Goal: Transaction & Acquisition: Book appointment/travel/reservation

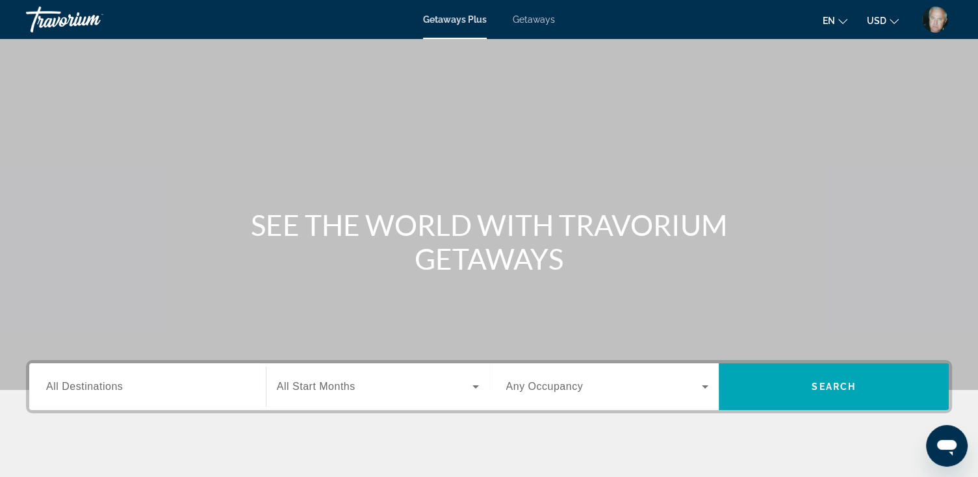
click at [530, 16] on span "Getaways" at bounding box center [534, 19] width 42 height 10
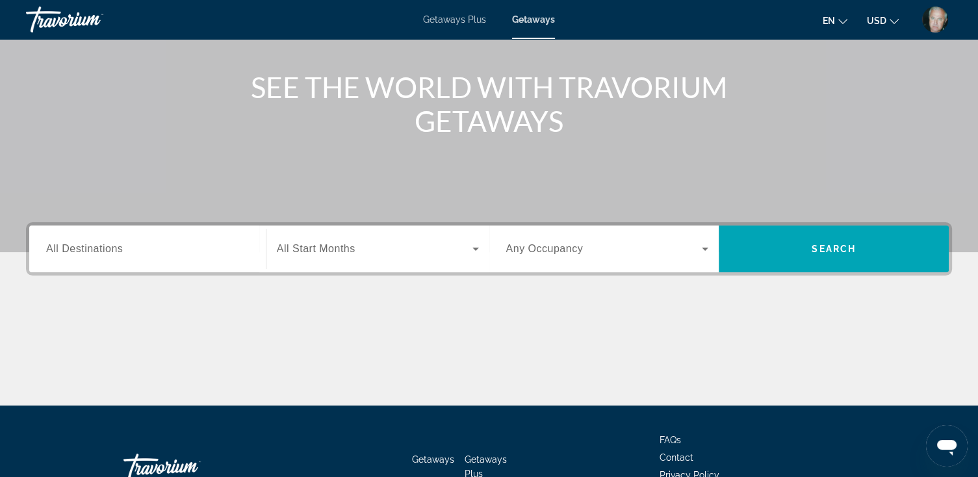
scroll to position [156, 0]
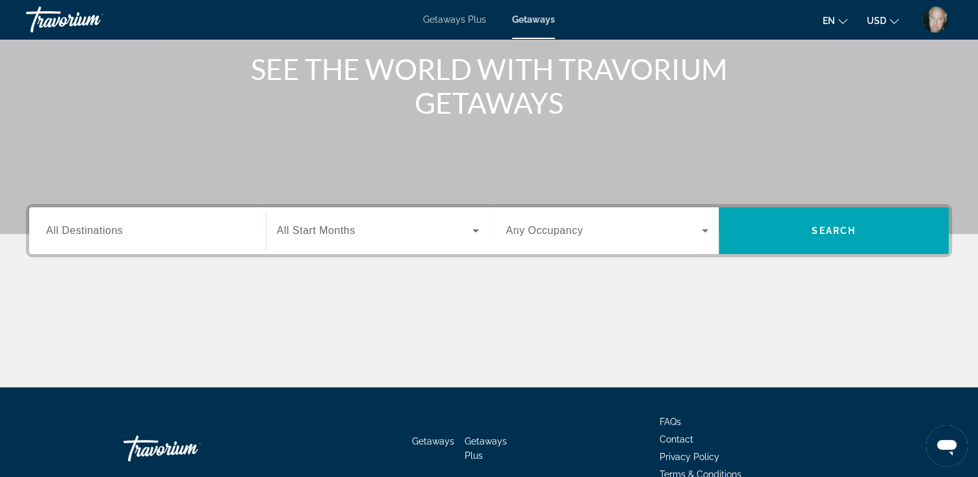
click at [103, 232] on span "All Destinations" at bounding box center [84, 230] width 77 height 11
click at [103, 232] on input "Destination All Destinations" at bounding box center [147, 232] width 203 height 16
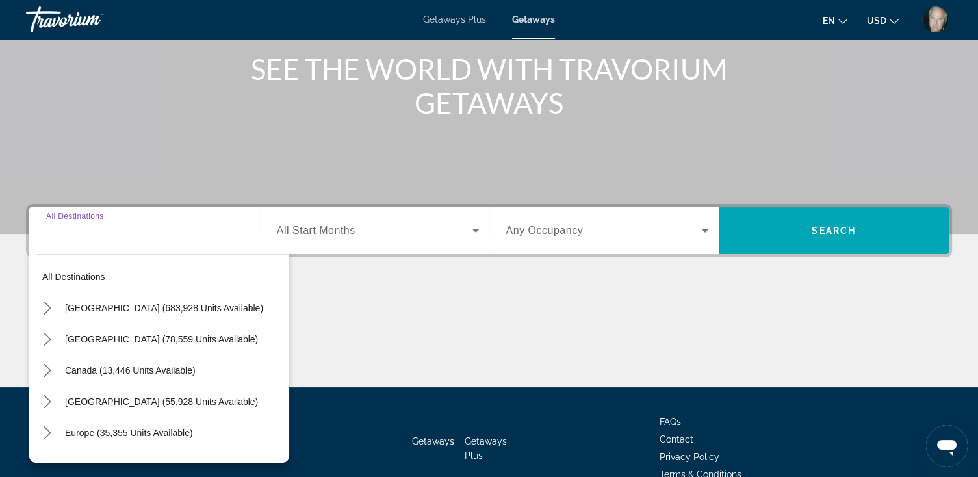
scroll to position [226, 0]
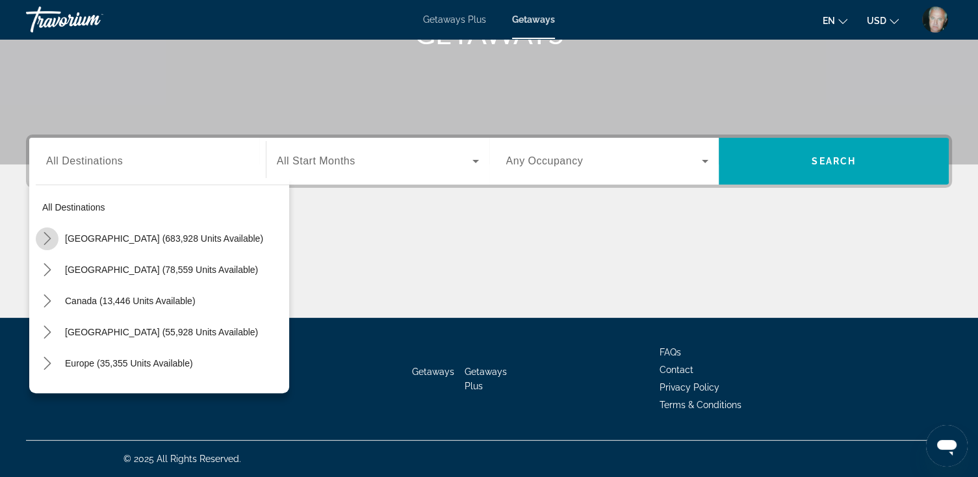
click at [46, 232] on icon "Toggle United States (683,928 units available) submenu" at bounding box center [47, 238] width 13 height 13
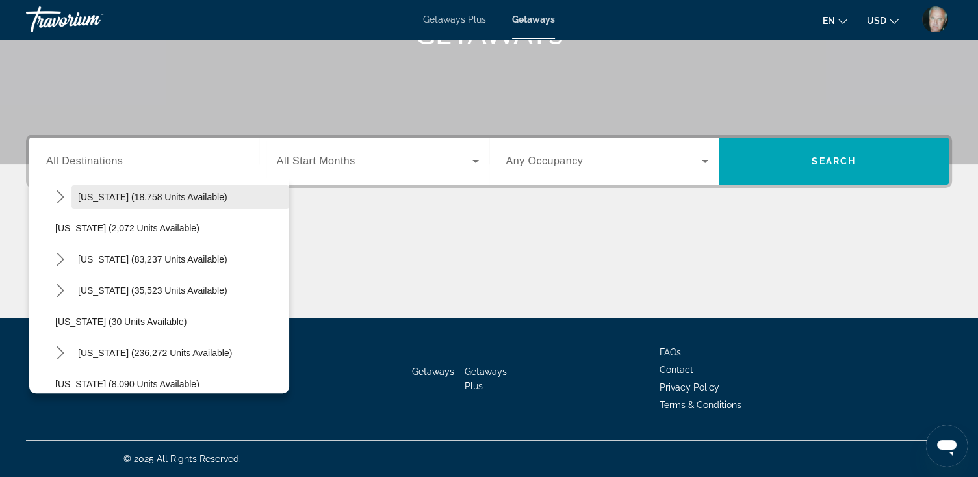
scroll to position [90, 0]
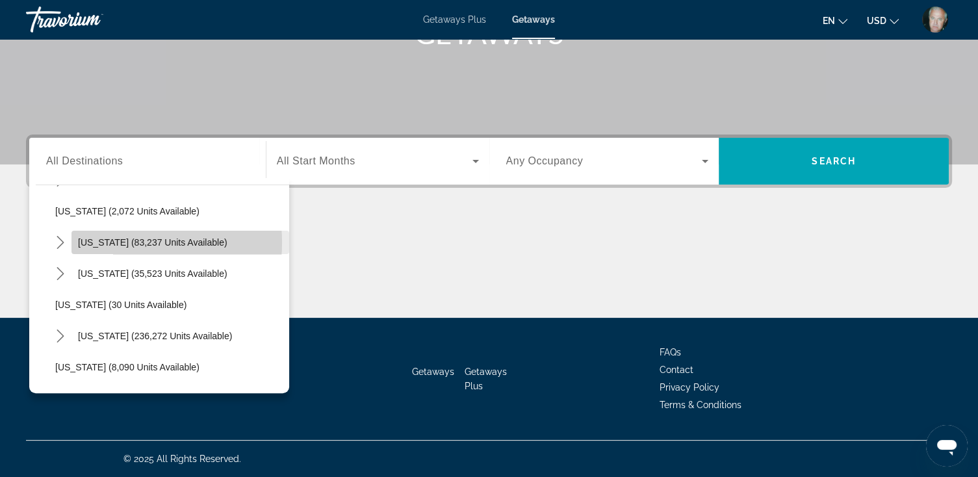
click at [114, 242] on span "[US_STATE] (83,237 units available)" at bounding box center [152, 242] width 149 height 10
type input "**********"
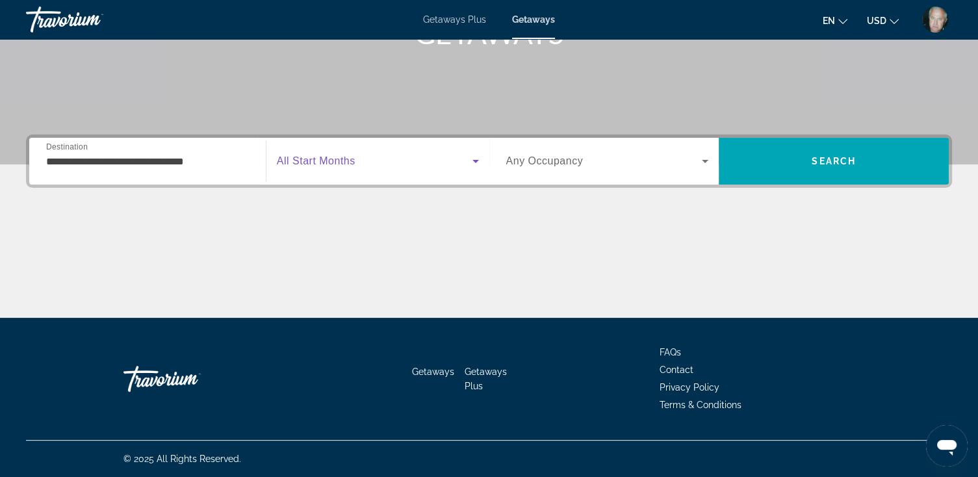
click at [474, 160] on icon "Search widget" at bounding box center [476, 161] width 6 height 3
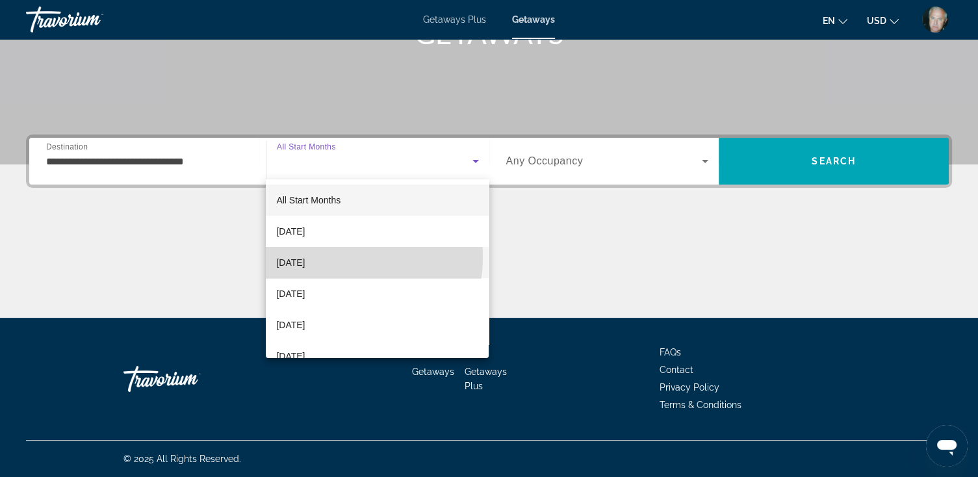
click at [305, 257] on span "[DATE]" at bounding box center [290, 263] width 29 height 16
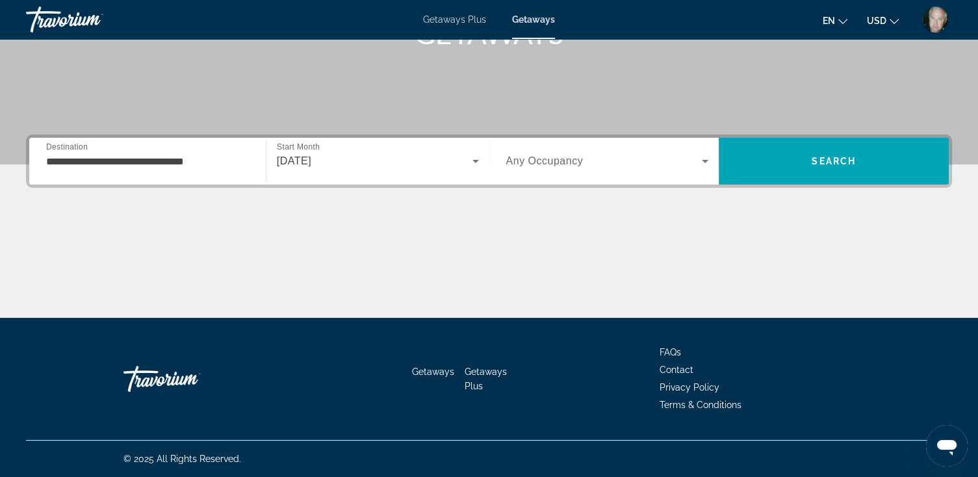
click at [564, 160] on span "Any Occupancy" at bounding box center [544, 160] width 77 height 11
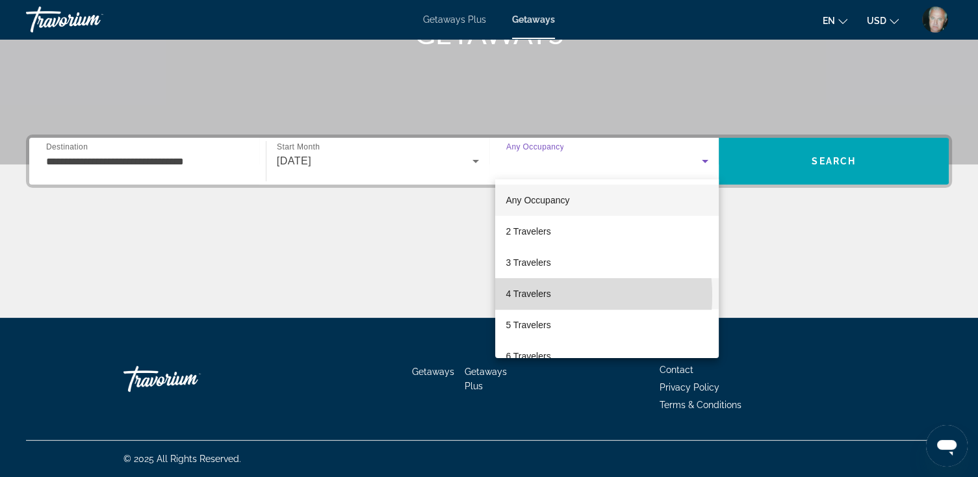
click at [538, 296] on span "4 Travelers" at bounding box center [528, 294] width 45 height 16
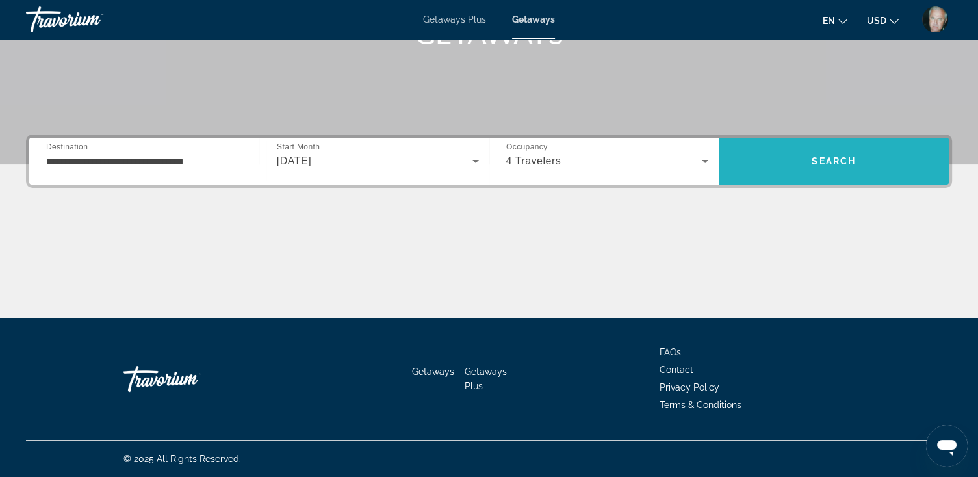
click at [827, 160] on span "Search" at bounding box center [834, 161] width 44 height 10
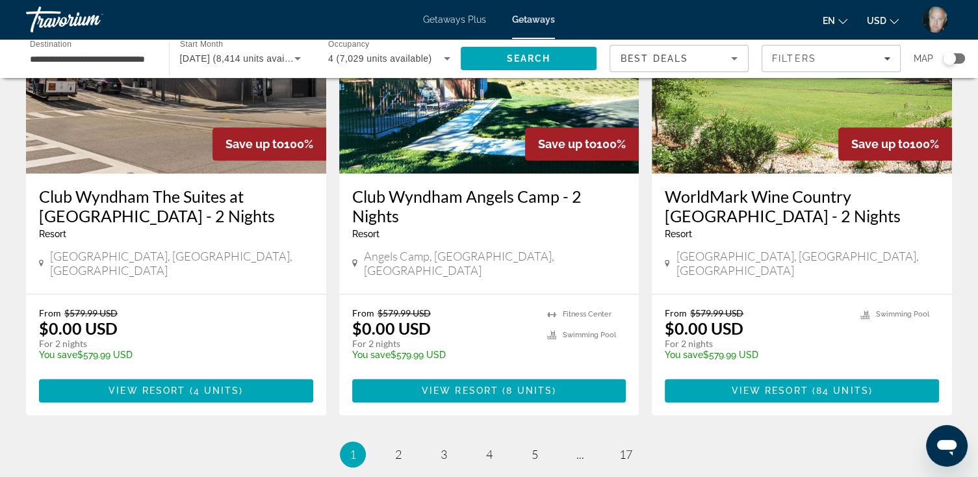
scroll to position [1664, 0]
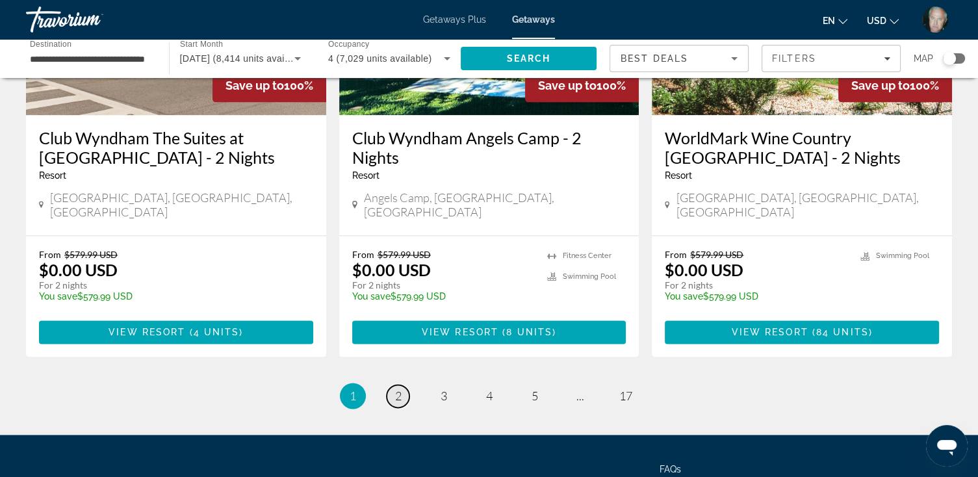
click at [400, 389] on span "2" at bounding box center [398, 396] width 6 height 14
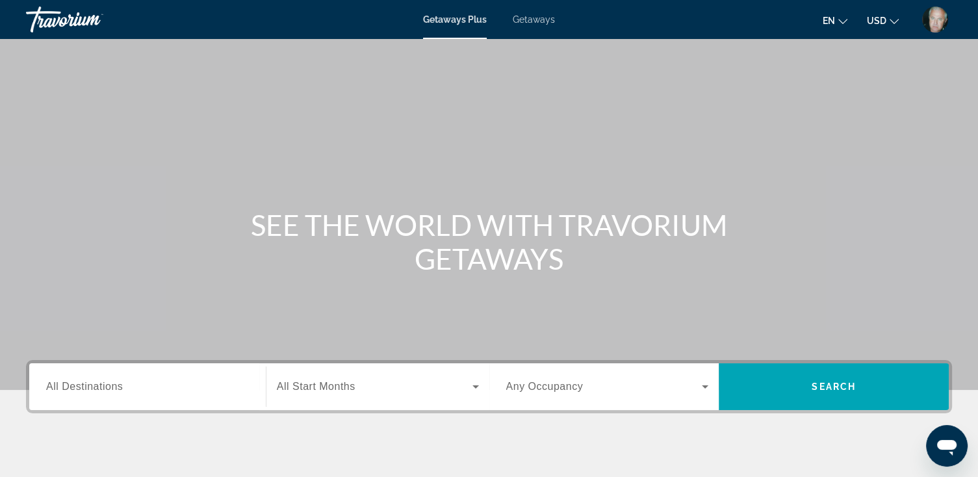
click at [530, 18] on span "Getaways" at bounding box center [534, 19] width 42 height 10
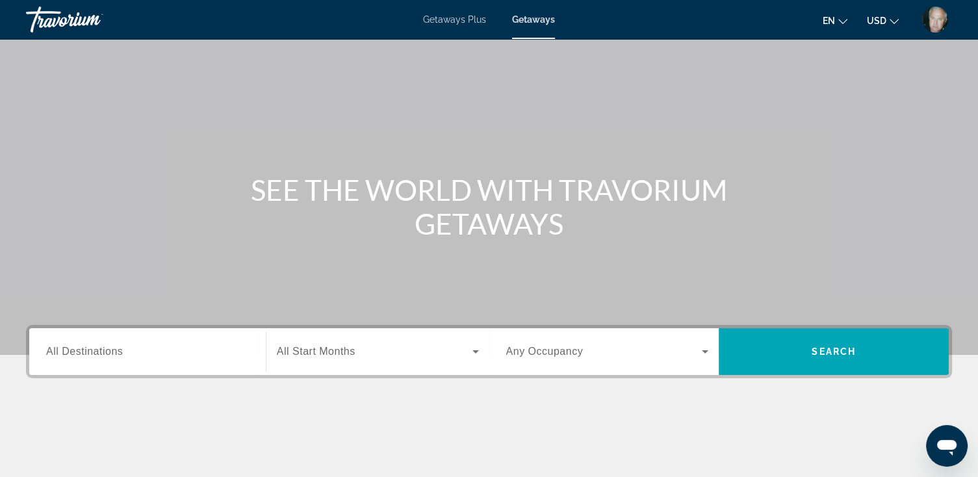
scroll to position [52, 0]
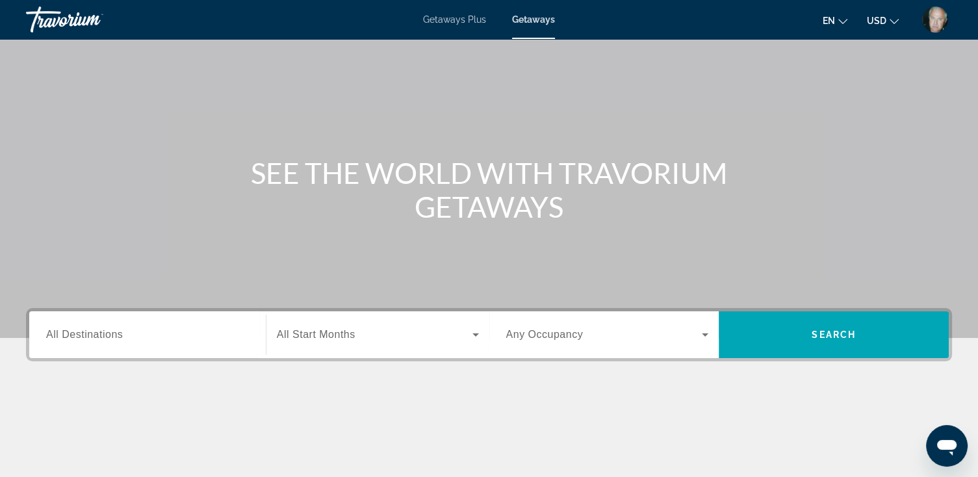
click at [98, 337] on span "All Destinations" at bounding box center [84, 334] width 77 height 11
click at [98, 337] on input "Destination All Destinations" at bounding box center [147, 336] width 203 height 16
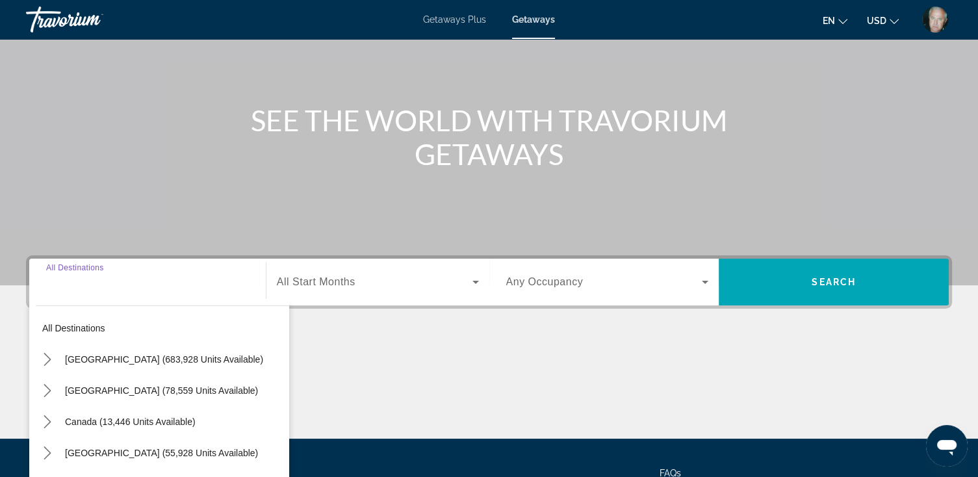
scroll to position [226, 0]
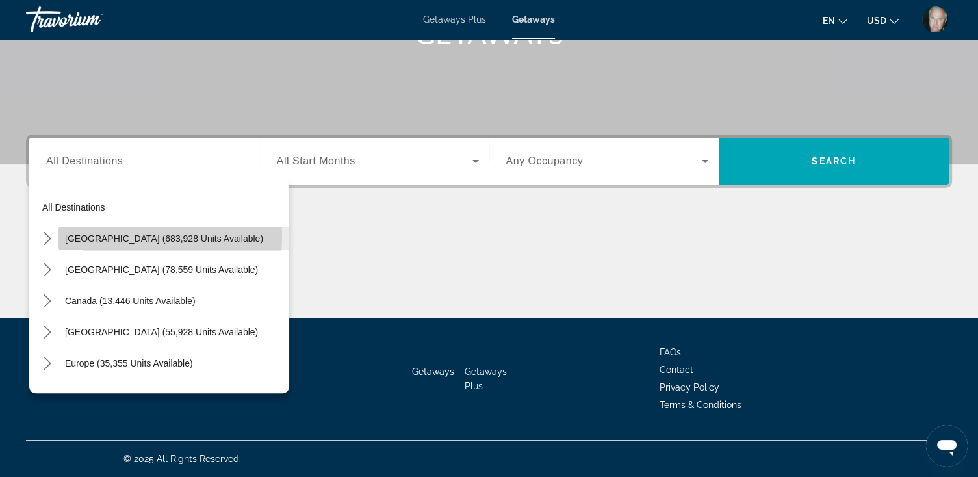
click at [99, 237] on span "[GEOGRAPHIC_DATA] (683,928 units available)" at bounding box center [164, 238] width 198 height 10
type input "**********"
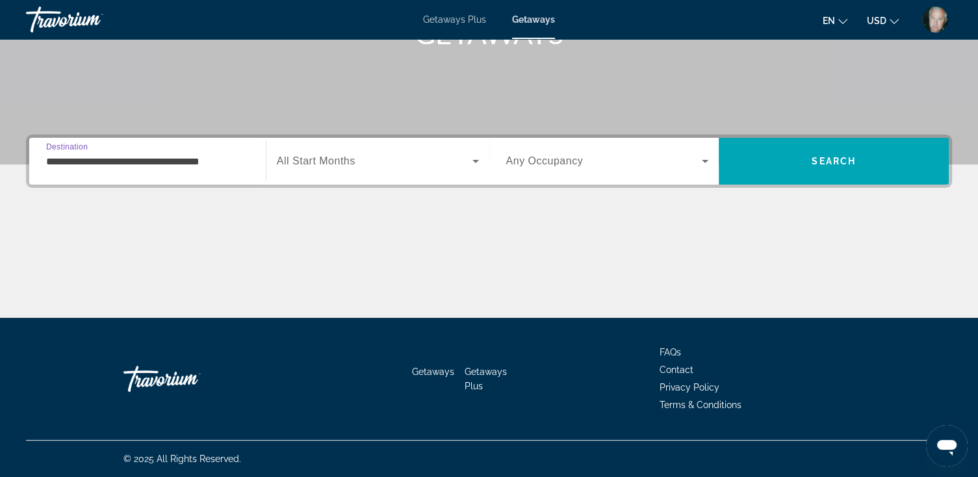
click at [324, 162] on span "All Start Months" at bounding box center [316, 160] width 79 height 11
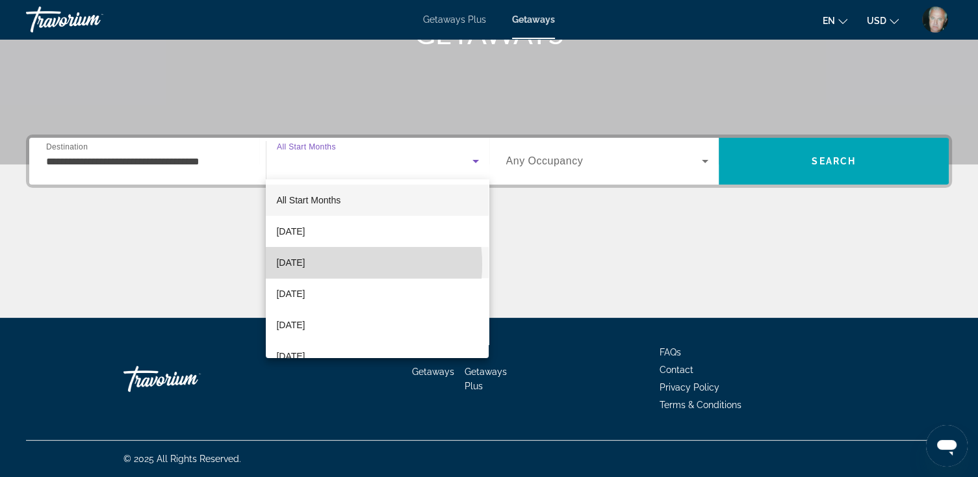
click at [305, 265] on span "[DATE]" at bounding box center [290, 263] width 29 height 16
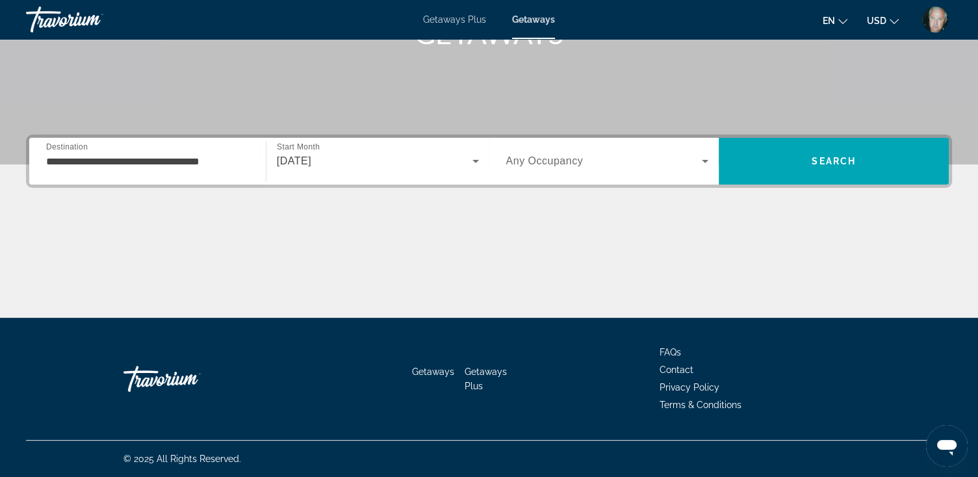
click at [551, 157] on span "Any Occupancy" at bounding box center [544, 160] width 77 height 11
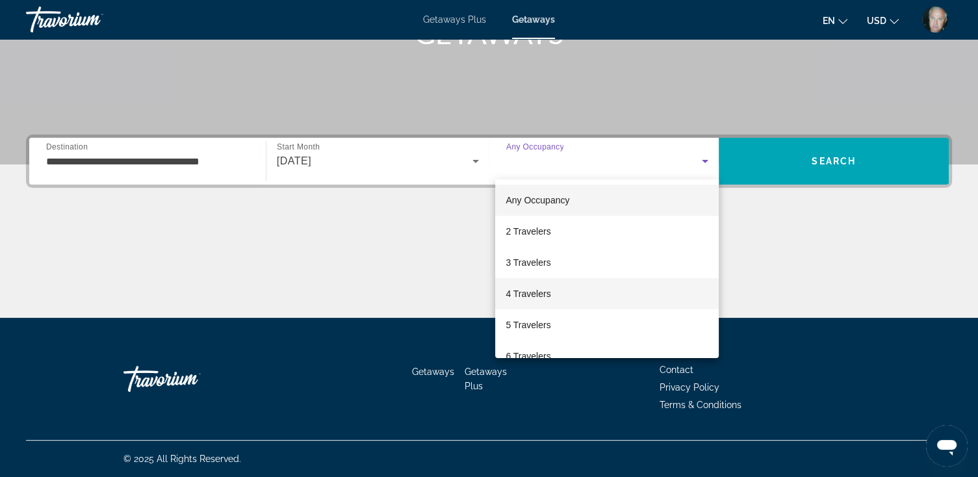
scroll to position [52, 0]
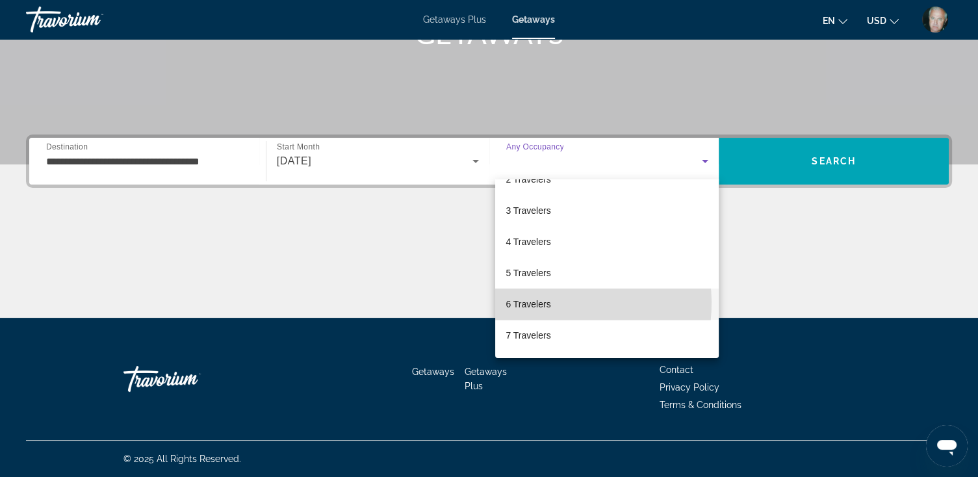
click at [541, 303] on span "6 Travelers" at bounding box center [528, 304] width 45 height 16
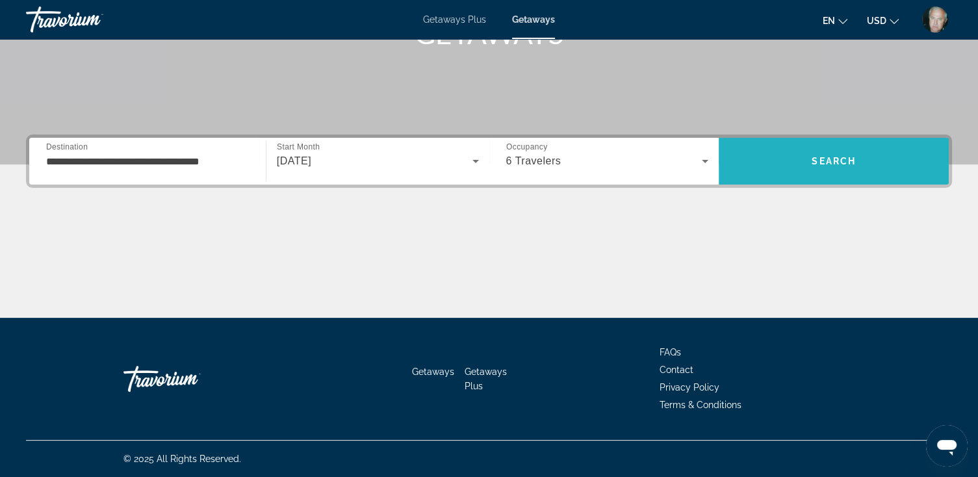
click at [827, 154] on span "Search" at bounding box center [834, 161] width 230 height 31
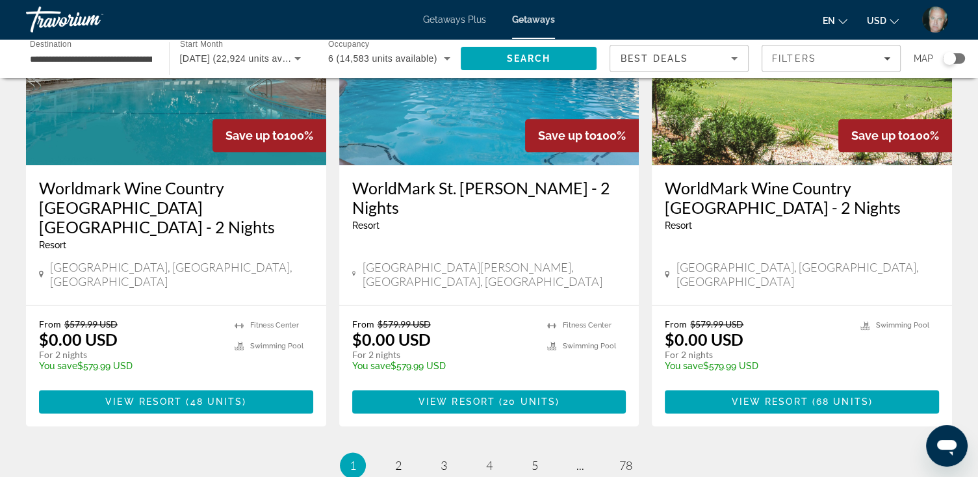
scroll to position [1612, 0]
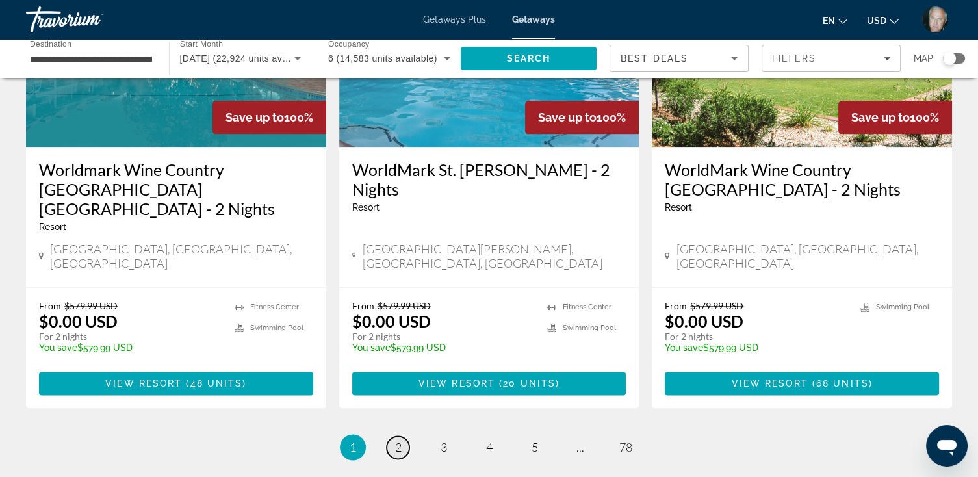
click at [396, 440] on span "2" at bounding box center [398, 447] width 6 height 14
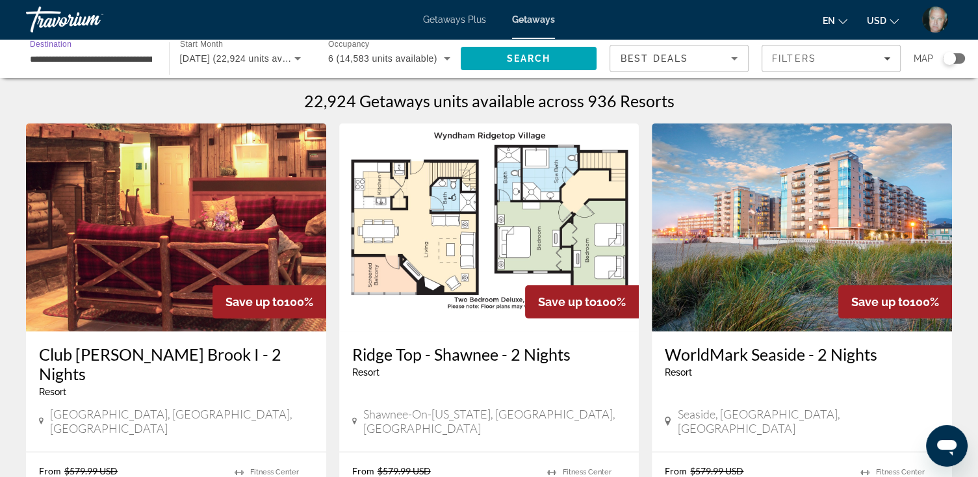
click at [110, 58] on input "**********" at bounding box center [91, 59] width 122 height 16
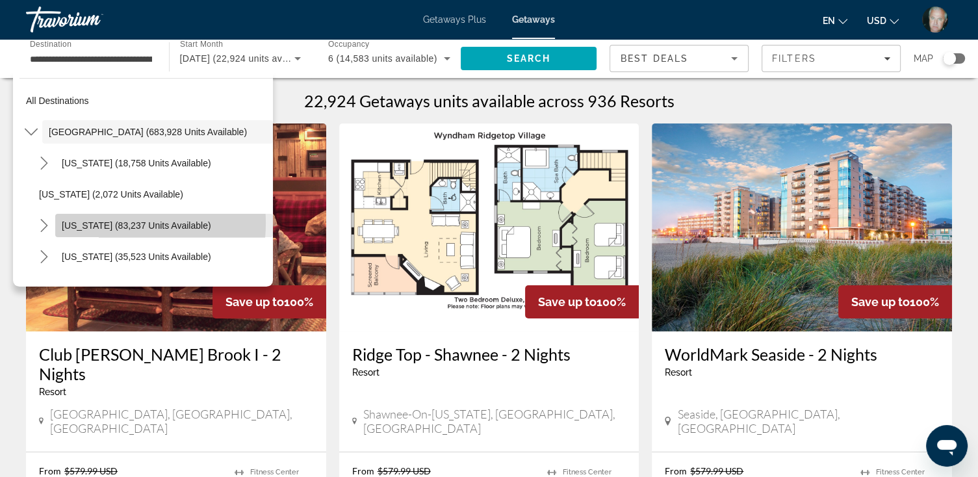
click at [99, 223] on span "[US_STATE] (83,237 units available)" at bounding box center [136, 225] width 149 height 10
type input "**********"
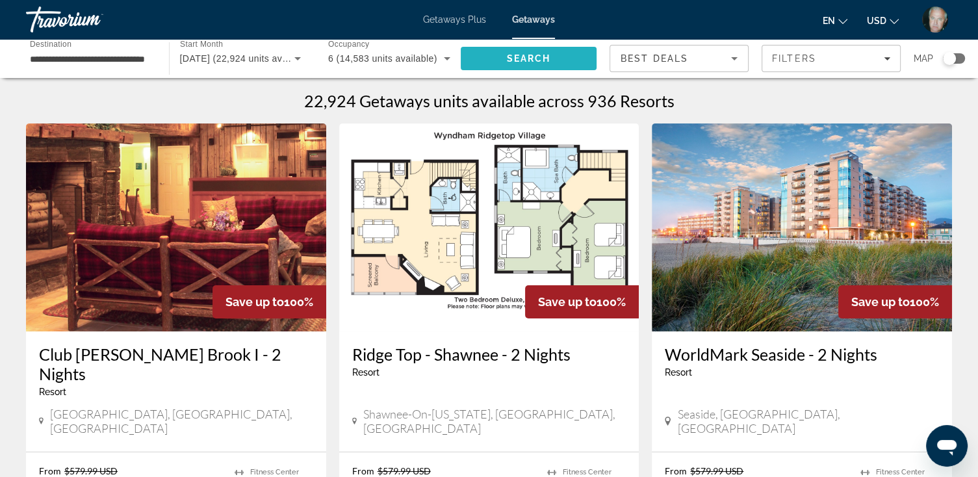
click at [532, 58] on span "Search" at bounding box center [528, 58] width 44 height 10
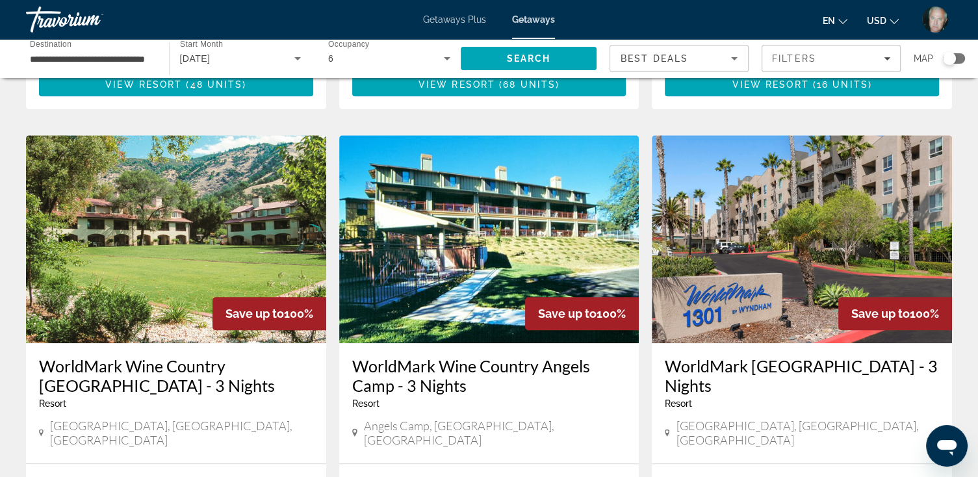
scroll to position [936, 0]
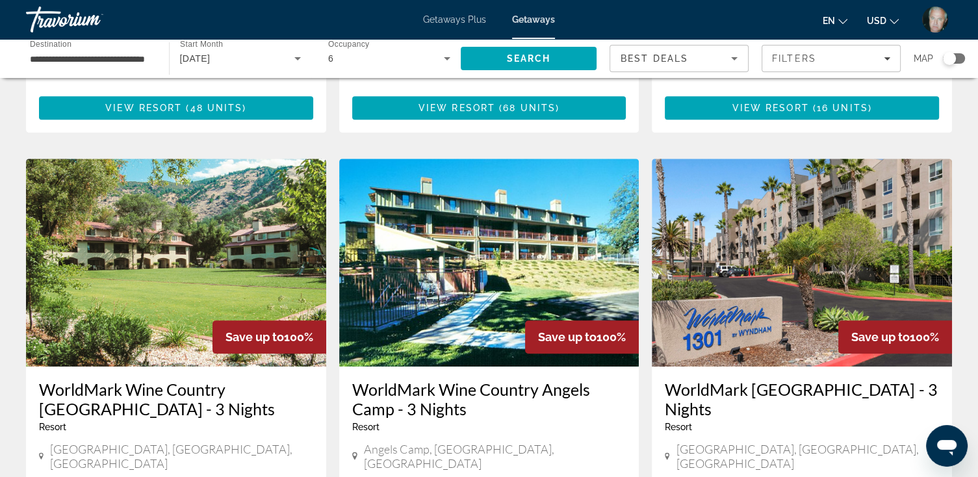
click at [764, 255] on img "Main content" at bounding box center [802, 263] width 300 height 208
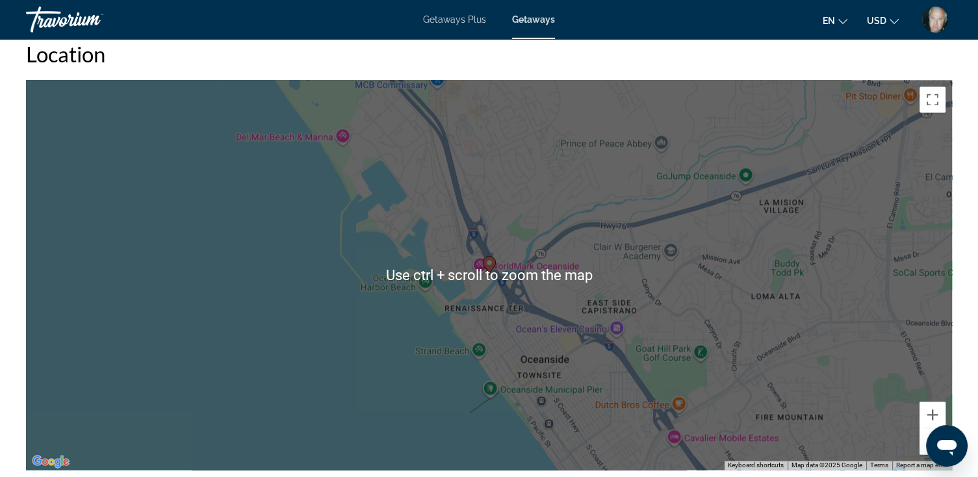
scroll to position [1872, 0]
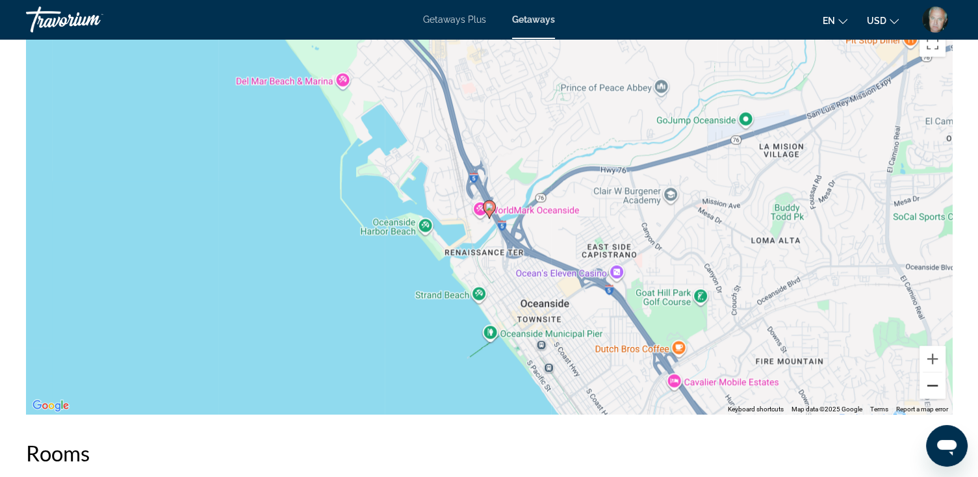
click at [932, 380] on button "Zoom out" at bounding box center [933, 385] width 26 height 26
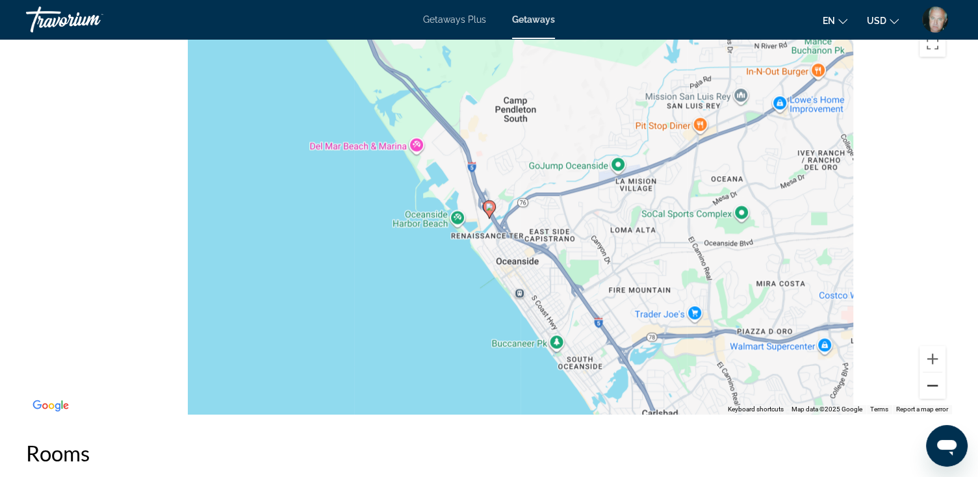
click at [932, 380] on button "Zoom out" at bounding box center [933, 385] width 26 height 26
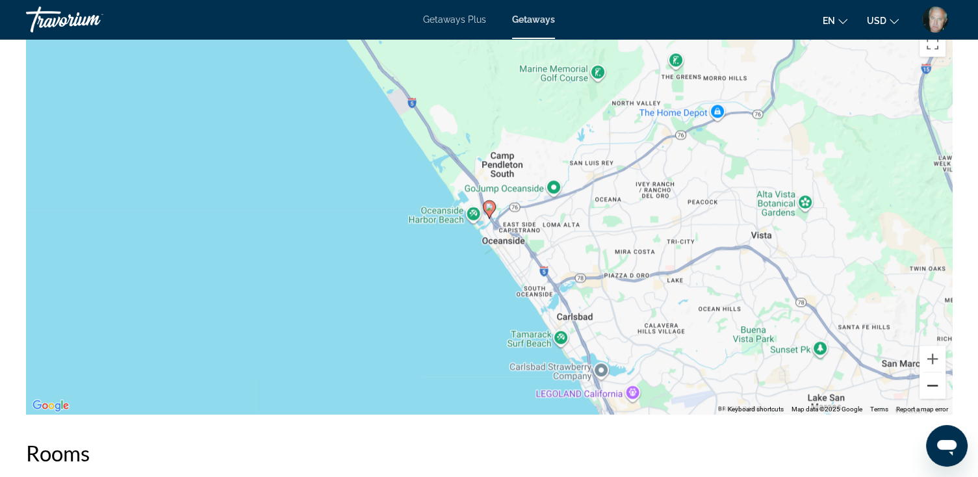
click at [932, 380] on button "Zoom out" at bounding box center [933, 385] width 26 height 26
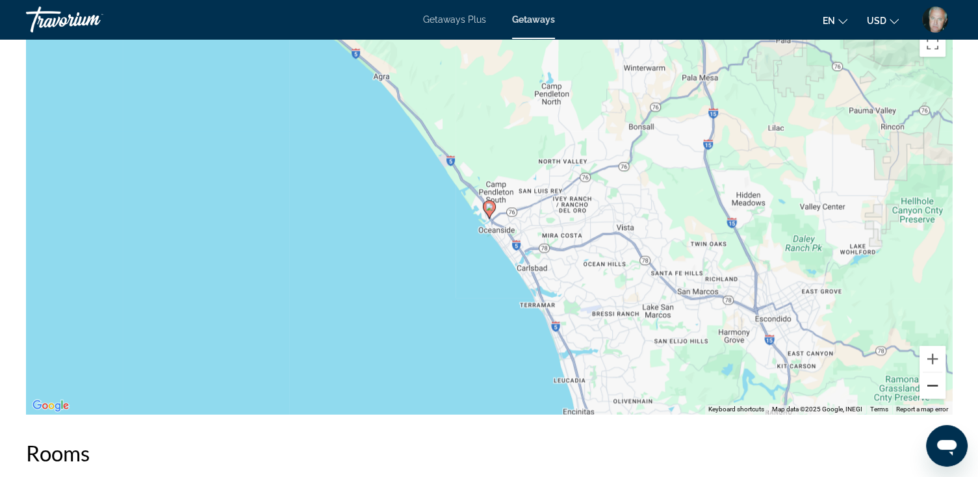
click at [932, 380] on button "Zoom out" at bounding box center [933, 385] width 26 height 26
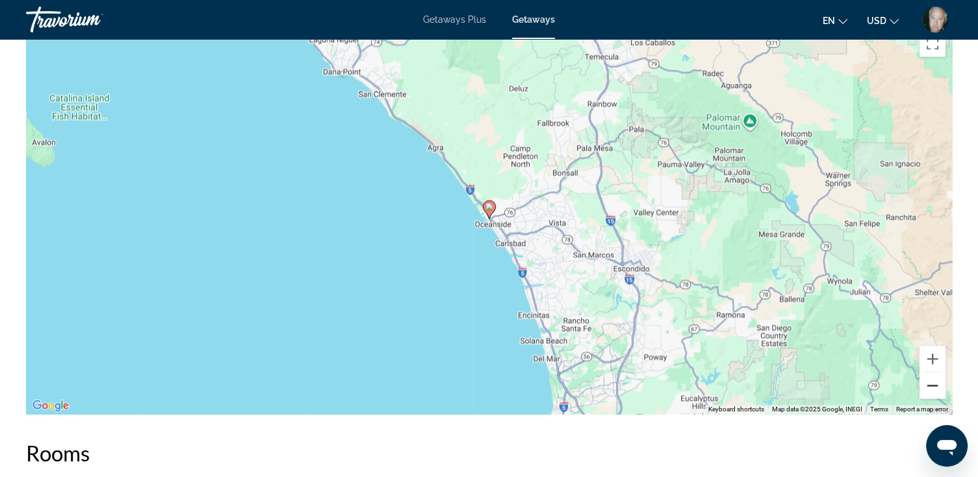
click at [932, 380] on button "Zoom out" at bounding box center [933, 385] width 26 height 26
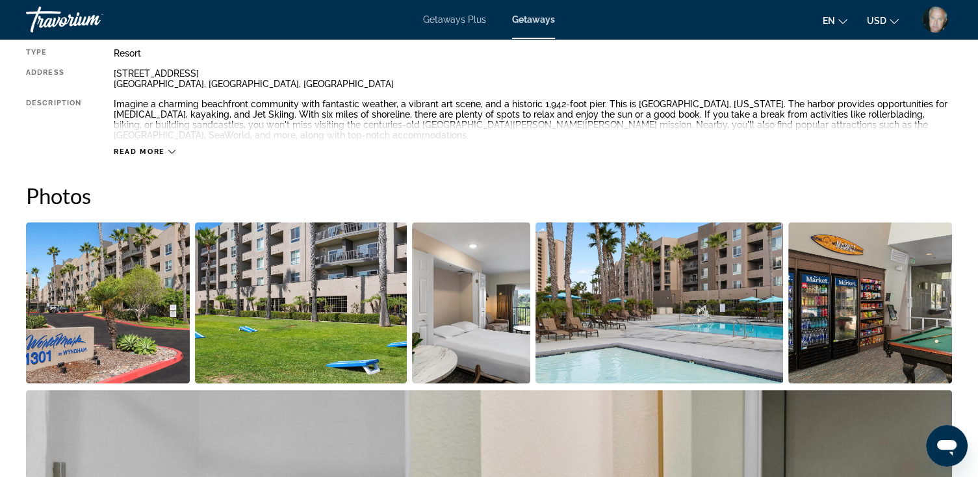
scroll to position [468, 0]
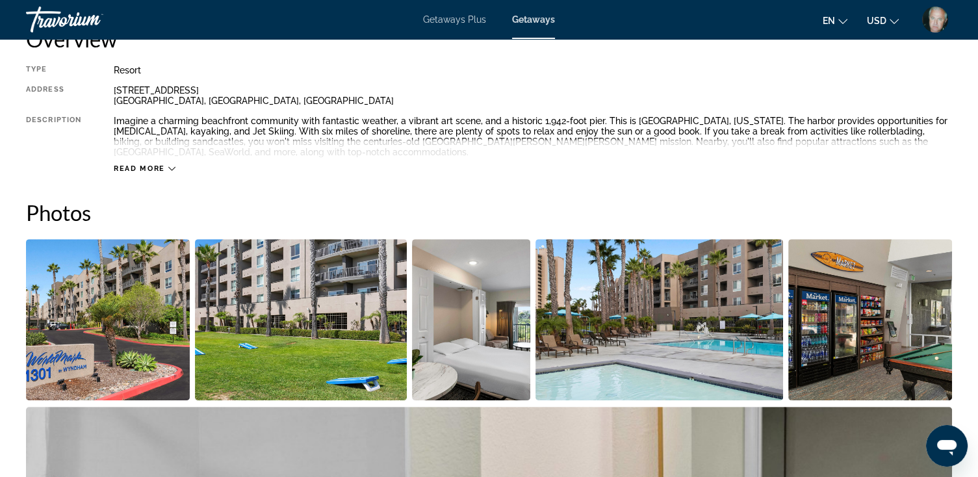
click at [106, 302] on img "Open full-screen image slider" at bounding box center [108, 319] width 164 height 161
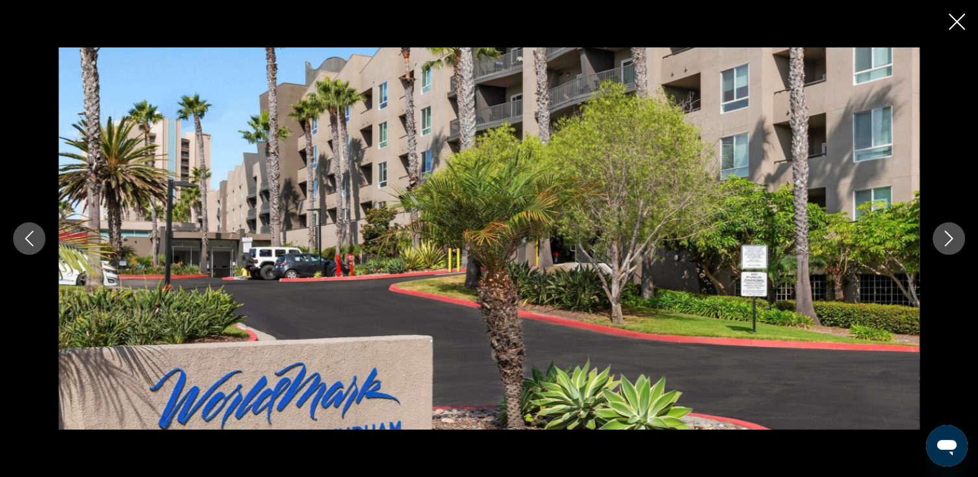
click at [949, 237] on icon "Next image" at bounding box center [949, 239] width 16 height 16
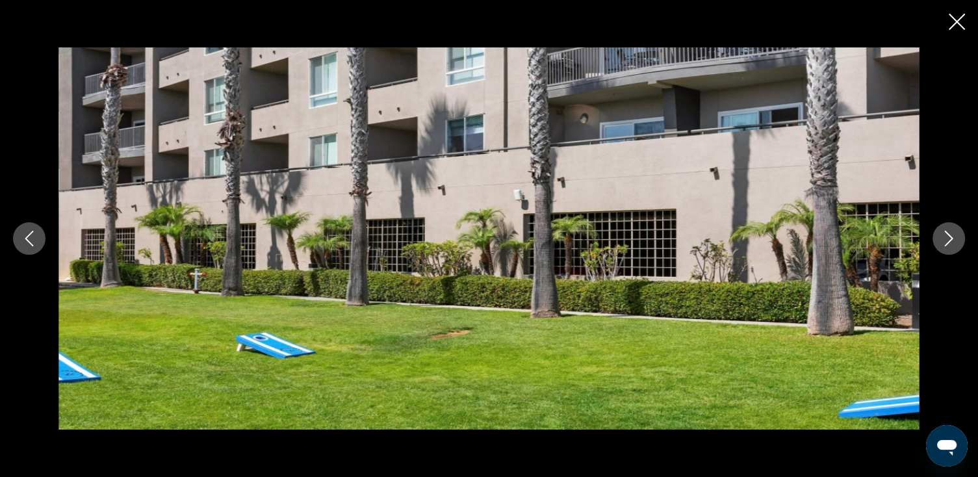
click at [949, 237] on icon "Next image" at bounding box center [949, 239] width 16 height 16
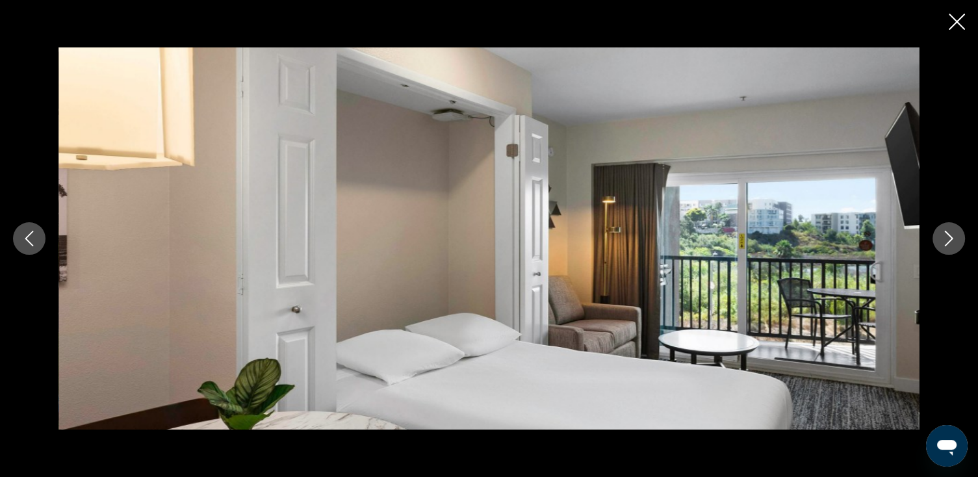
click at [949, 237] on icon "Next image" at bounding box center [949, 239] width 16 height 16
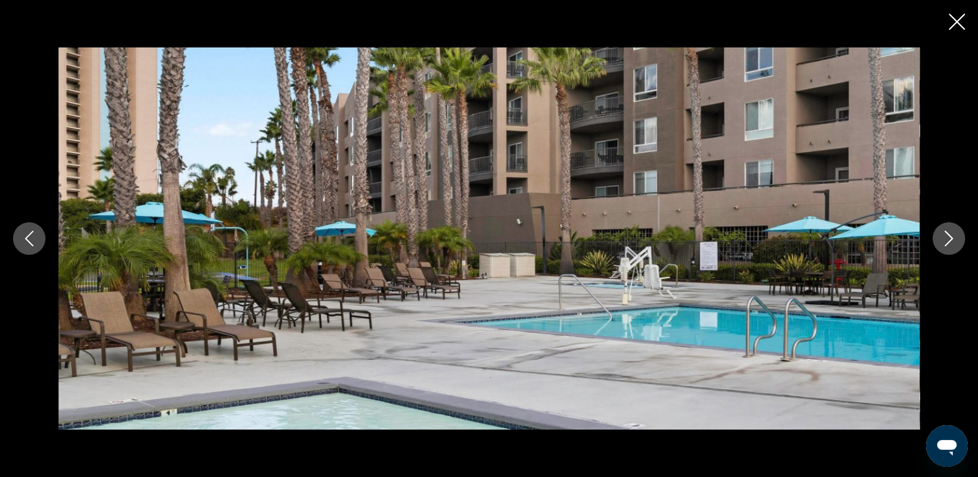
click at [949, 237] on icon "Next image" at bounding box center [949, 239] width 16 height 16
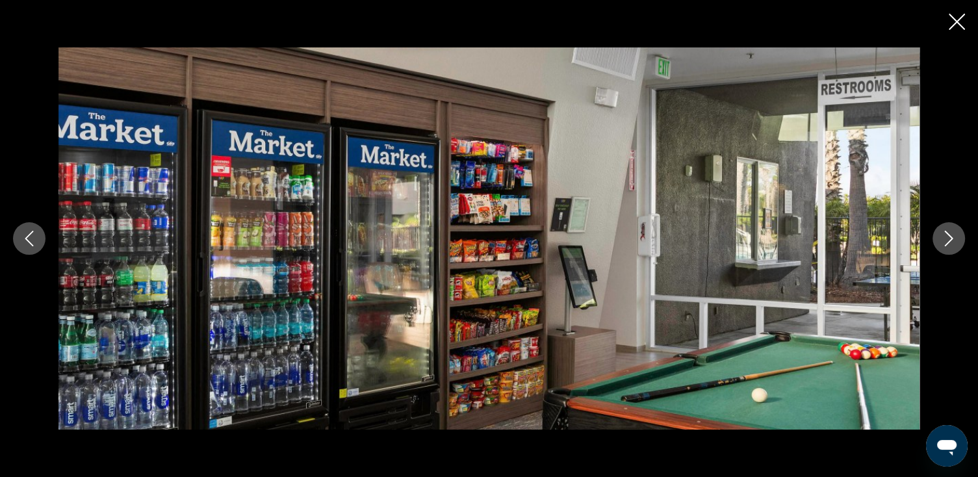
click at [949, 237] on icon "Next image" at bounding box center [949, 239] width 16 height 16
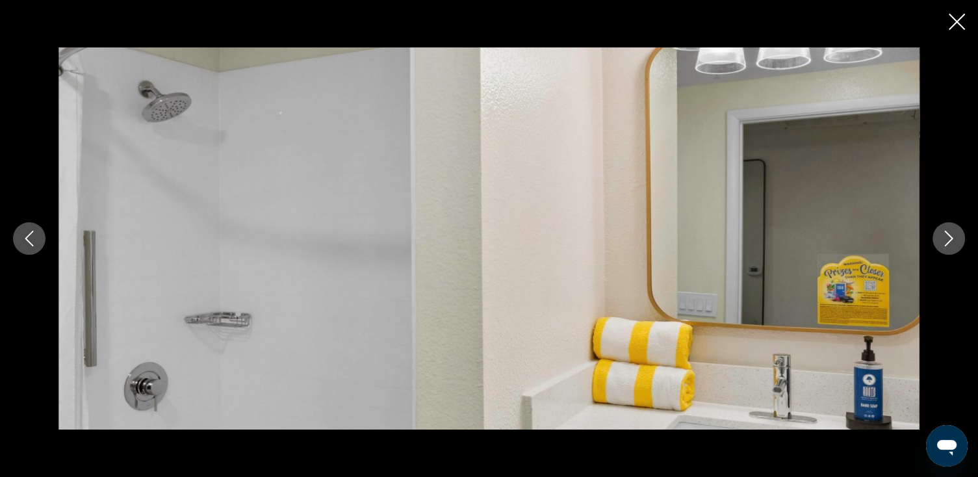
click at [949, 237] on icon "Next image" at bounding box center [949, 239] width 16 height 16
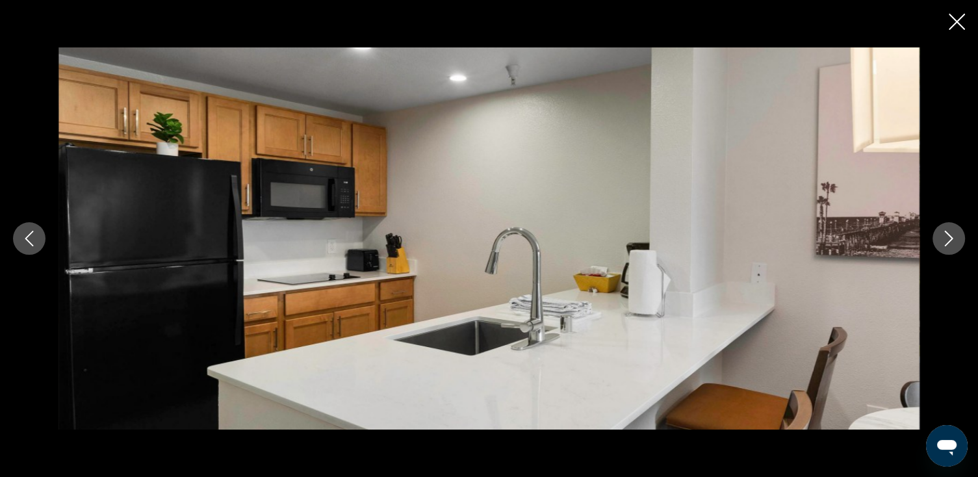
click at [949, 237] on icon "Next image" at bounding box center [949, 239] width 16 height 16
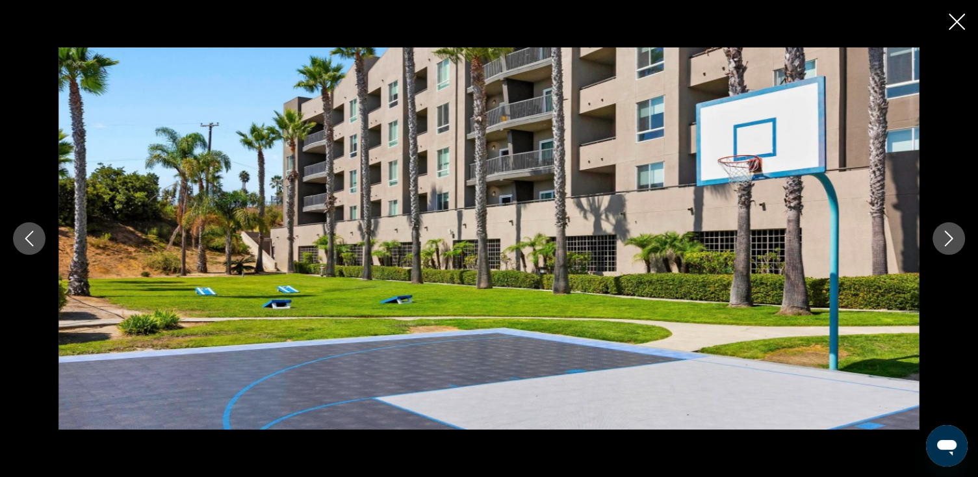
click at [949, 237] on icon "Next image" at bounding box center [949, 239] width 16 height 16
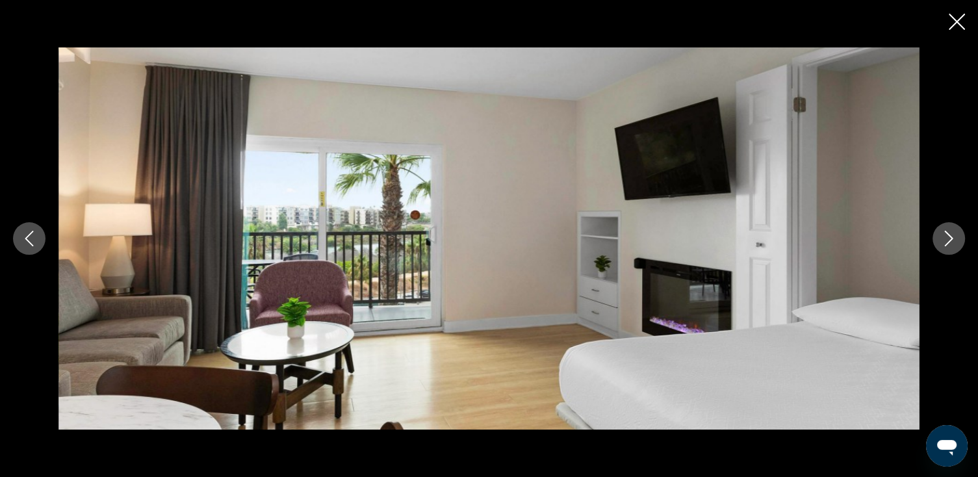
click at [949, 237] on icon "Next image" at bounding box center [949, 239] width 16 height 16
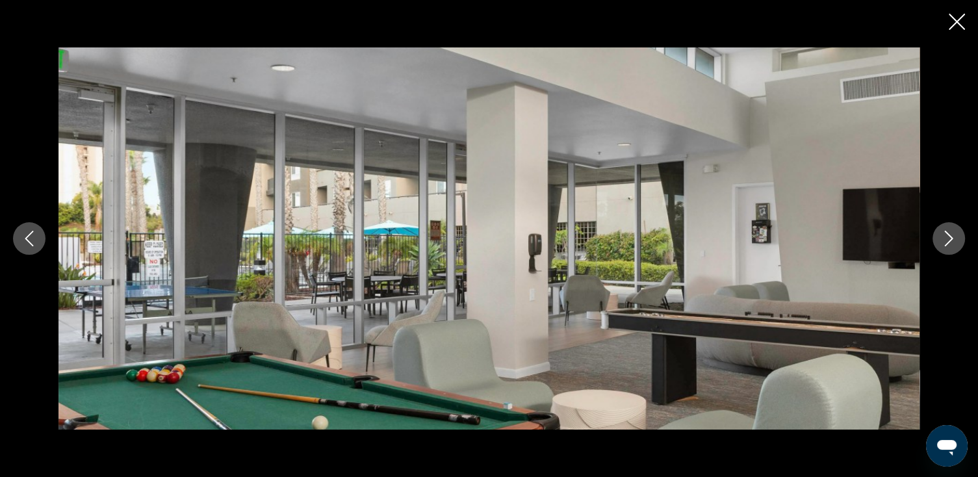
click at [949, 237] on icon "Next image" at bounding box center [949, 239] width 16 height 16
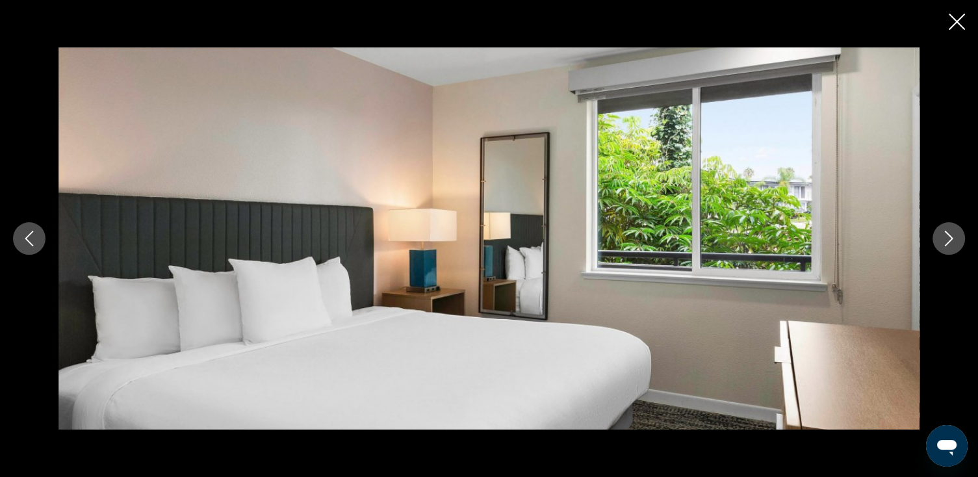
click at [949, 237] on icon "Next image" at bounding box center [949, 239] width 16 height 16
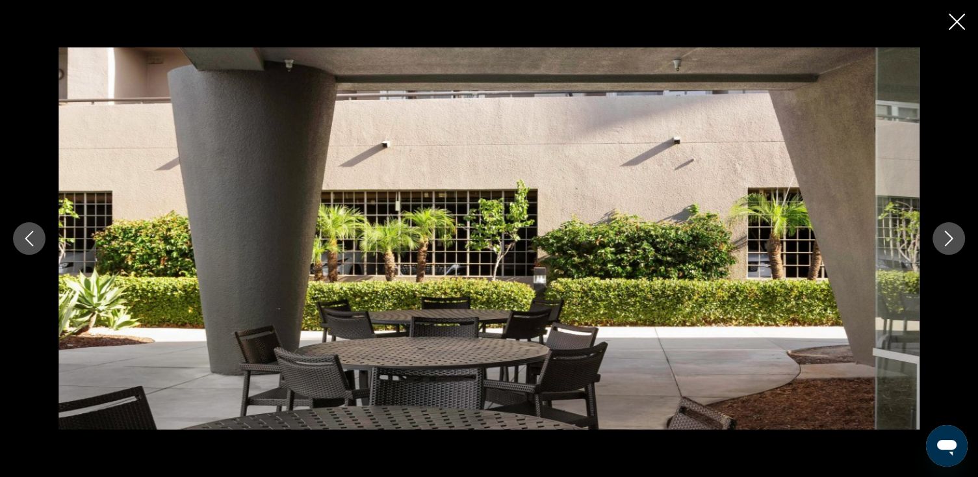
click at [949, 237] on icon "Next image" at bounding box center [949, 239] width 16 height 16
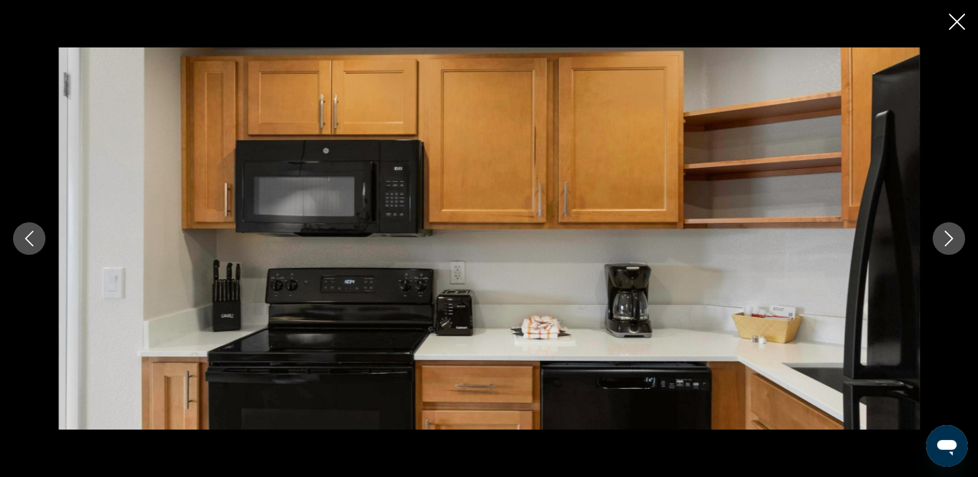
click at [949, 237] on icon "Next image" at bounding box center [949, 239] width 16 height 16
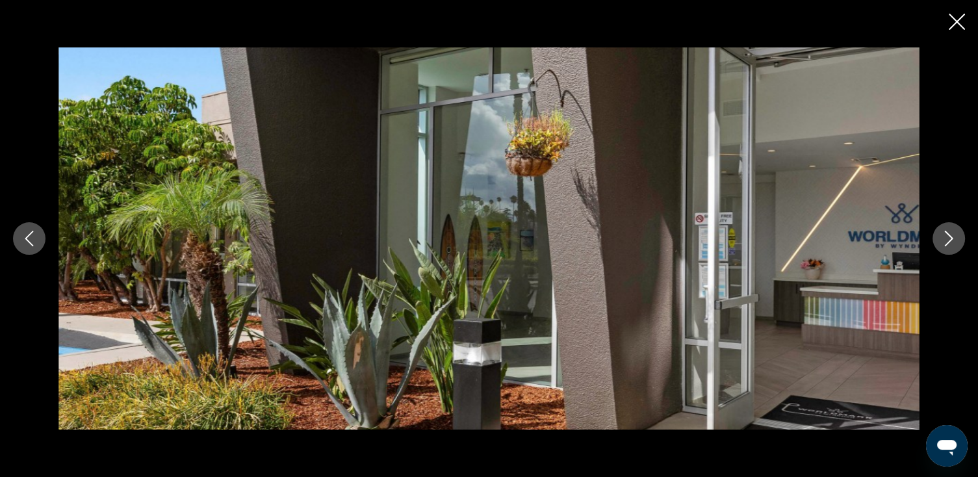
click at [949, 237] on icon "Next image" at bounding box center [949, 239] width 16 height 16
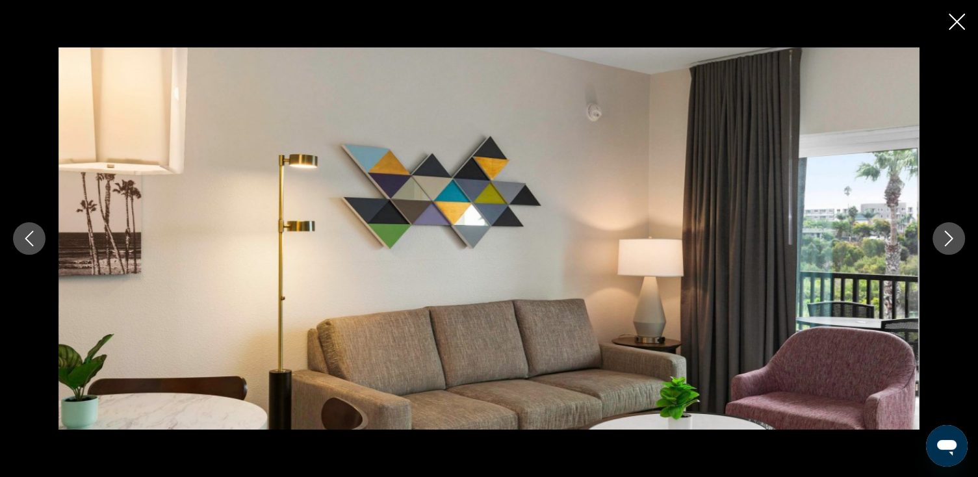
click at [949, 237] on icon "Next image" at bounding box center [949, 239] width 16 height 16
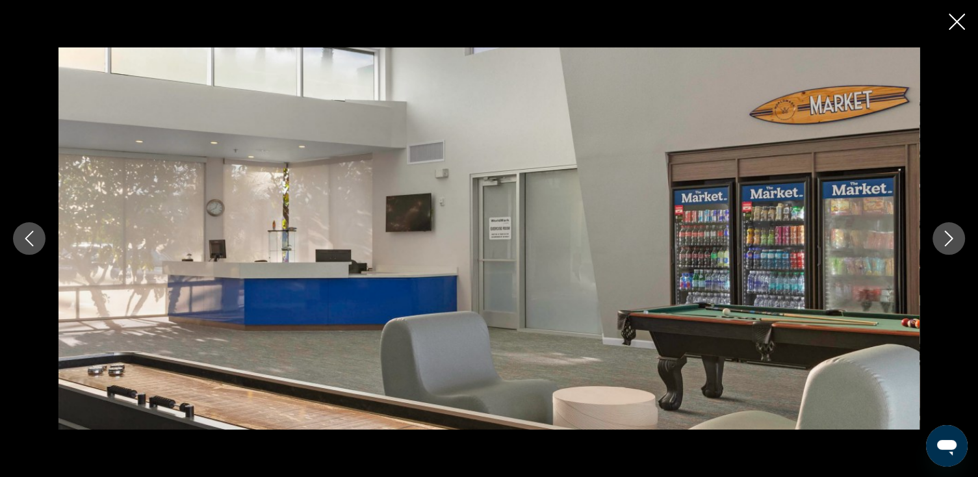
click at [949, 237] on icon "Next image" at bounding box center [949, 239] width 16 height 16
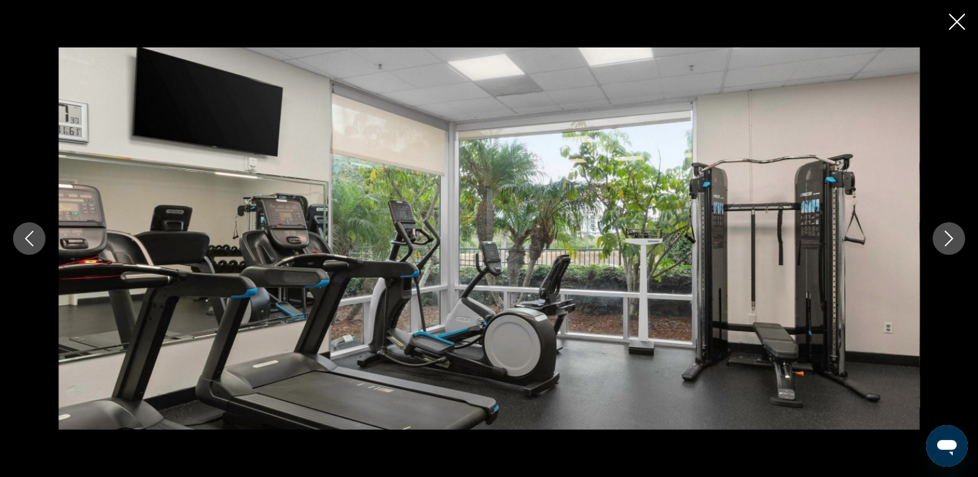
click at [949, 237] on icon "Next image" at bounding box center [949, 239] width 16 height 16
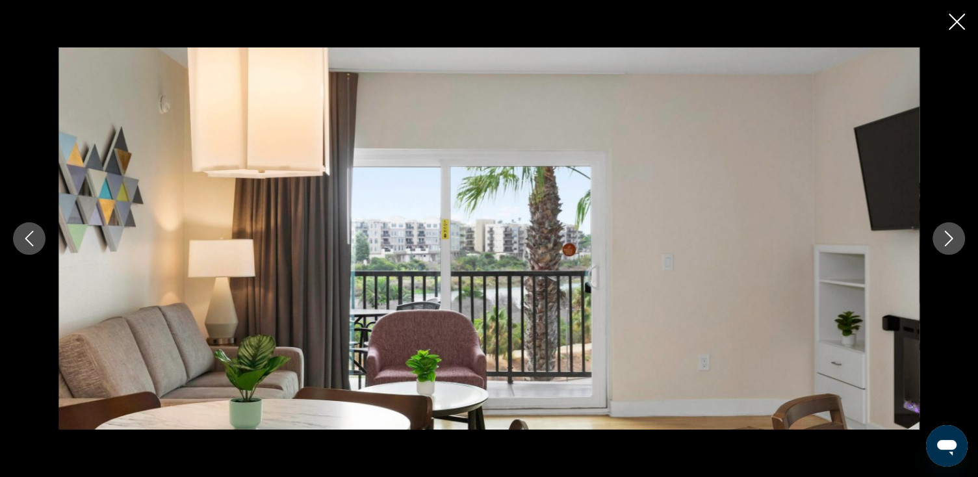
click at [949, 237] on icon "Next image" at bounding box center [949, 239] width 16 height 16
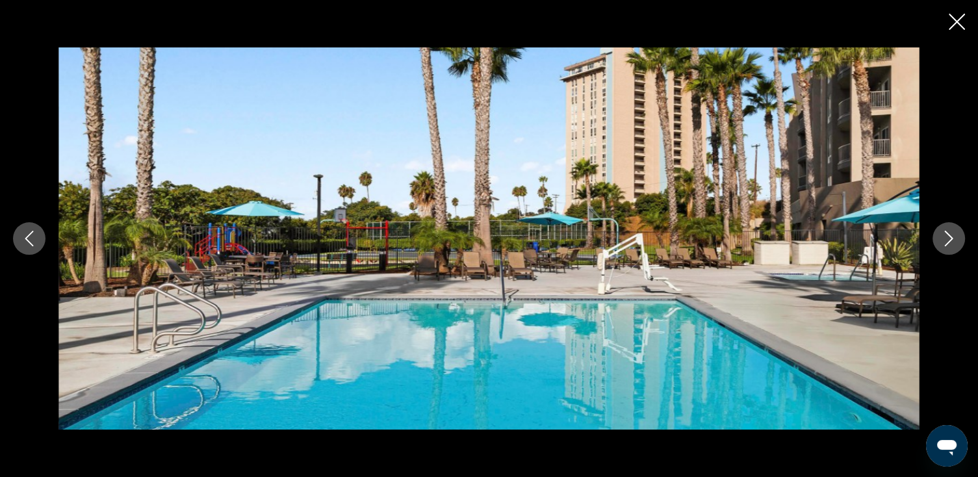
click at [949, 237] on icon "Next image" at bounding box center [949, 239] width 16 height 16
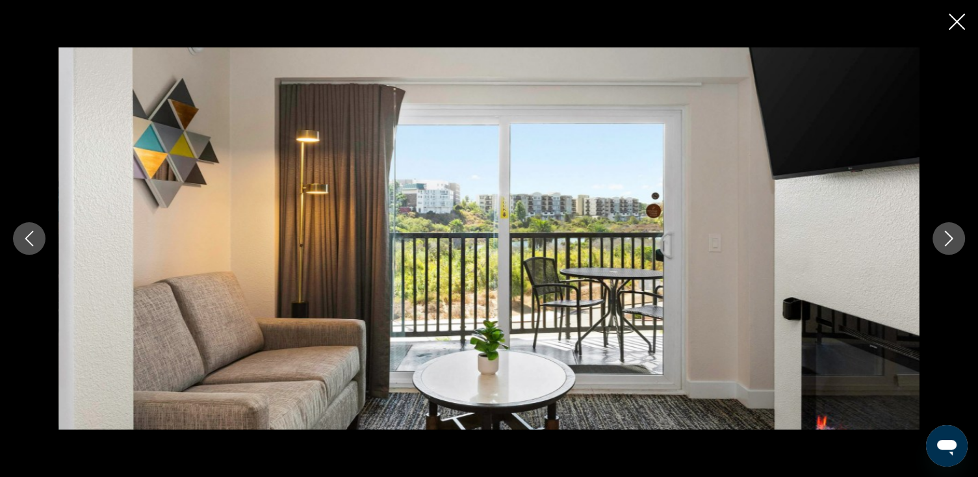
click at [957, 18] on icon "Close slideshow" at bounding box center [957, 22] width 16 height 16
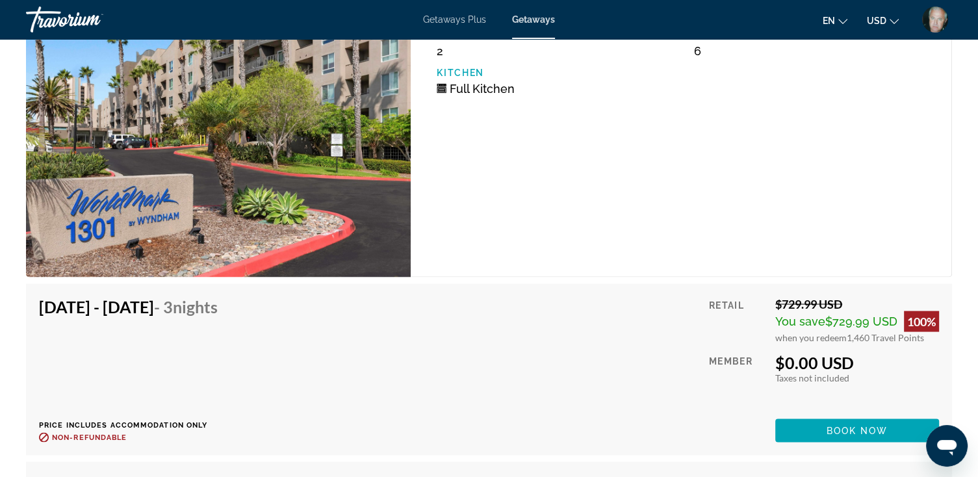
scroll to position [2392, 0]
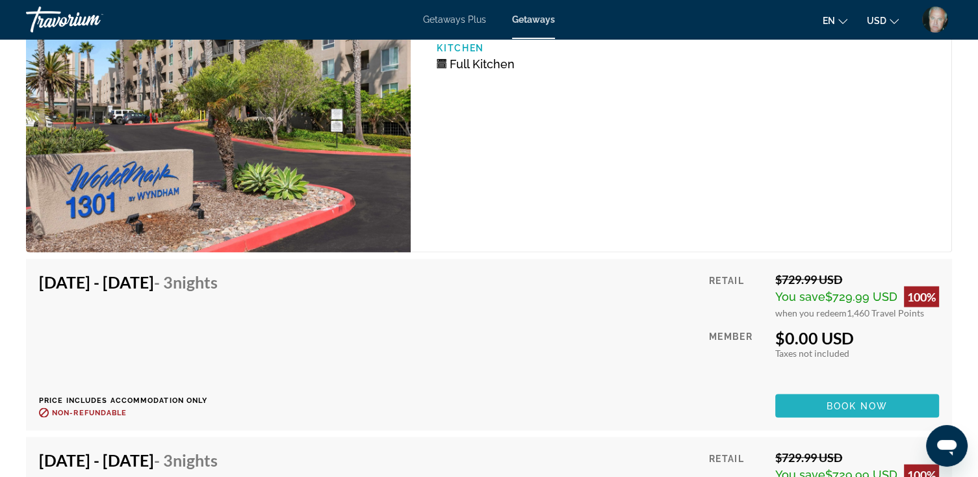
click at [849, 406] on span "Book now" at bounding box center [858, 405] width 62 height 10
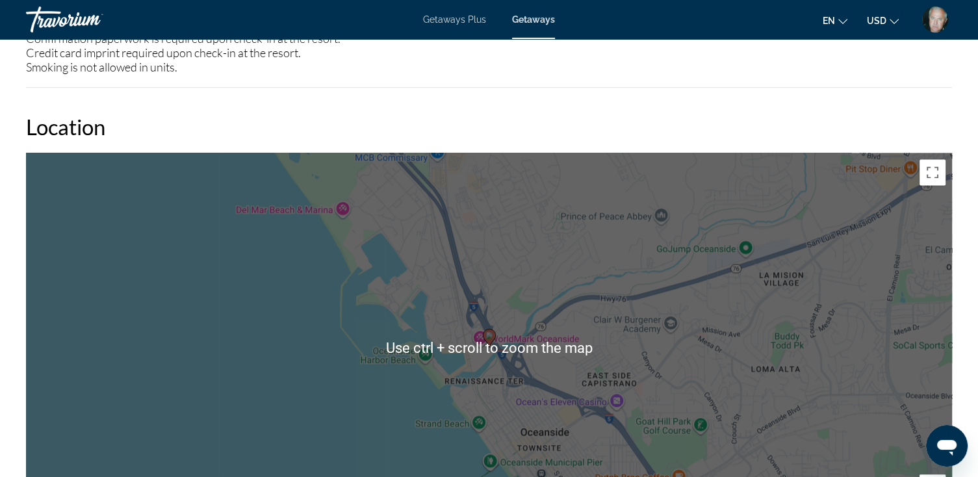
scroll to position [1924, 0]
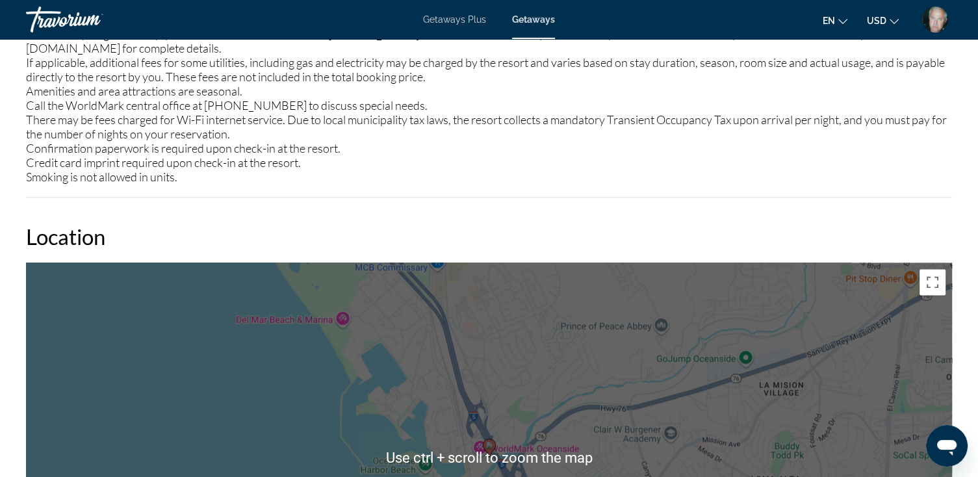
scroll to position [1508, 0]
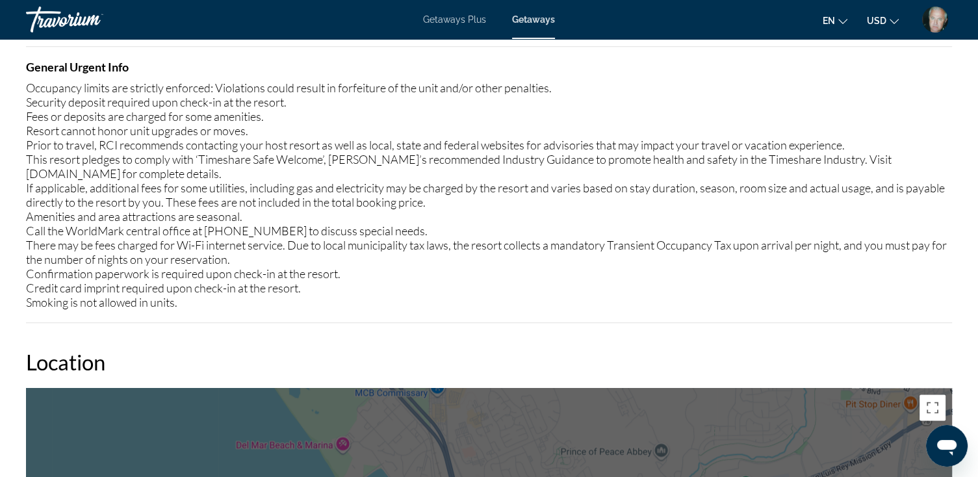
click at [630, 307] on div "Occupancy limits are strictly enforced: Violations could result in forfeiture o…" at bounding box center [489, 195] width 926 height 229
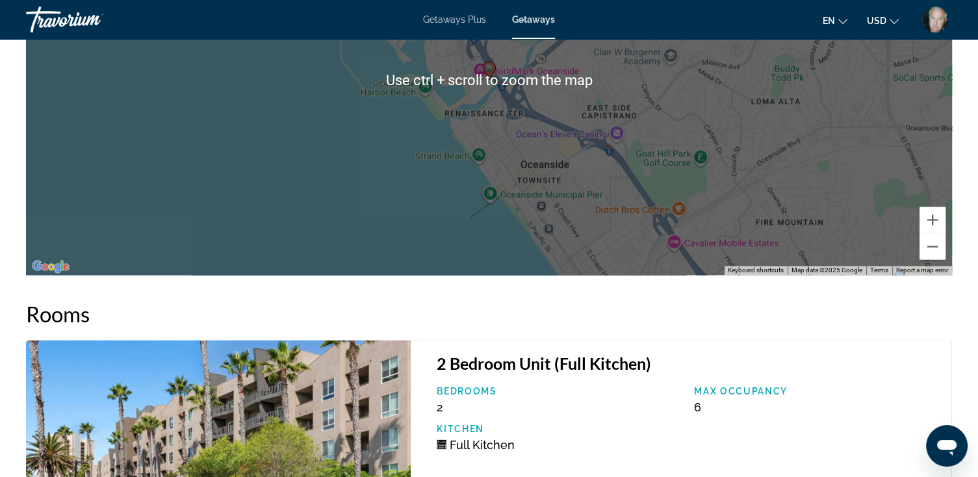
scroll to position [2028, 0]
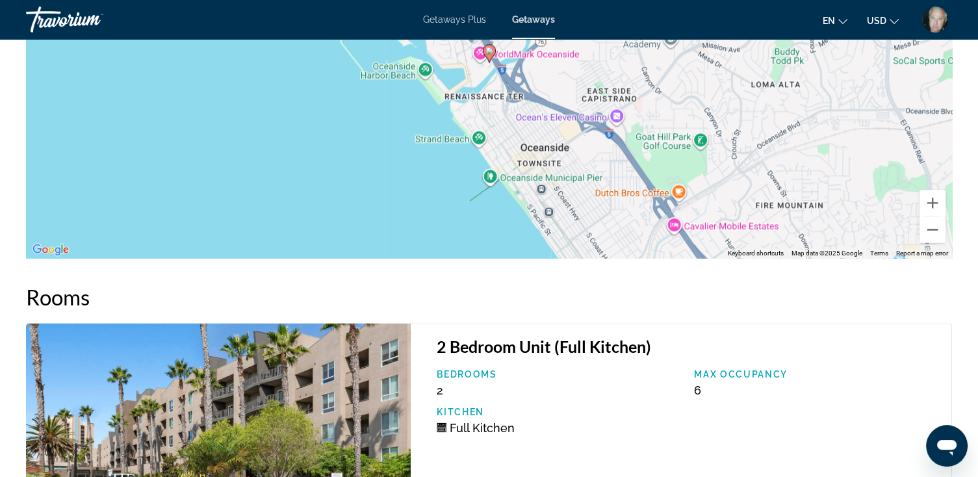
click at [821, 302] on h2 "Rooms" at bounding box center [489, 297] width 926 height 26
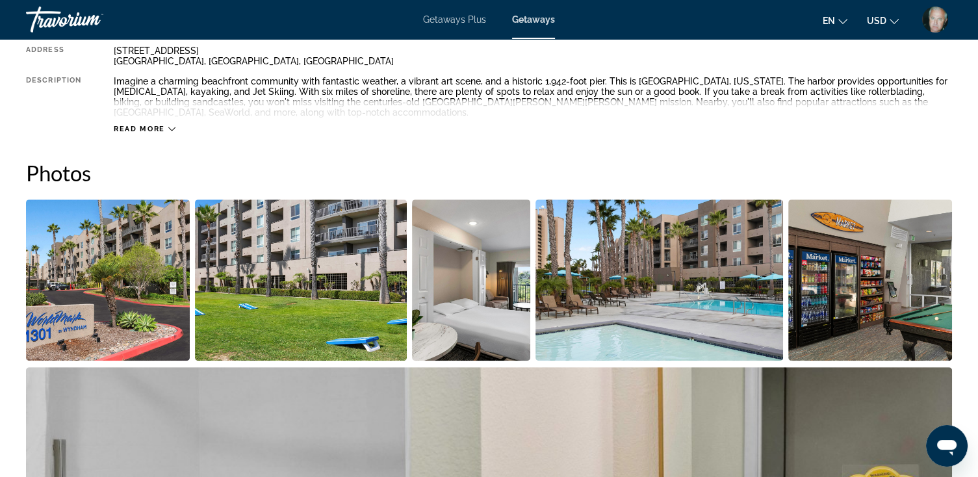
scroll to position [300, 0]
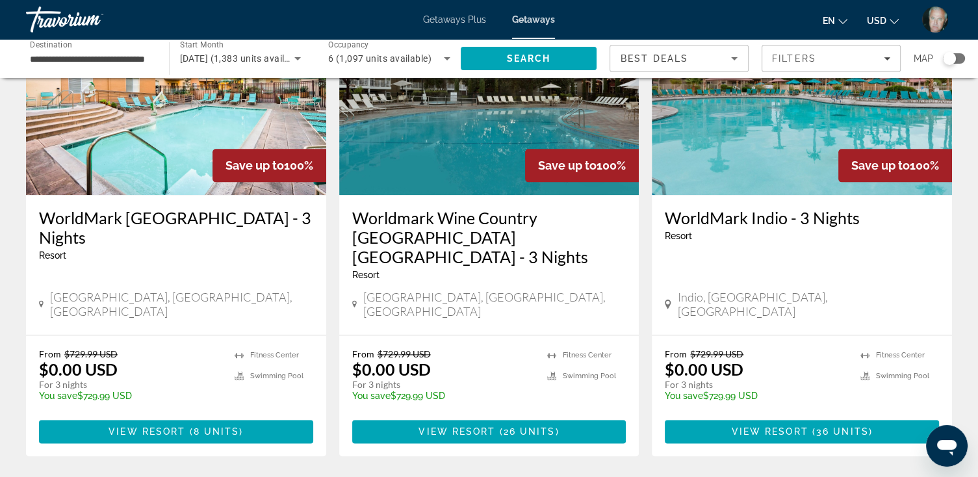
scroll to position [1560, 0]
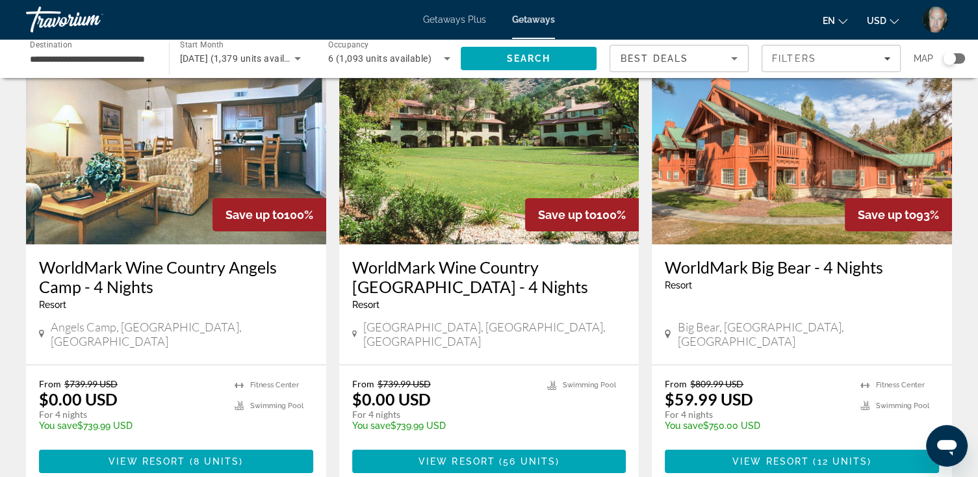
scroll to position [104, 0]
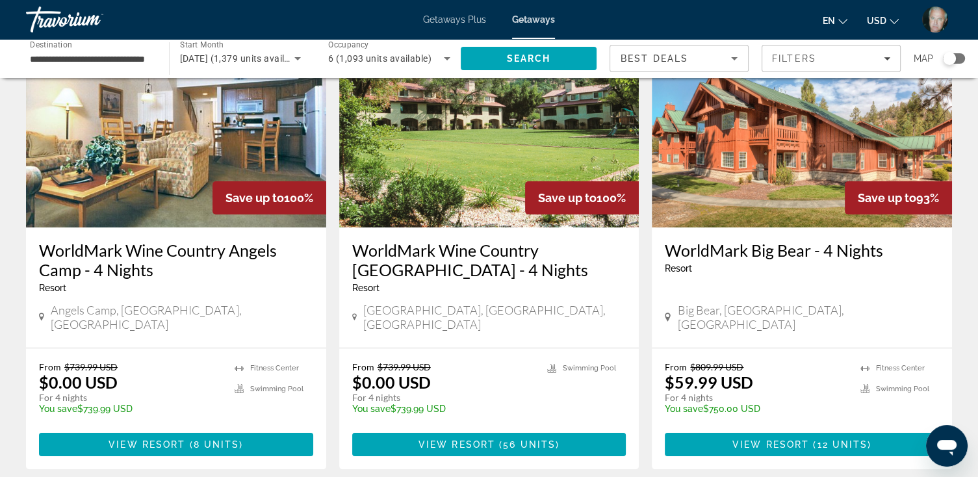
click at [472, 252] on h3 "WorldMark Wine Country [GEOGRAPHIC_DATA] - 4 Nights" at bounding box center [489, 259] width 274 height 39
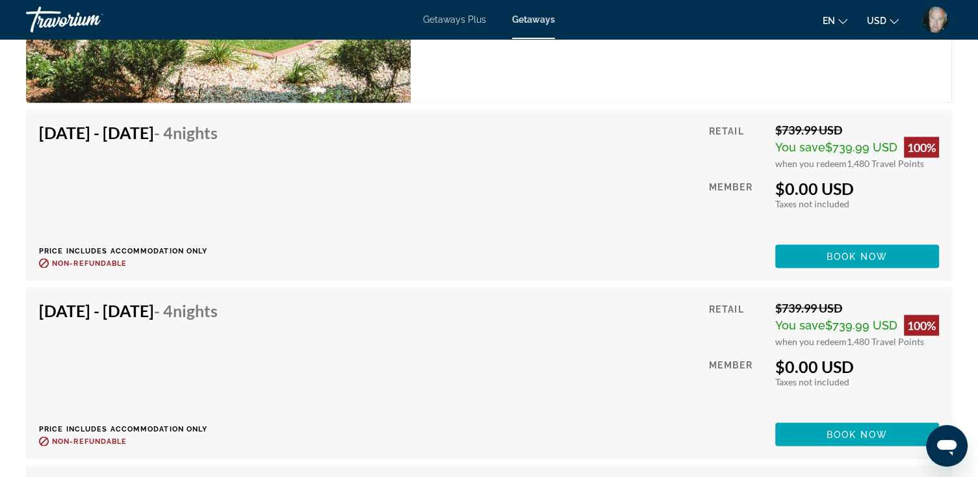
scroll to position [2600, 0]
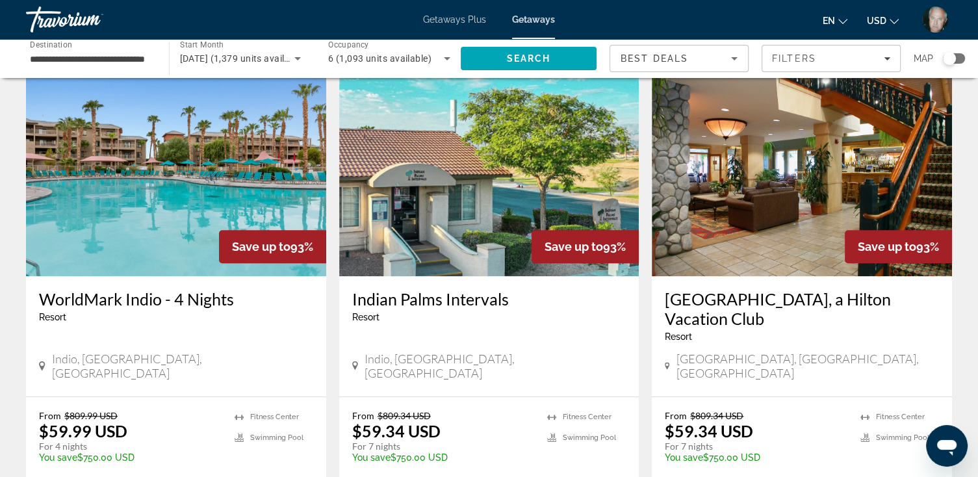
scroll to position [988, 0]
click at [754, 289] on h3 "[GEOGRAPHIC_DATA], a Hilton Vacation Club" at bounding box center [802, 308] width 274 height 39
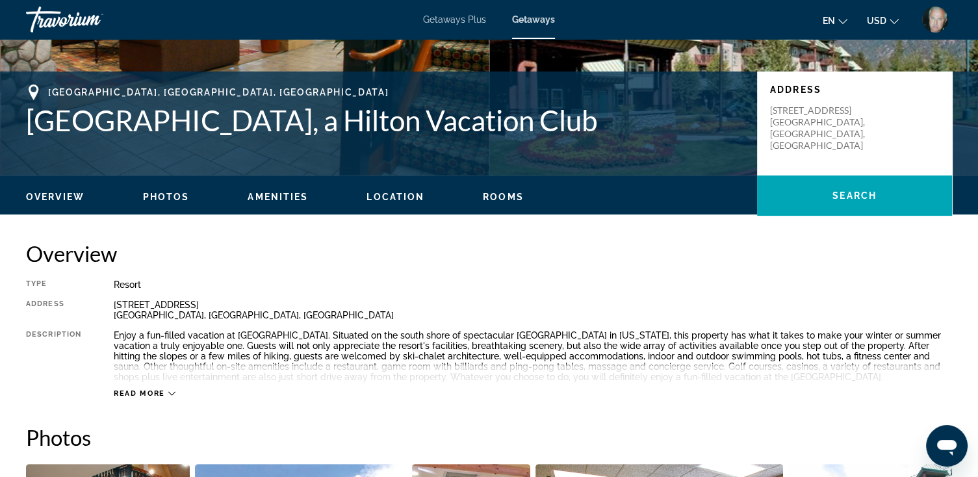
scroll to position [52, 0]
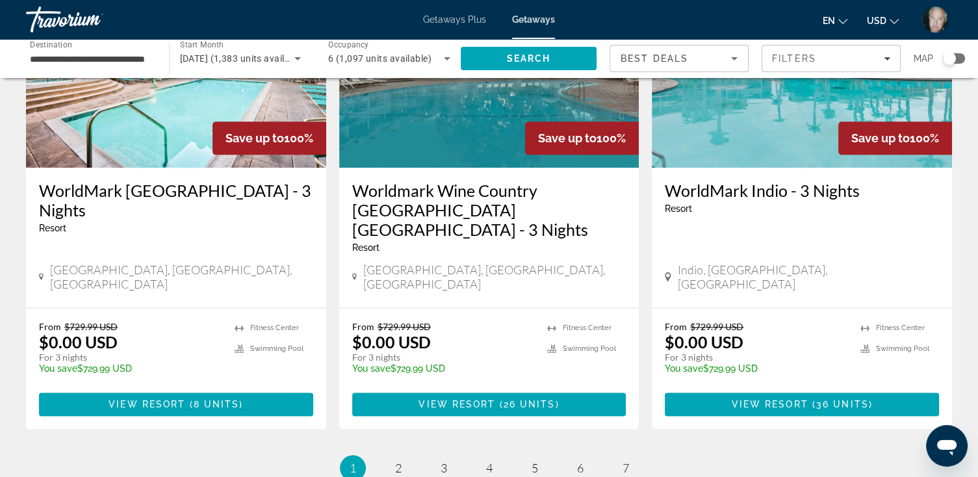
scroll to position [1612, 0]
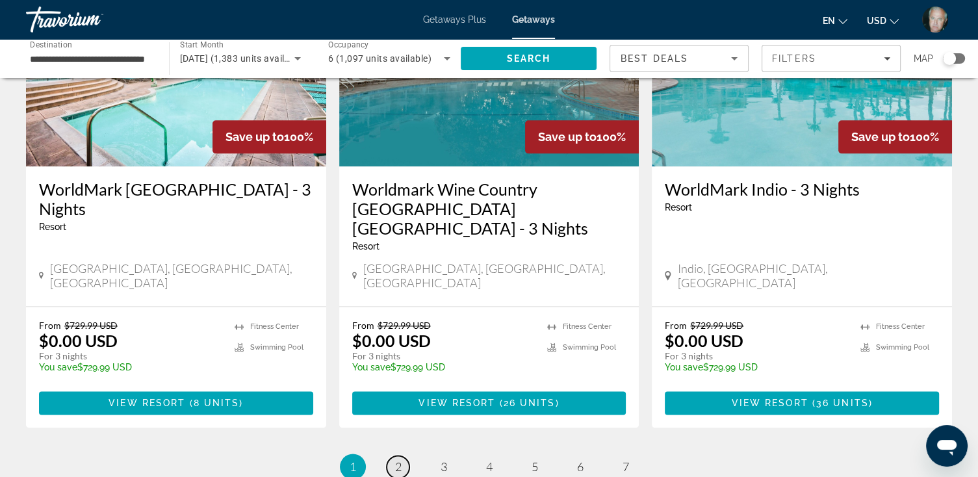
click at [398, 460] on span "2" at bounding box center [398, 467] width 6 height 14
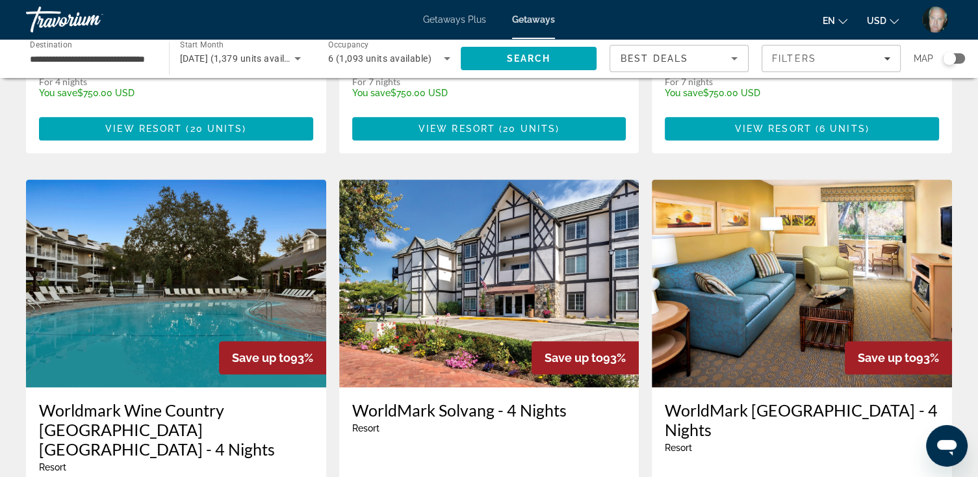
scroll to position [1404, 0]
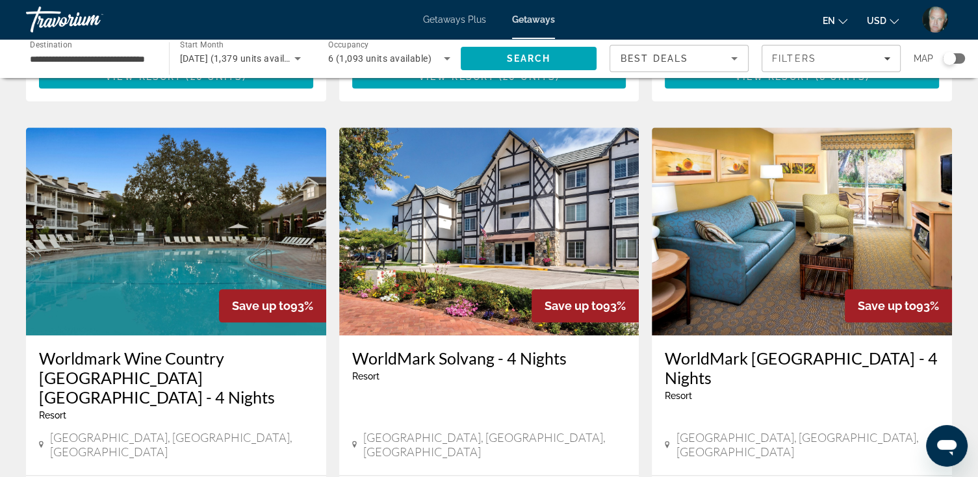
click at [467, 348] on h3 "WorldMark Solvang - 4 Nights" at bounding box center [489, 357] width 274 height 19
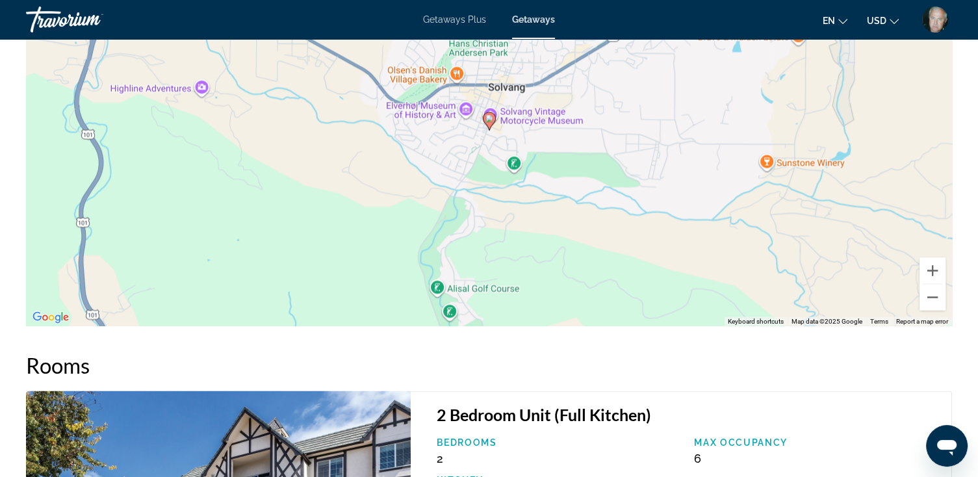
scroll to position [2184, 0]
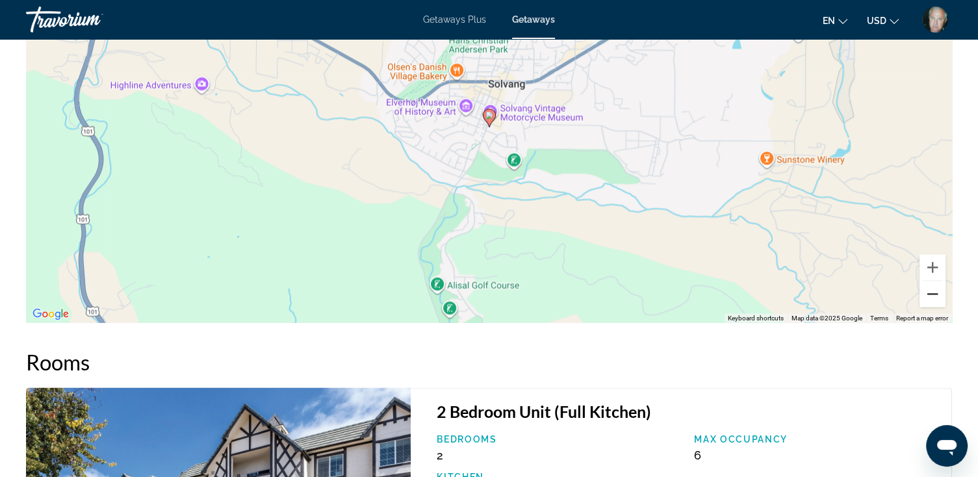
click at [934, 291] on button "Zoom out" at bounding box center [933, 294] width 26 height 26
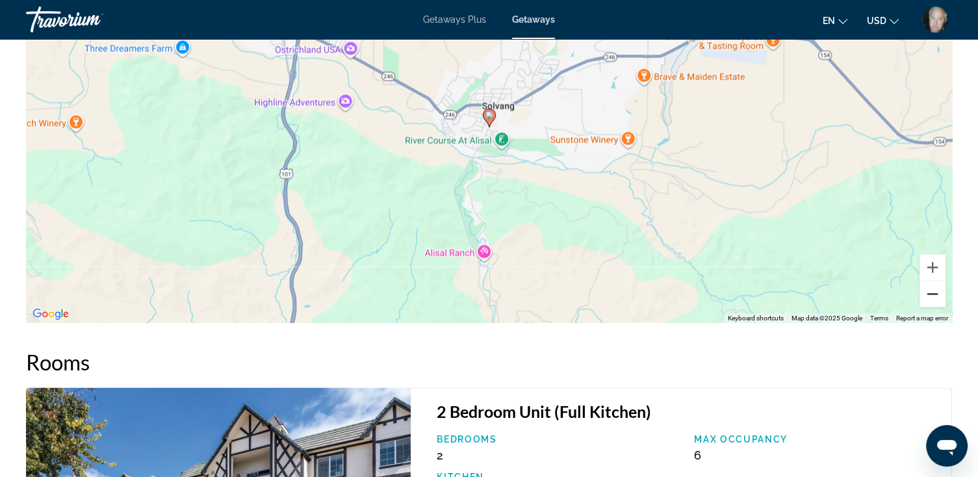
click at [934, 291] on button "Zoom out" at bounding box center [933, 294] width 26 height 26
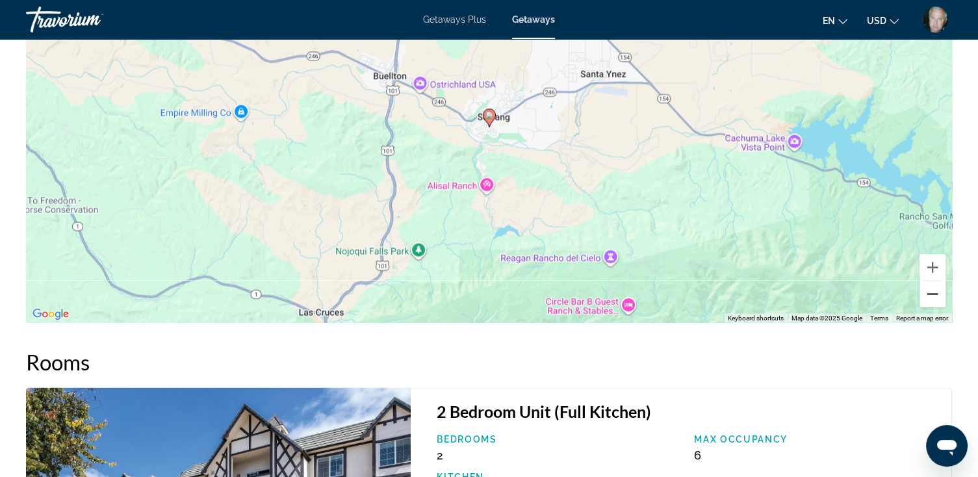
click at [934, 291] on button "Zoom out" at bounding box center [933, 294] width 26 height 26
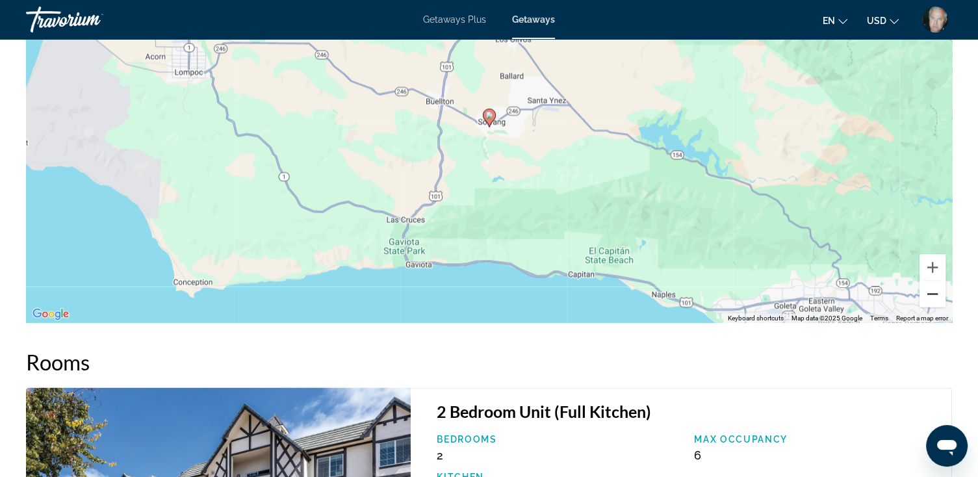
click at [934, 291] on button "Zoom out" at bounding box center [933, 294] width 26 height 26
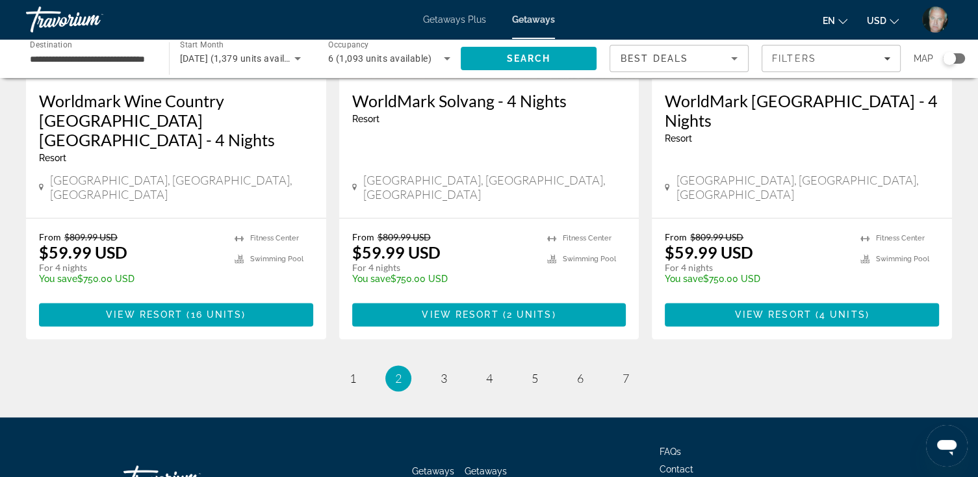
scroll to position [1664, 0]
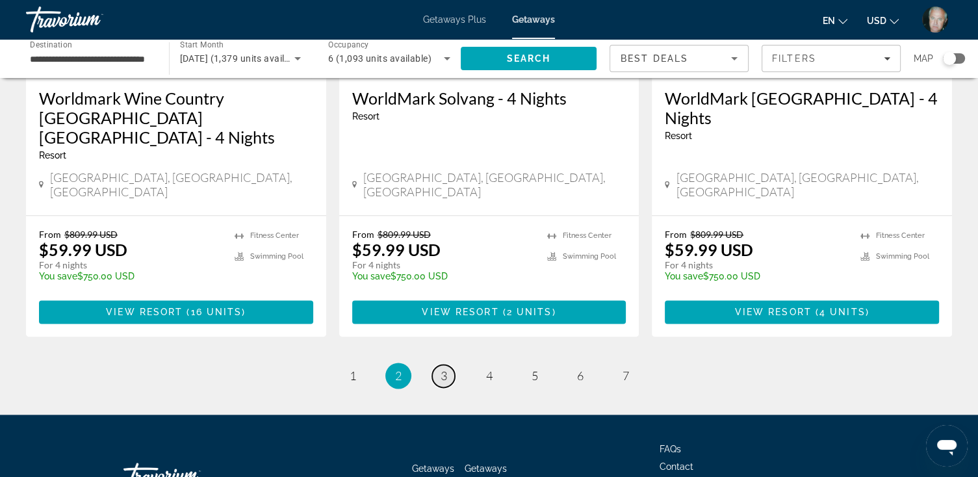
click at [450, 365] on link "page 3" at bounding box center [443, 376] width 23 height 23
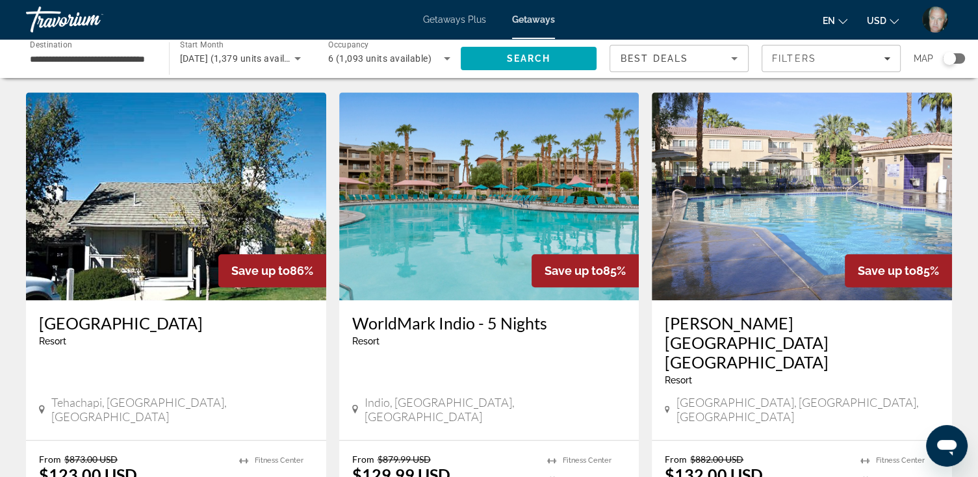
scroll to position [988, 0]
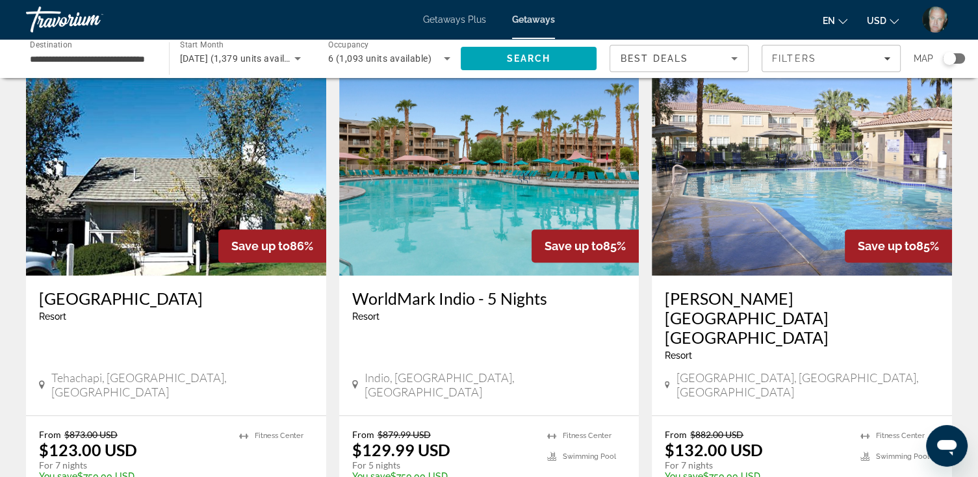
click at [117, 193] on img "Main content" at bounding box center [176, 172] width 300 height 208
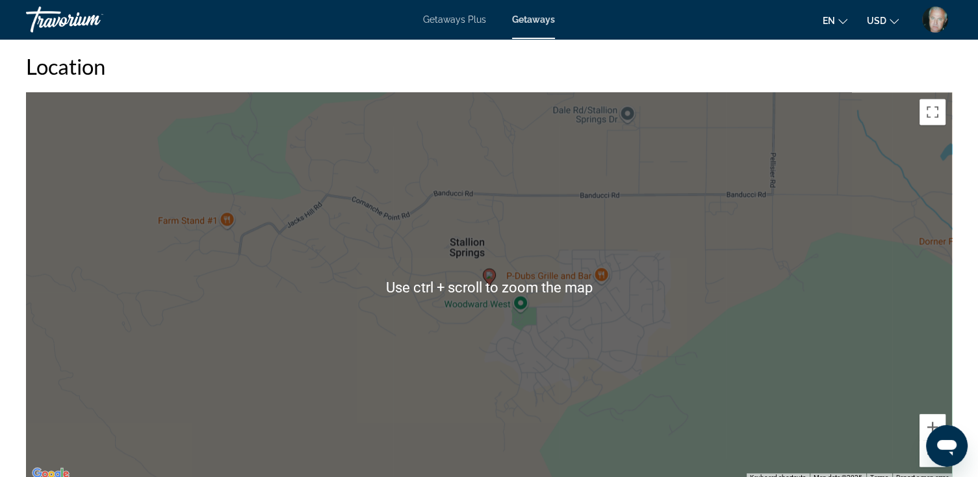
scroll to position [1872, 0]
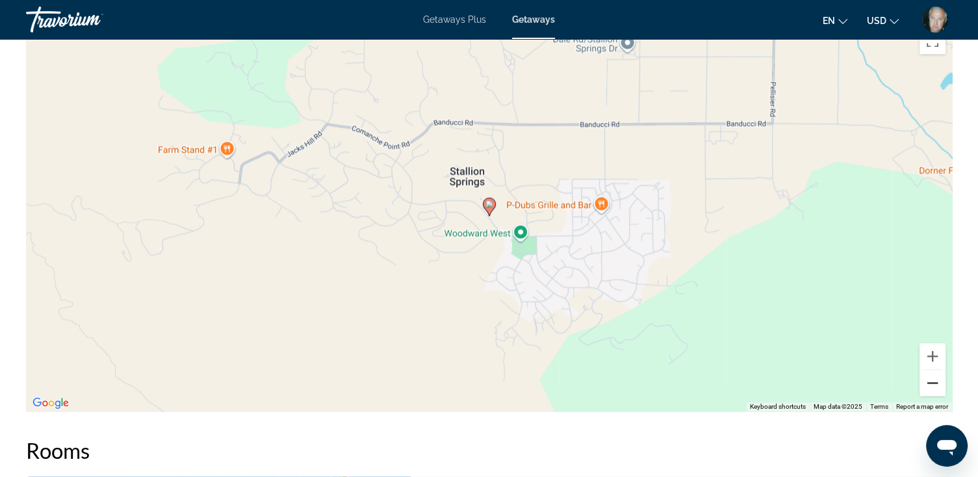
click at [936, 380] on button "Zoom out" at bounding box center [933, 383] width 26 height 26
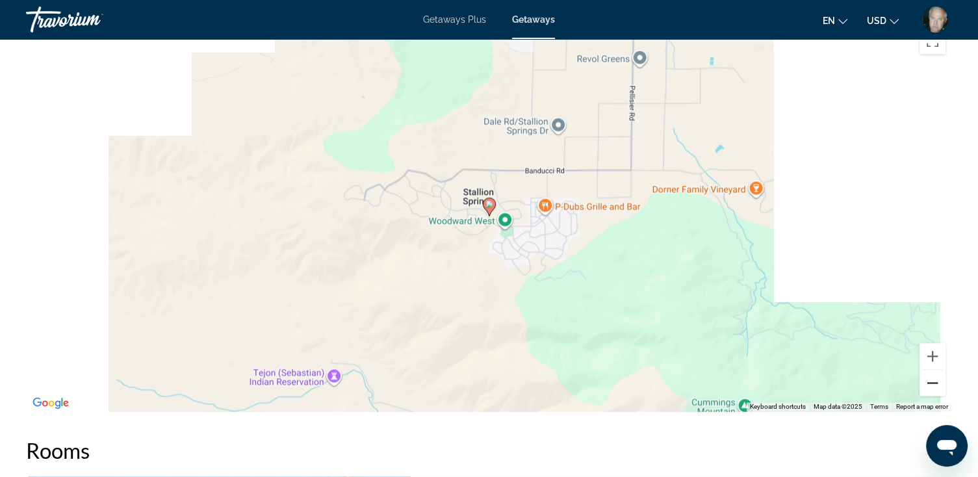
click at [936, 380] on button "Zoom out" at bounding box center [933, 383] width 26 height 26
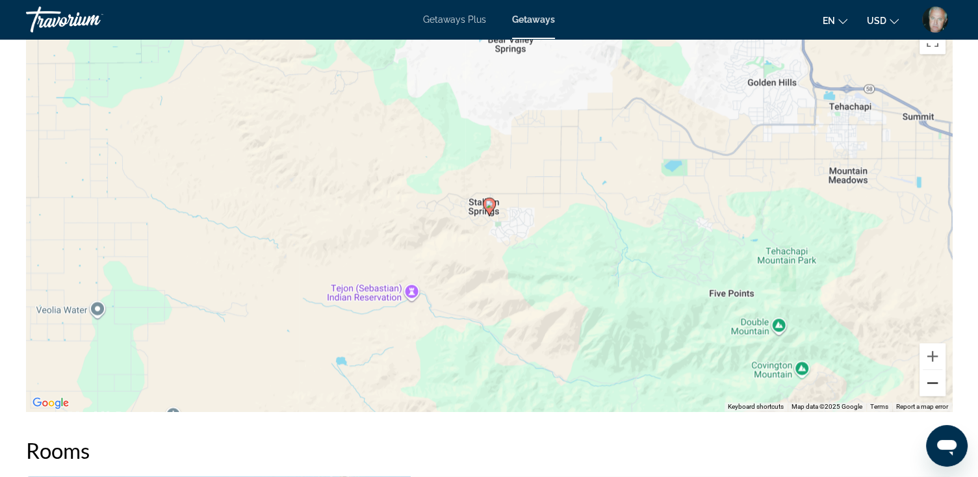
click at [936, 380] on button "Zoom out" at bounding box center [933, 383] width 26 height 26
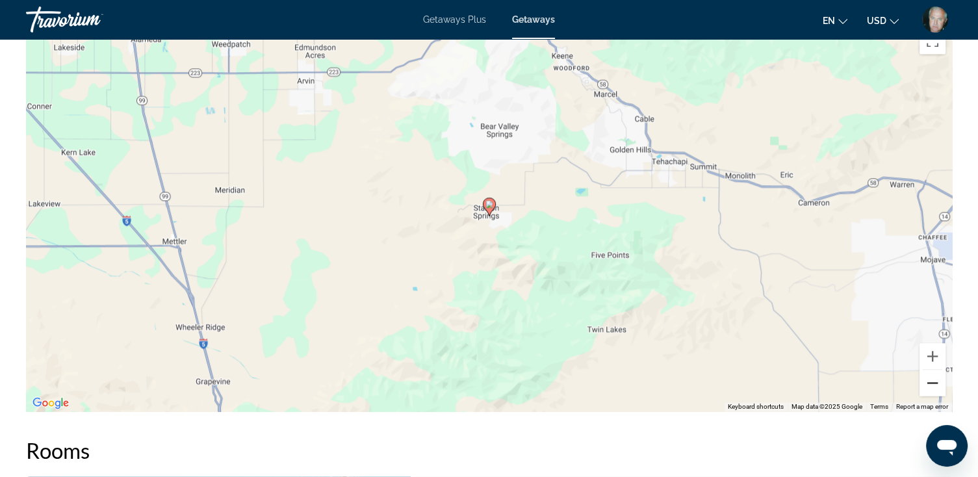
click at [936, 380] on button "Zoom out" at bounding box center [933, 383] width 26 height 26
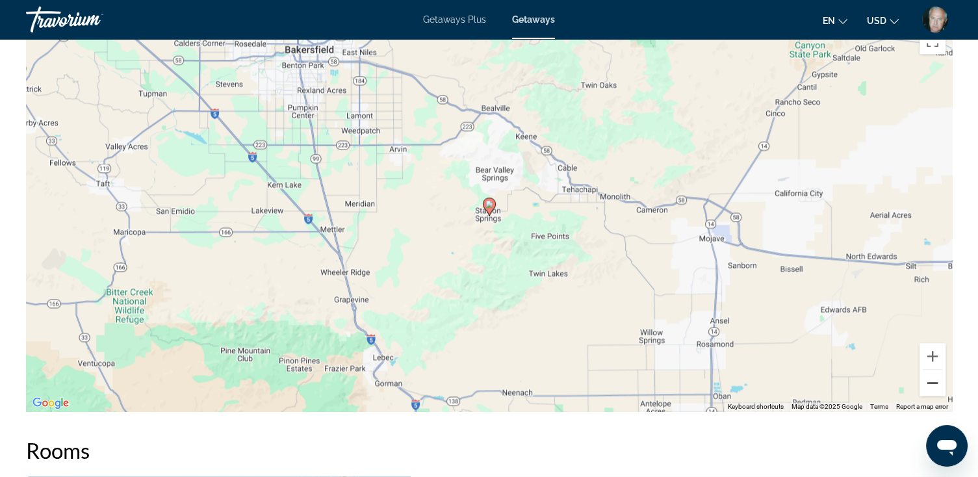
click at [936, 380] on button "Zoom out" at bounding box center [933, 383] width 26 height 26
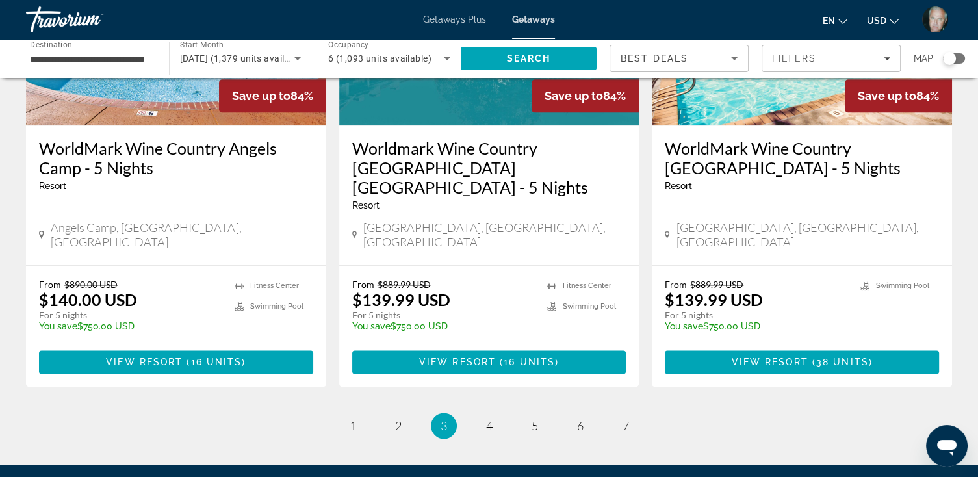
scroll to position [1664, 0]
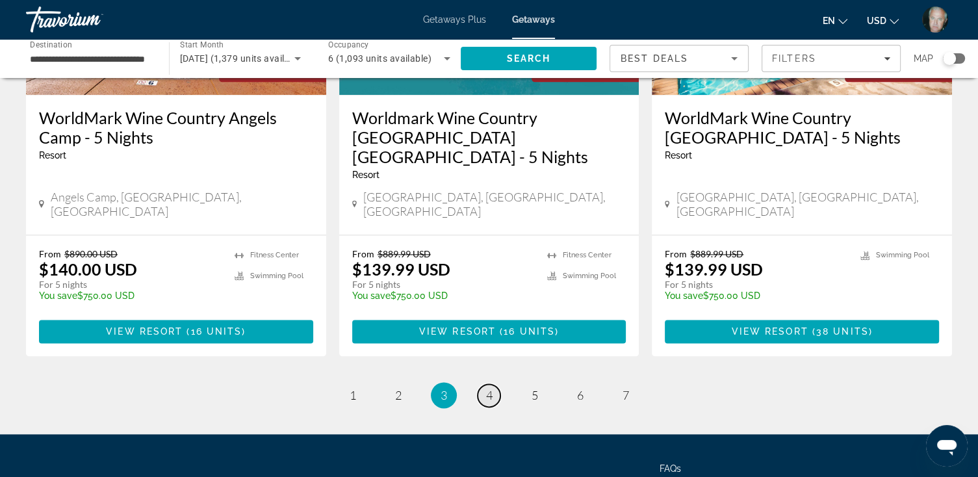
click at [489, 388] on span "4" at bounding box center [489, 395] width 6 height 14
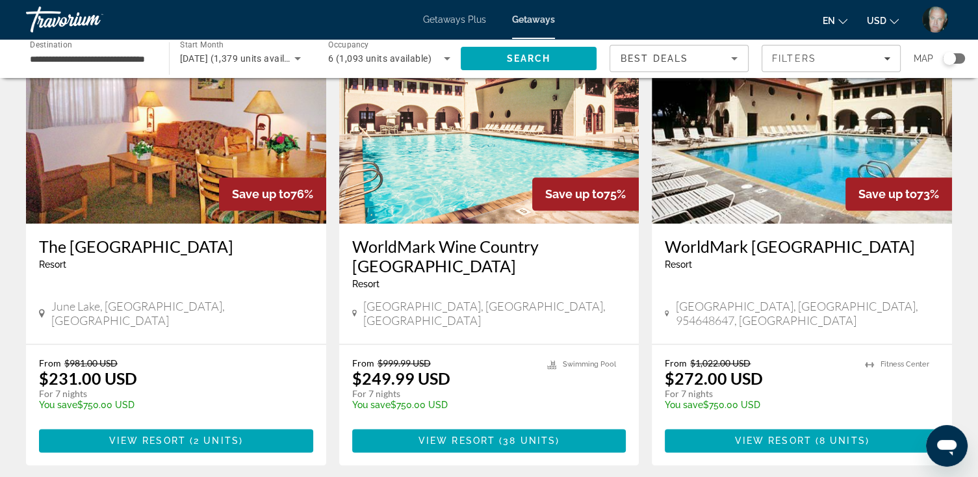
scroll to position [1560, 0]
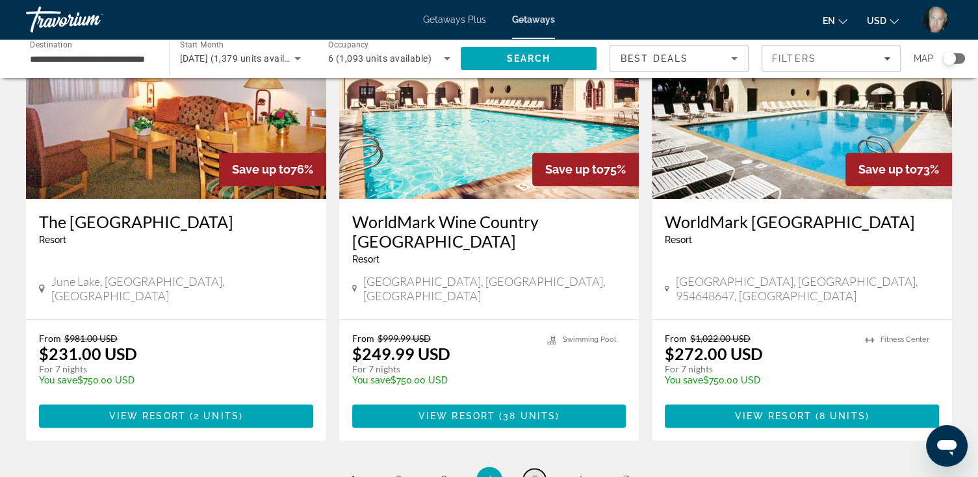
click at [536, 473] on span "5" at bounding box center [535, 480] width 6 height 14
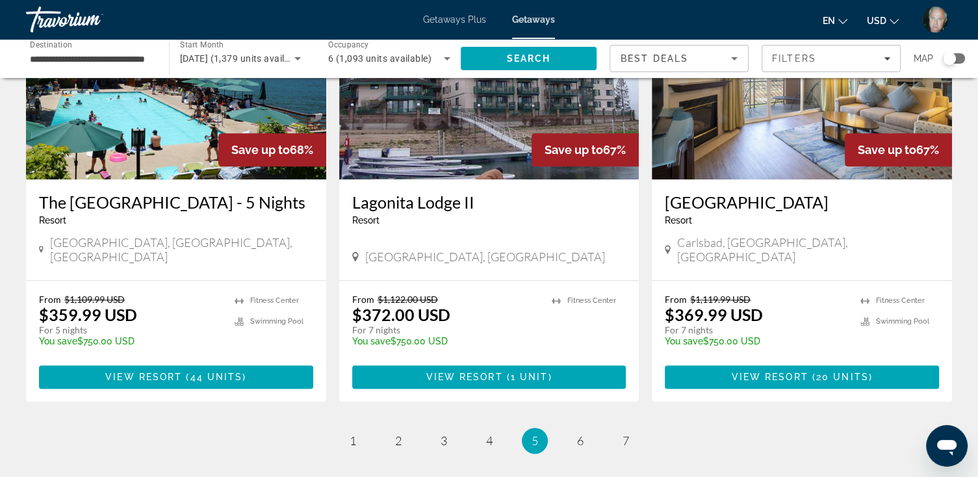
scroll to position [1644, 0]
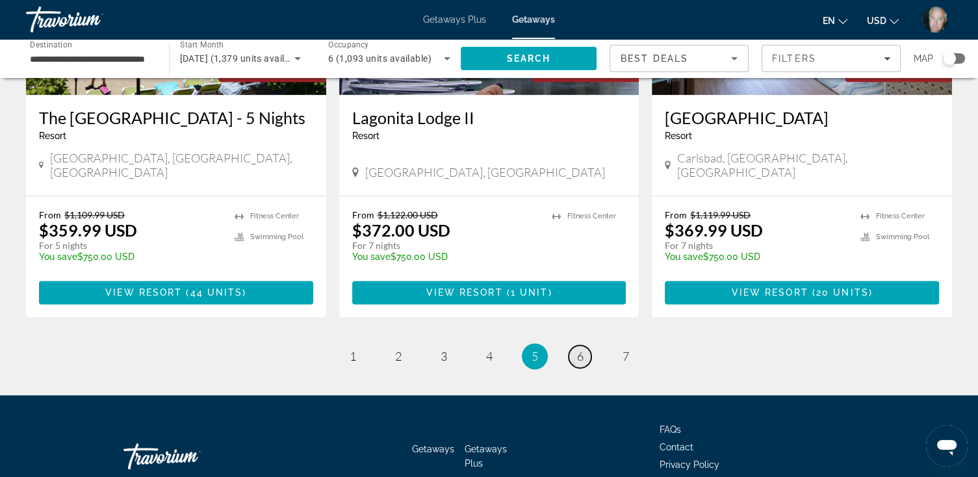
click at [575, 345] on link "page 6" at bounding box center [580, 356] width 23 height 23
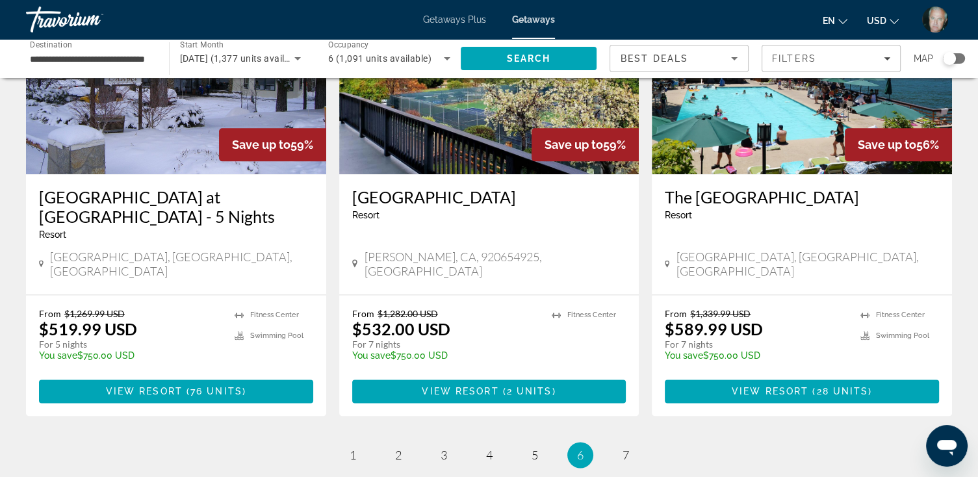
scroll to position [1612, 0]
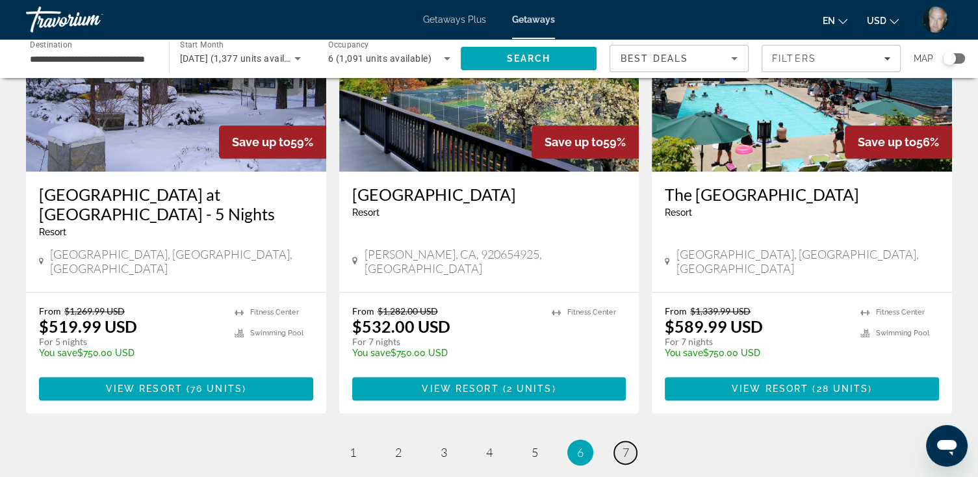
click at [623, 445] on span "7" at bounding box center [626, 452] width 6 height 14
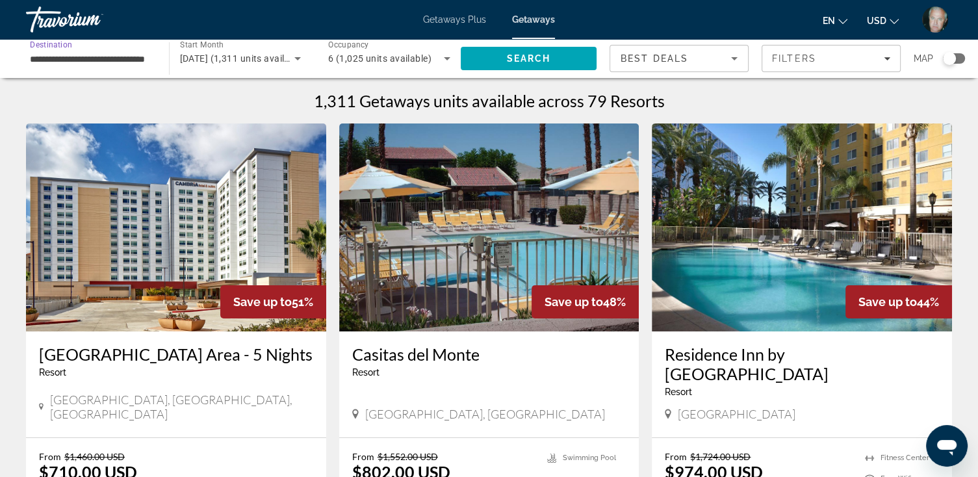
click at [133, 58] on input "**********" at bounding box center [91, 59] width 122 height 16
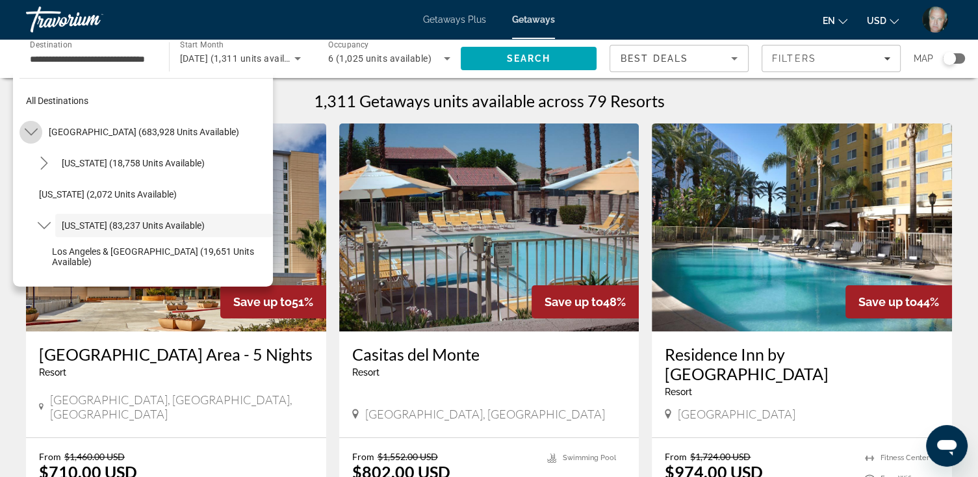
click at [31, 129] on icon "Toggle United States (683,928 units available) submenu" at bounding box center [31, 131] width 13 height 13
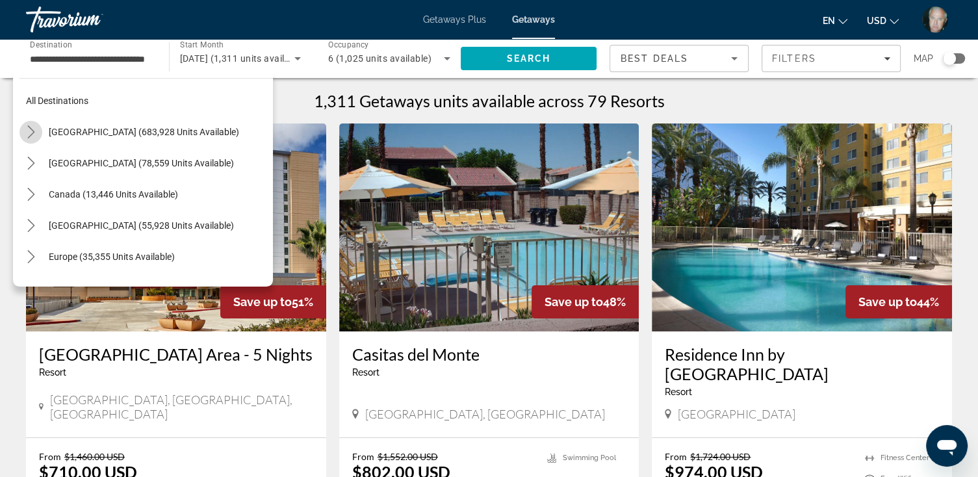
click at [31, 130] on icon "Toggle United States (683,928 units available) submenu" at bounding box center [31, 131] width 13 height 13
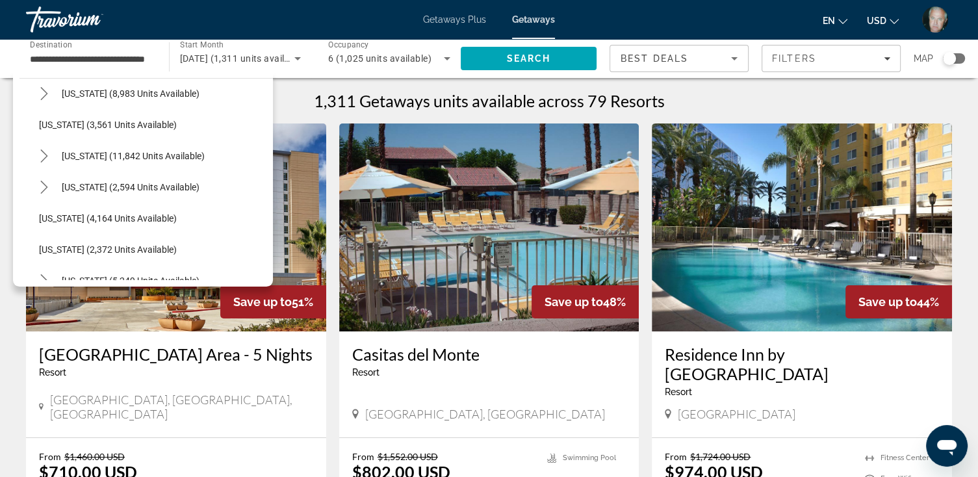
scroll to position [884, 0]
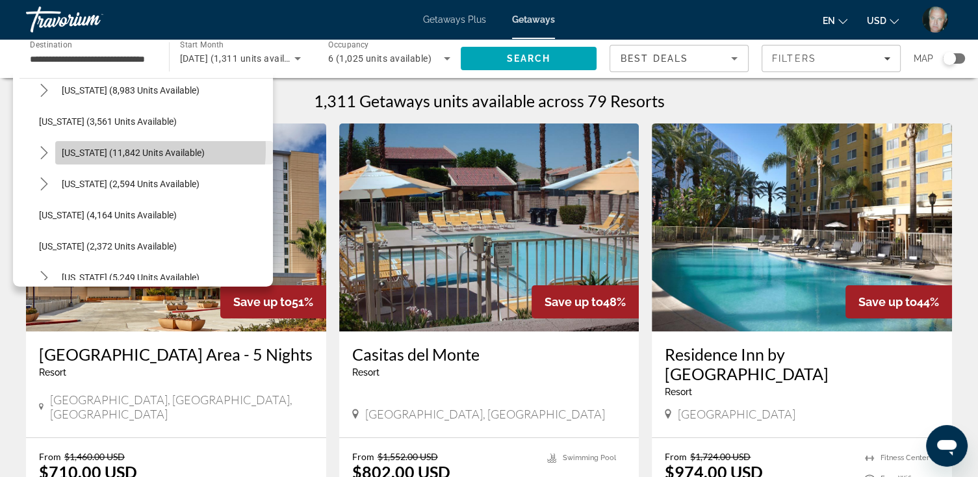
click at [112, 148] on span "[US_STATE] (11,842 units available)" at bounding box center [133, 153] width 143 height 10
type input "**********"
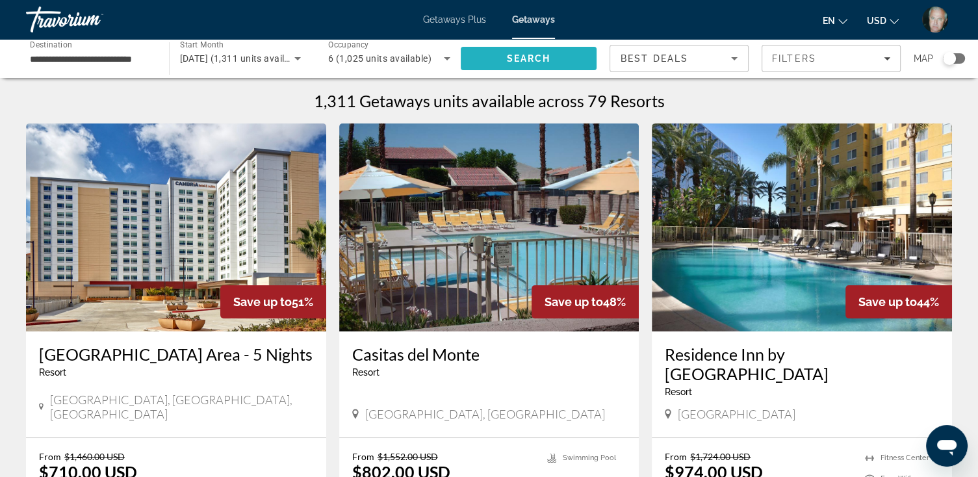
click at [526, 53] on span "Search" at bounding box center [528, 58] width 44 height 10
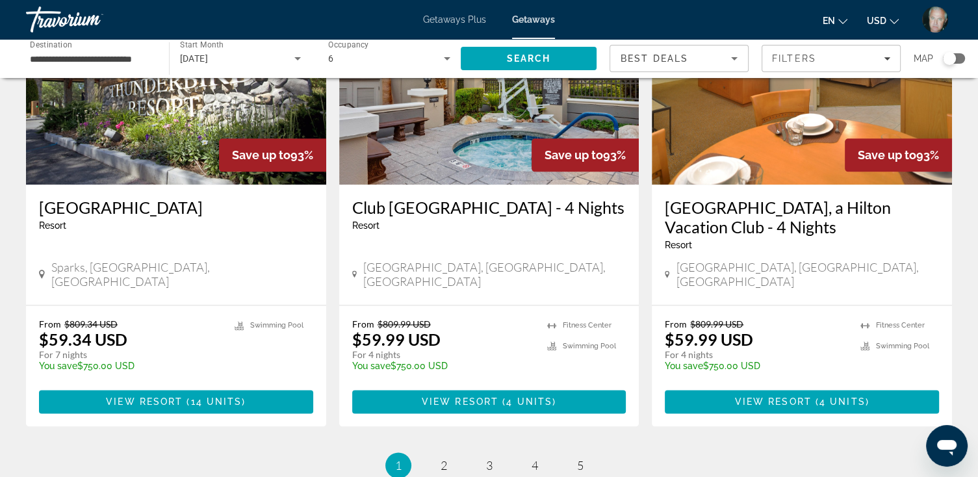
scroll to position [1612, 0]
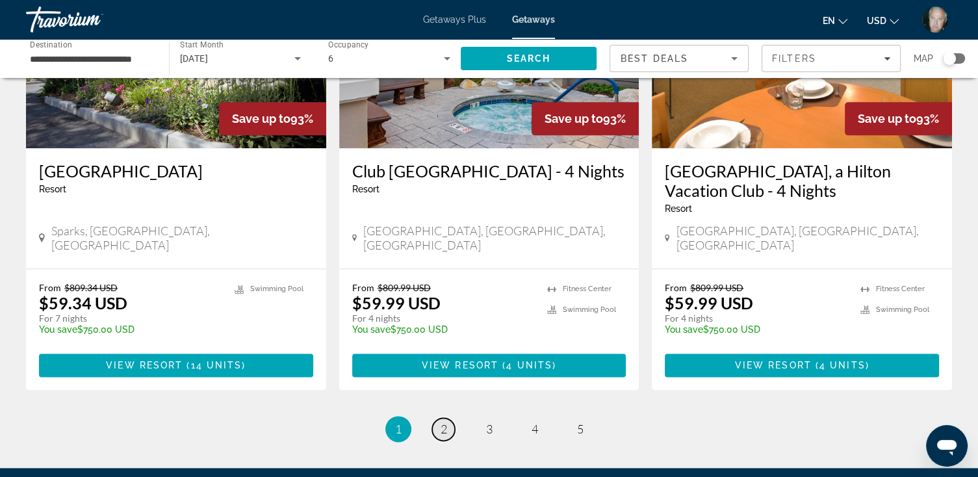
click at [442, 422] on span "2" at bounding box center [444, 429] width 6 height 14
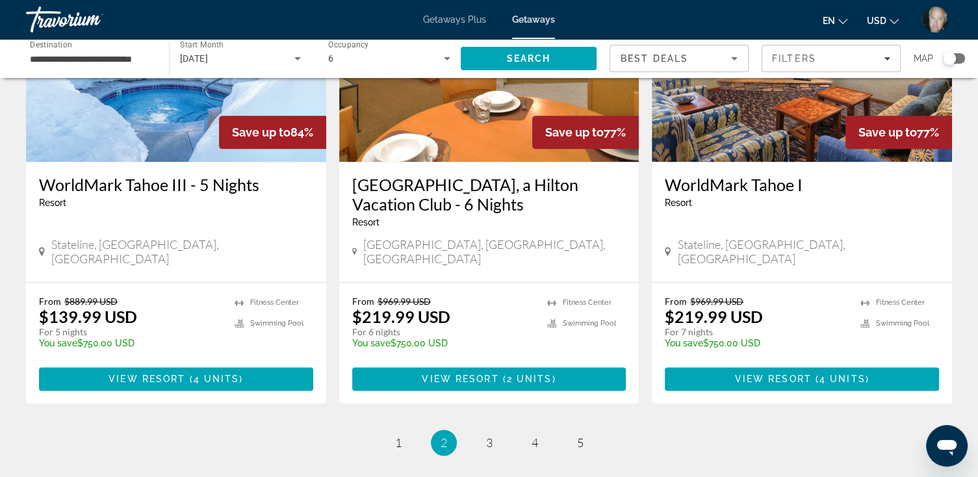
scroll to position [1560, 0]
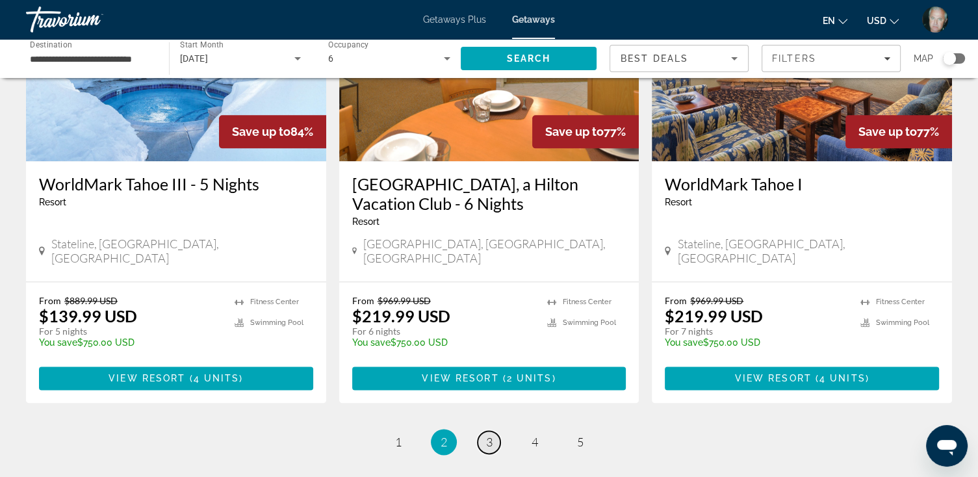
click at [487, 435] on span "3" at bounding box center [489, 442] width 6 height 14
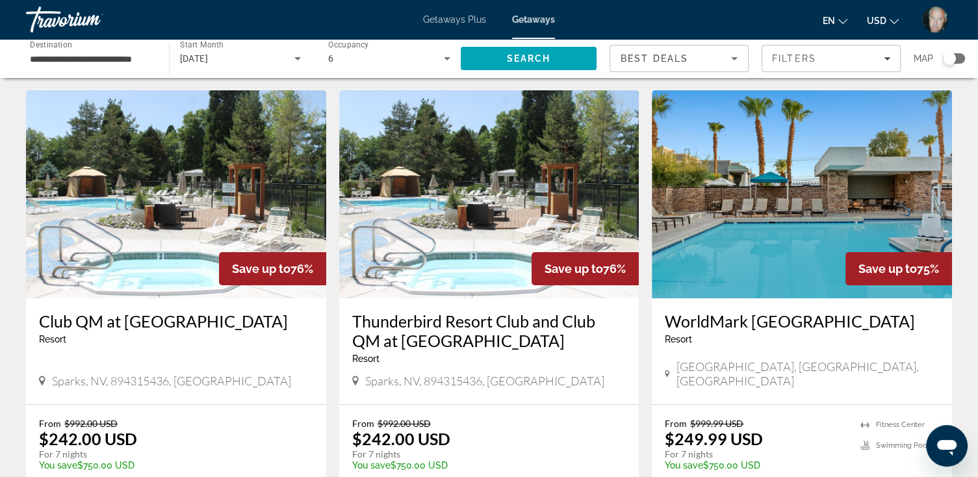
scroll to position [52, 0]
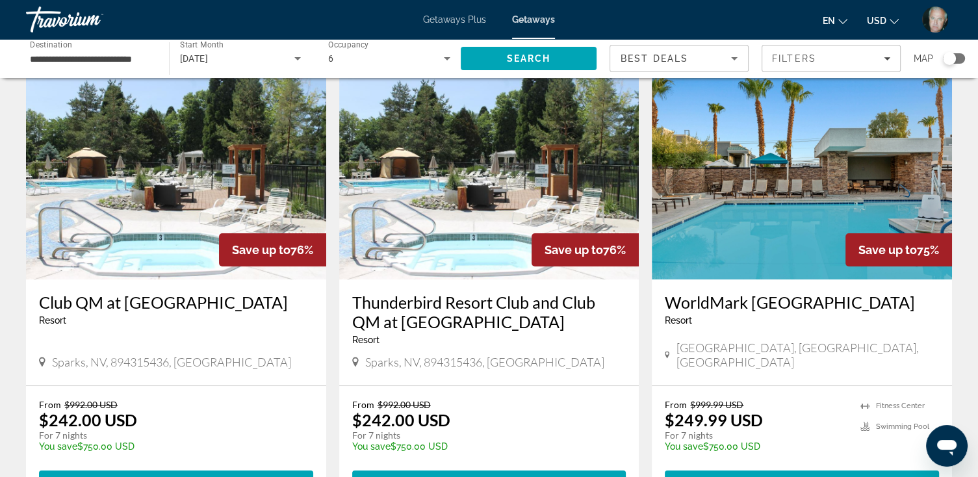
click at [449, 317] on h3 "Thunderbird Resort Club and Club QM at [GEOGRAPHIC_DATA]" at bounding box center [489, 311] width 274 height 39
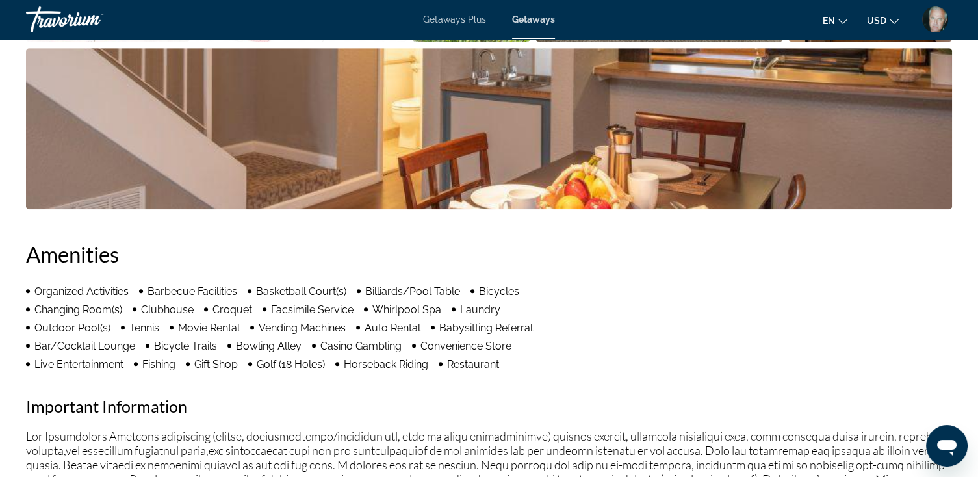
scroll to position [832, 0]
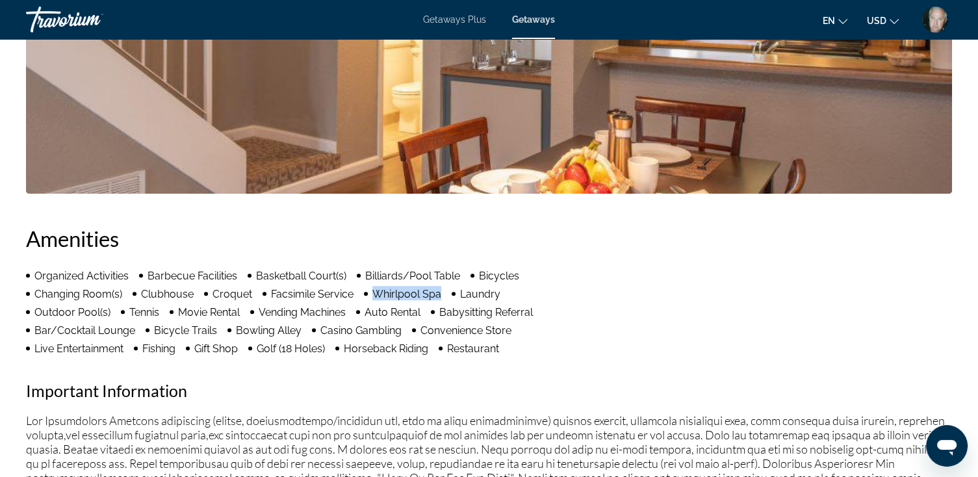
drag, startPoint x: 367, startPoint y: 291, endPoint x: 438, endPoint y: 296, distance: 71.0
click at [438, 296] on ul "Organized Activities Barbecue Facilities Basketball Court(s) Billiards/Pool Tab…" at bounding box center [304, 311] width 556 height 87
drag, startPoint x: 438, startPoint y: 296, endPoint x: 429, endPoint y: 296, distance: 9.1
click at [686, 331] on div "Amenities Organized Activities Barbecue Facilities Basketball Court(s) Billiard…" at bounding box center [489, 434] width 926 height 417
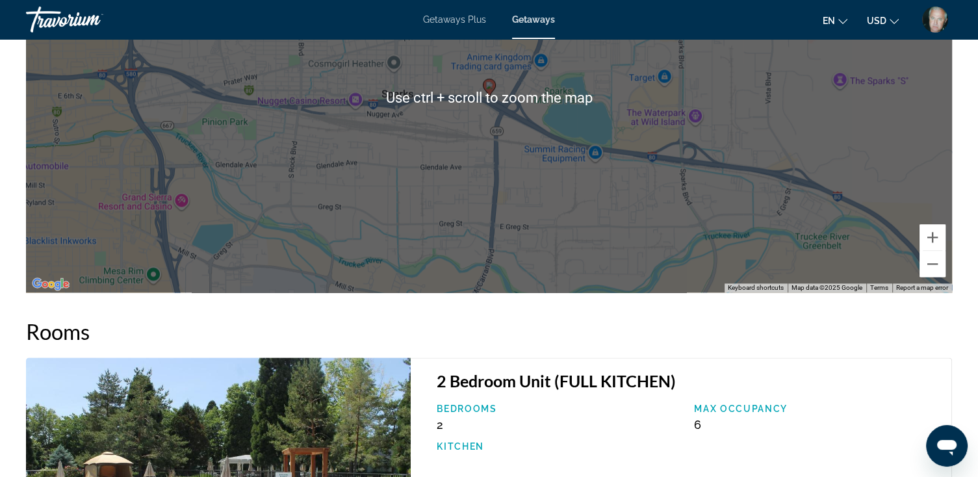
scroll to position [1664, 0]
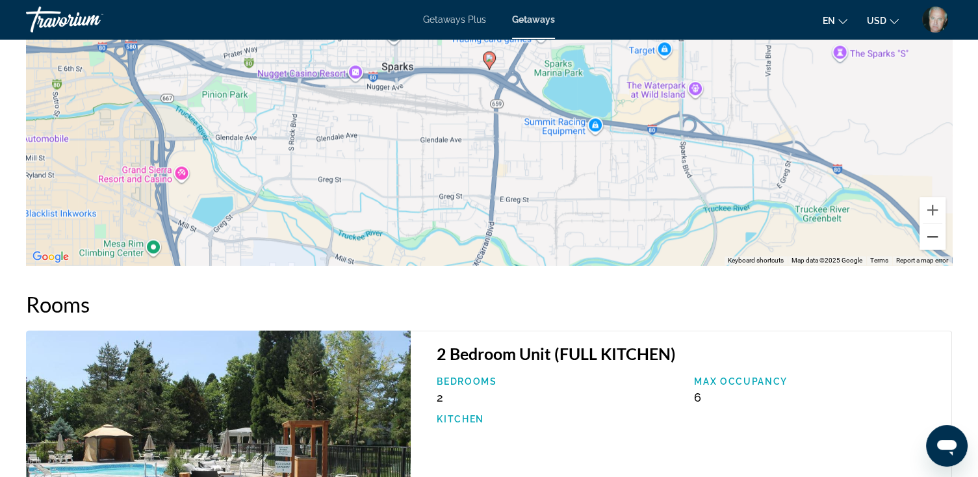
click at [932, 236] on button "Zoom out" at bounding box center [933, 237] width 26 height 26
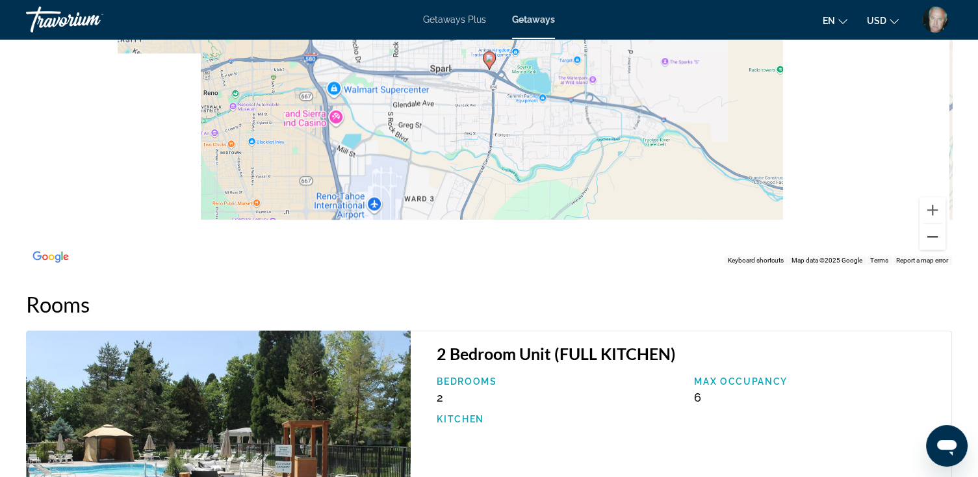
click at [932, 236] on button "Zoom out" at bounding box center [933, 237] width 26 height 26
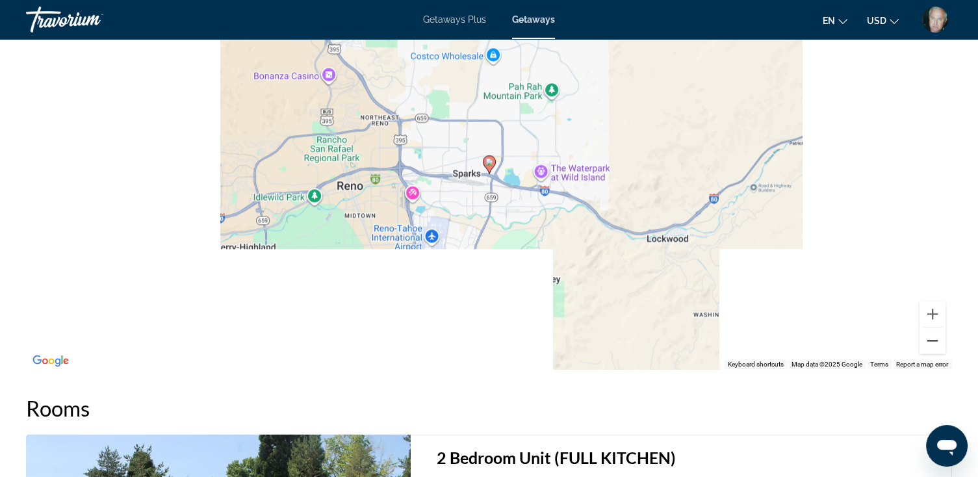
scroll to position [1560, 0]
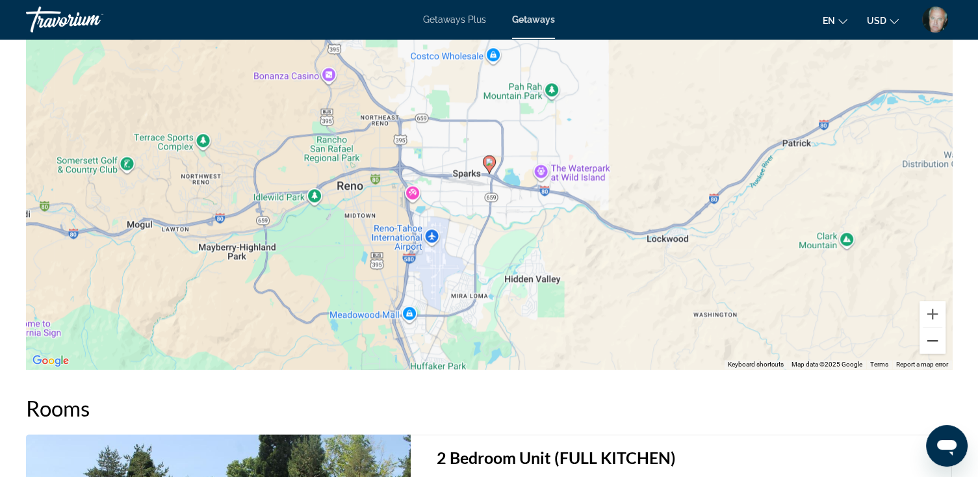
click at [933, 341] on button "Zoom out" at bounding box center [933, 341] width 26 height 26
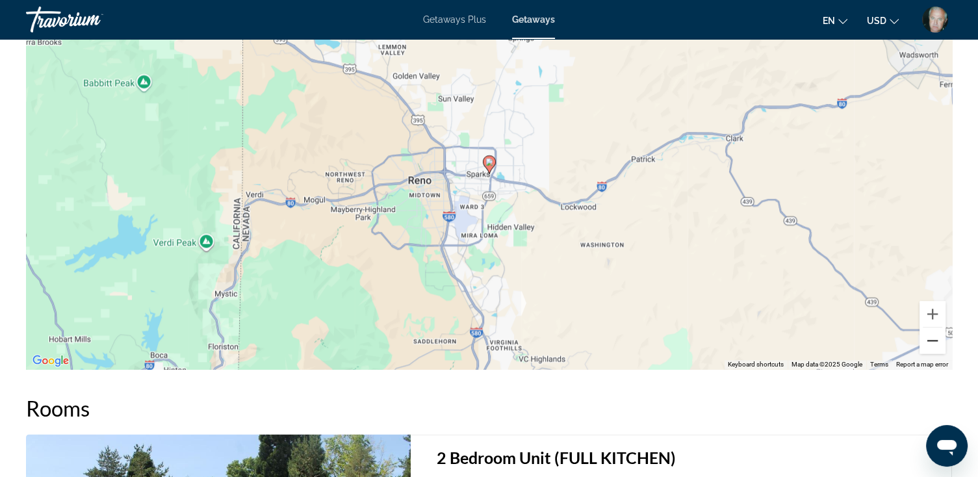
click at [933, 338] on button "Zoom out" at bounding box center [933, 341] width 26 height 26
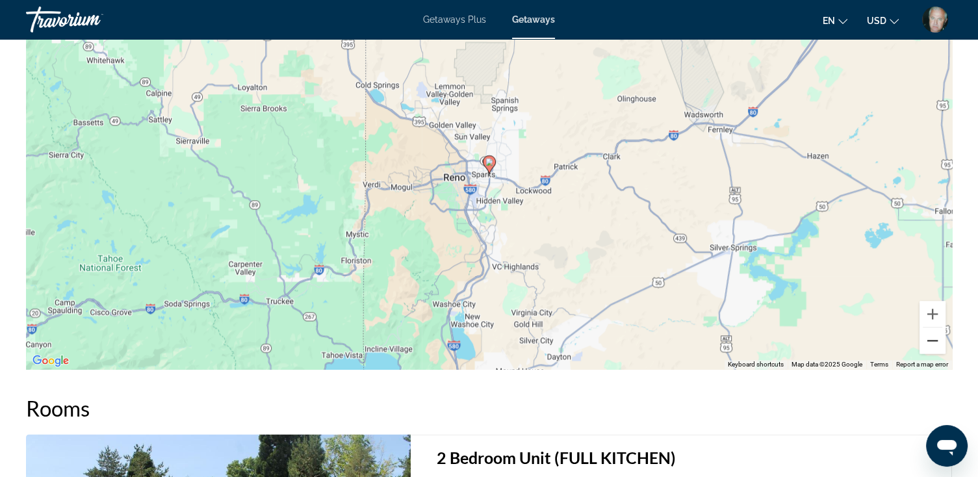
click at [933, 338] on button "Zoom out" at bounding box center [933, 341] width 26 height 26
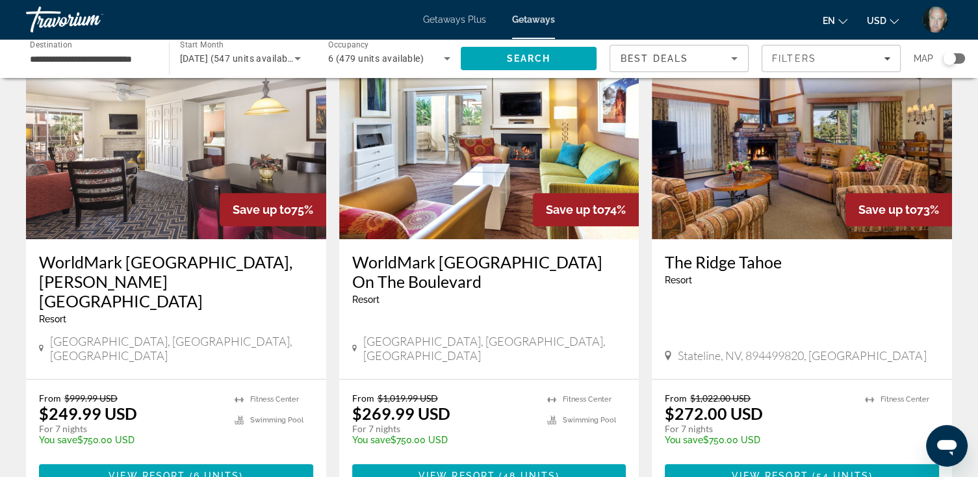
scroll to position [572, 0]
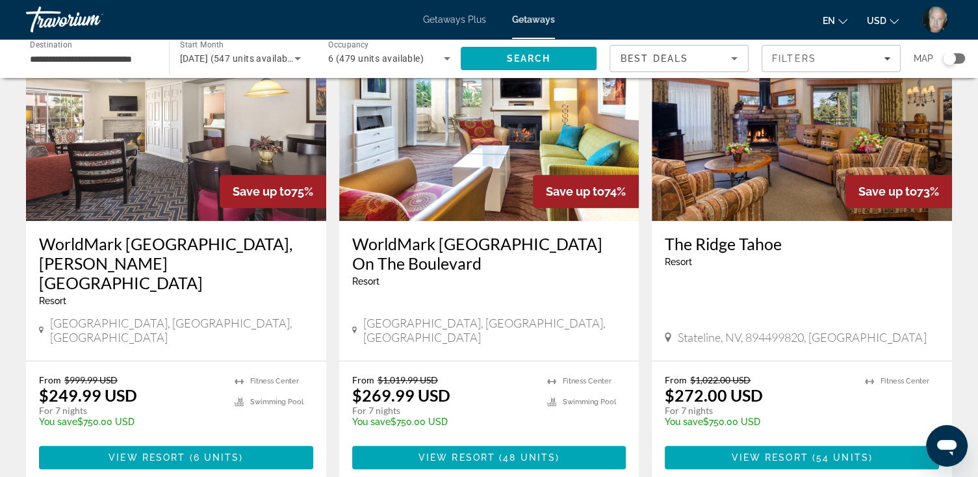
click at [736, 184] on img "Main content" at bounding box center [802, 117] width 300 height 208
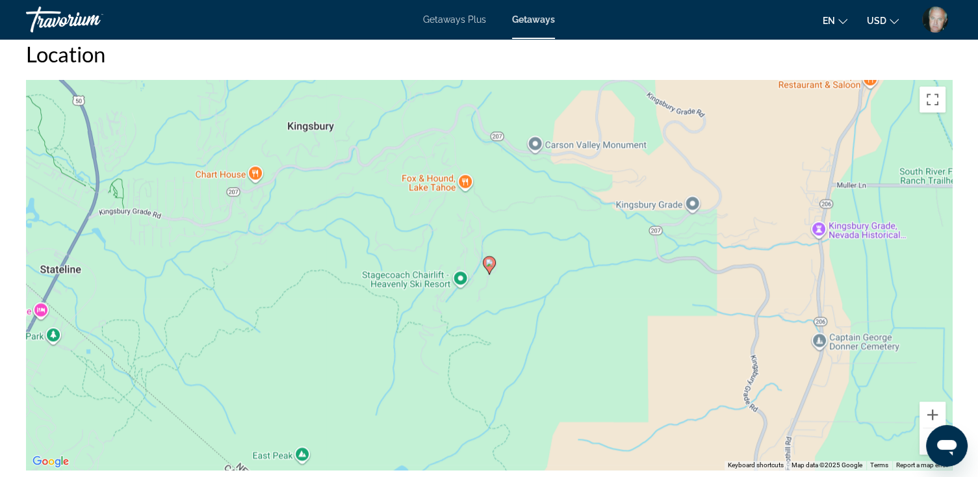
scroll to position [1716, 0]
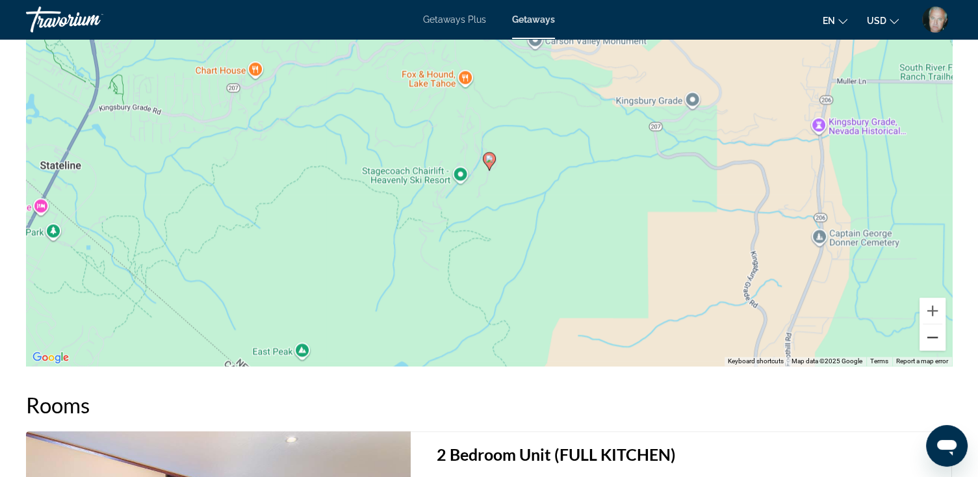
click at [933, 324] on button "Zoom out" at bounding box center [933, 337] width 26 height 26
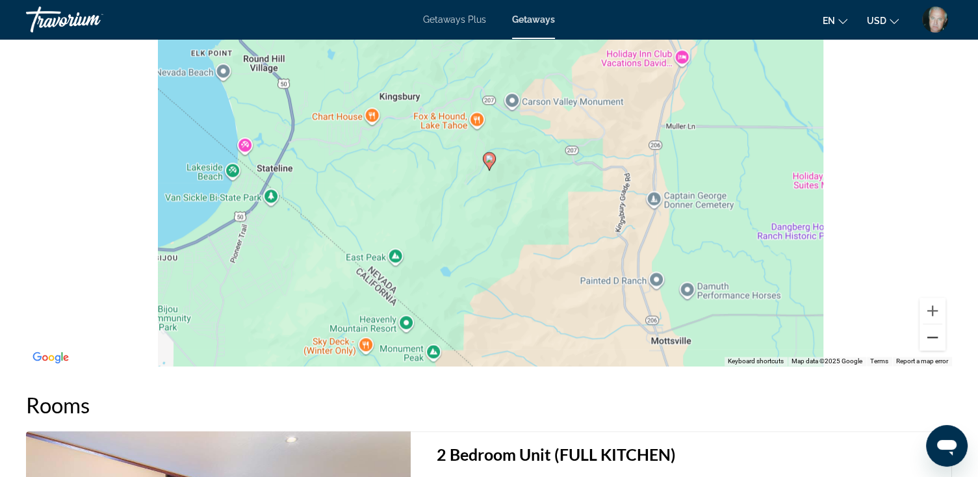
click at [933, 324] on button "Zoom out" at bounding box center [933, 337] width 26 height 26
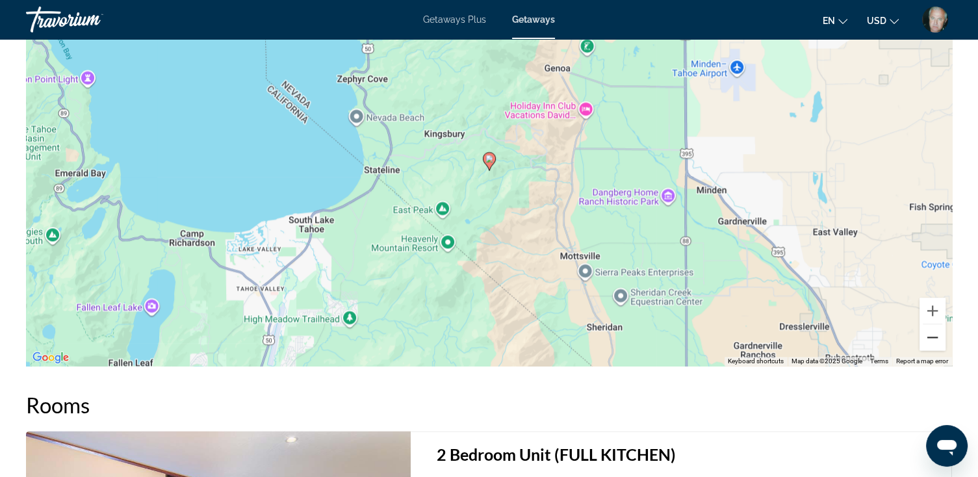
click at [933, 324] on button "Zoom out" at bounding box center [933, 337] width 26 height 26
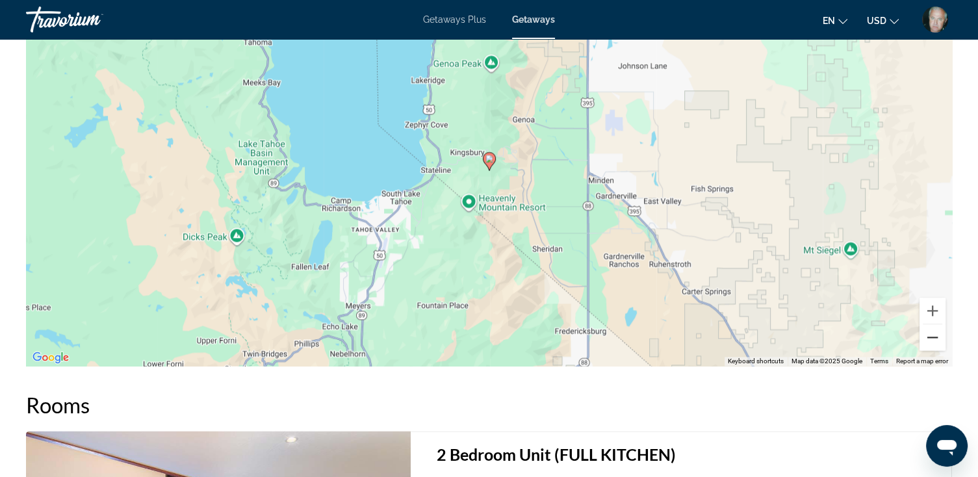
click at [933, 324] on button "Zoom out" at bounding box center [933, 337] width 26 height 26
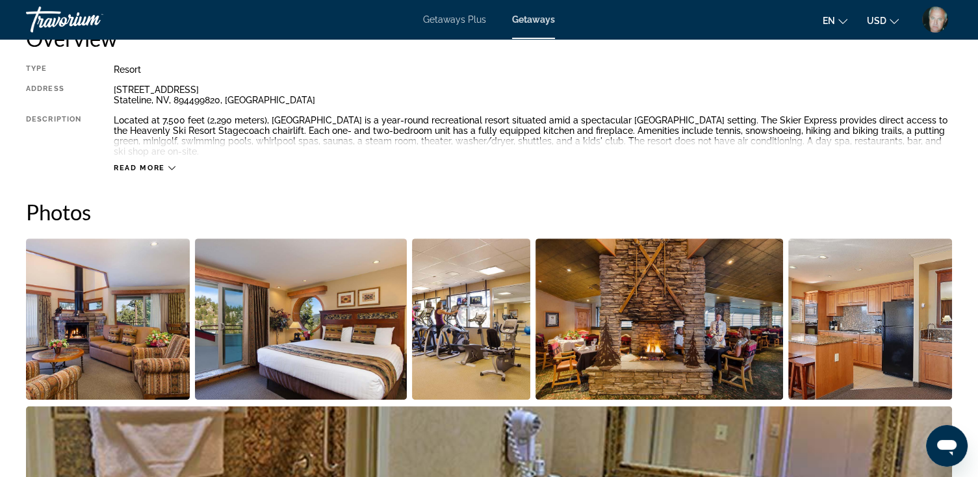
scroll to position [416, 0]
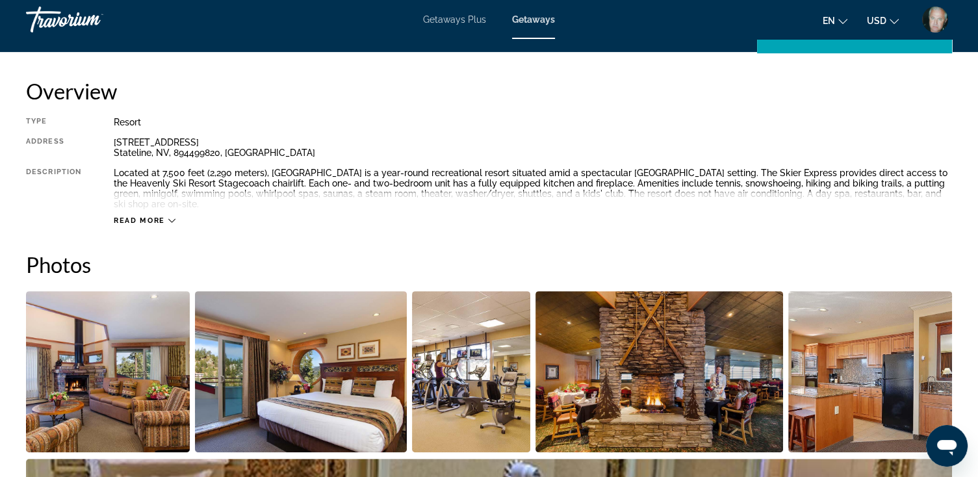
click at [108, 383] on img "Open full-screen image slider" at bounding box center [108, 371] width 164 height 161
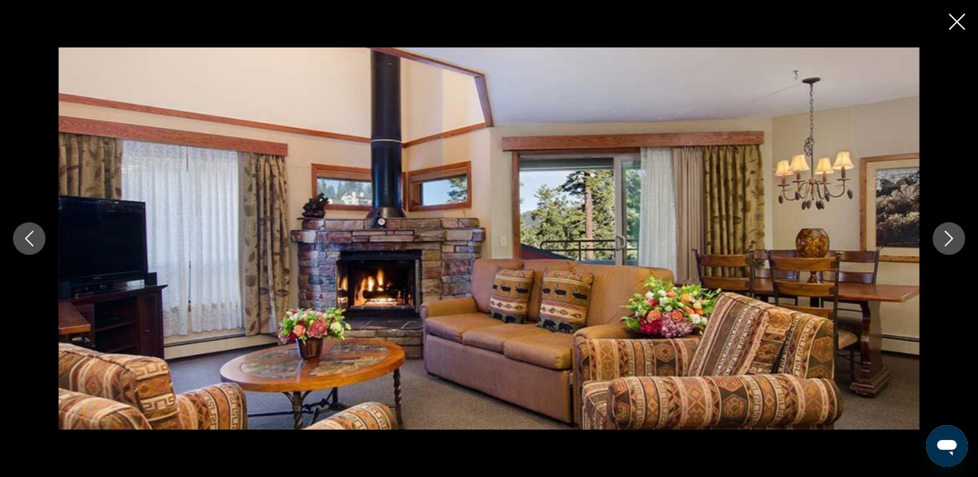
click at [946, 233] on icon "Next image" at bounding box center [949, 239] width 8 height 16
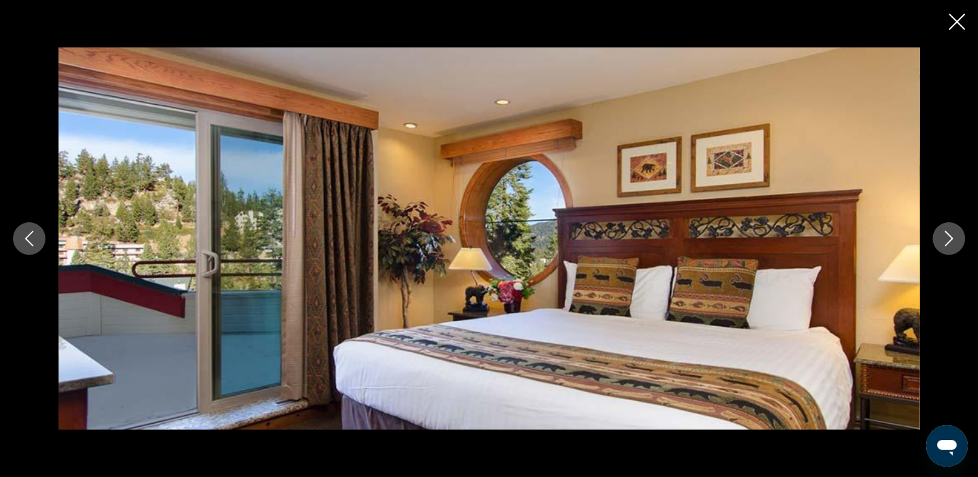
click at [946, 233] on icon "Next image" at bounding box center [949, 239] width 8 height 16
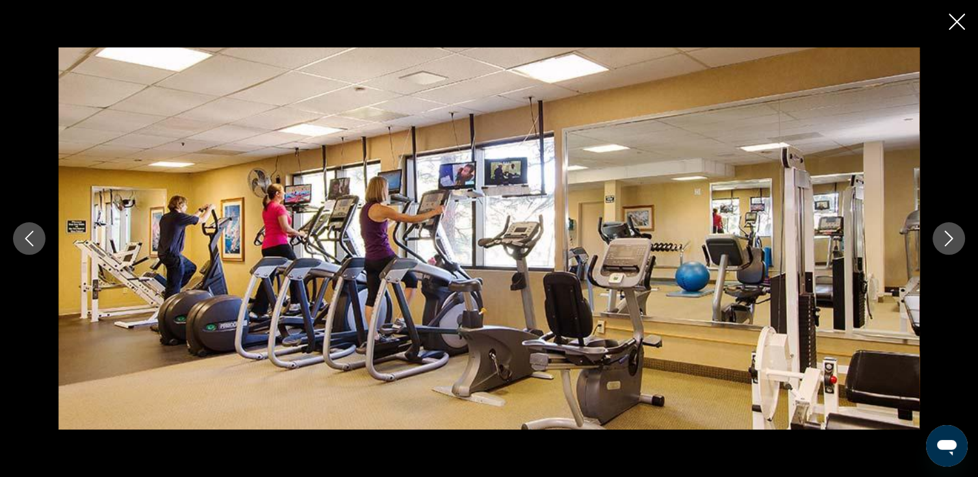
click at [946, 233] on icon "Next image" at bounding box center [949, 239] width 8 height 16
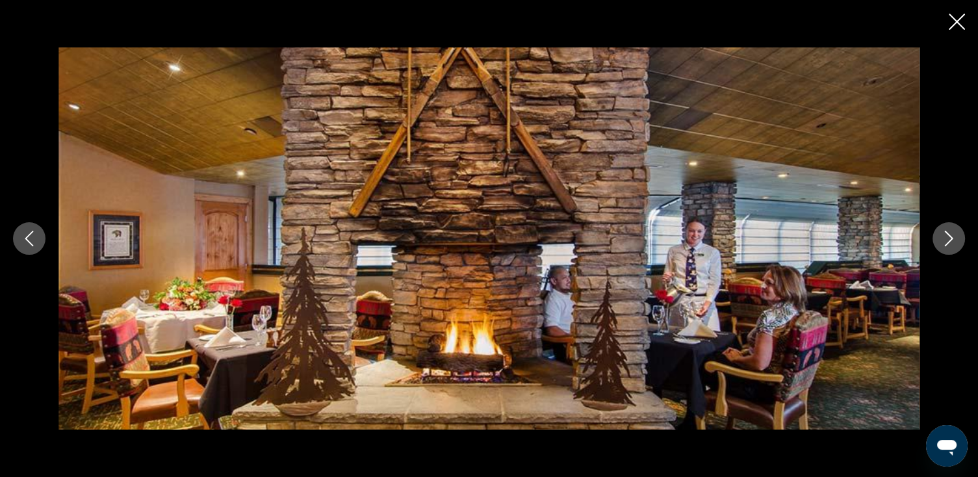
click at [946, 233] on icon "Next image" at bounding box center [949, 239] width 8 height 16
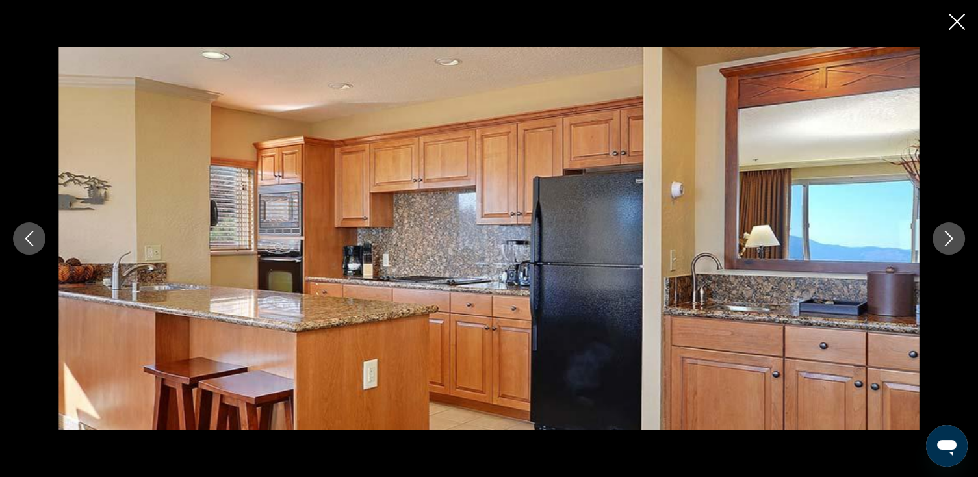
click at [946, 233] on icon "Next image" at bounding box center [949, 239] width 8 height 16
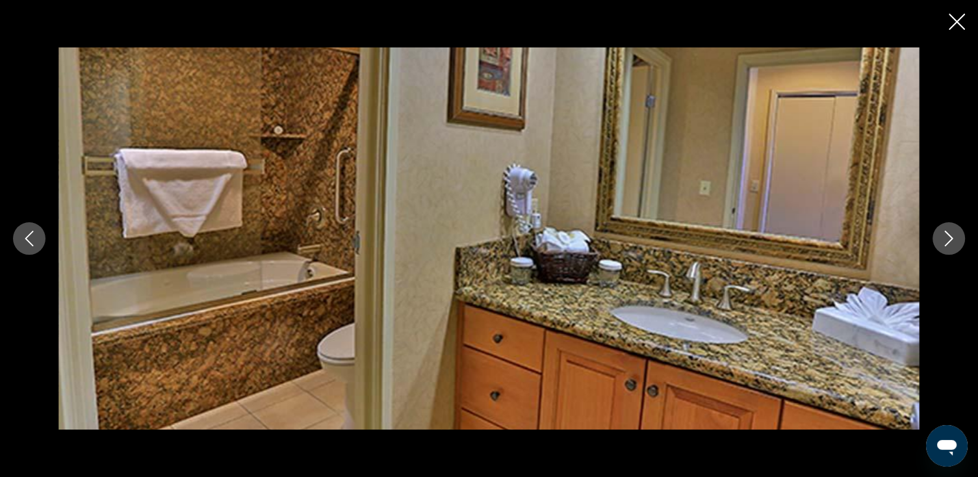
click at [946, 233] on icon "Next image" at bounding box center [949, 239] width 8 height 16
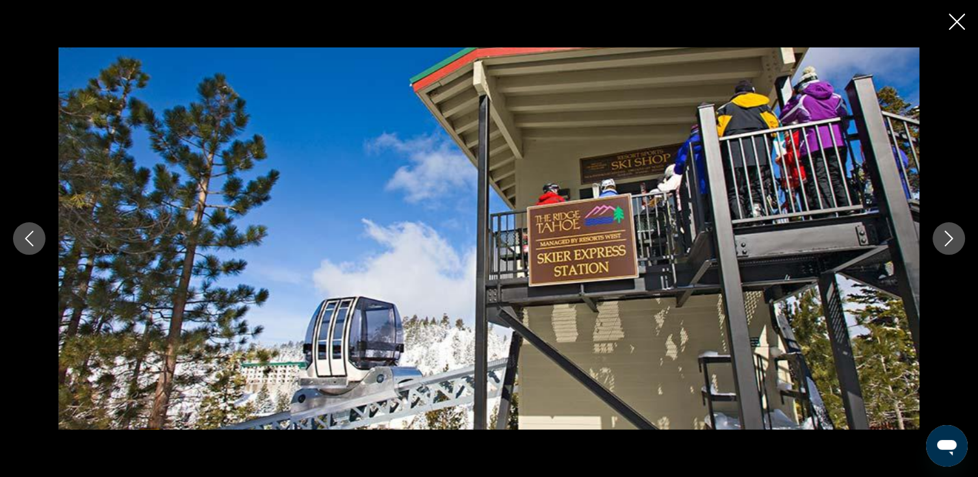
click at [946, 233] on icon "Next image" at bounding box center [949, 239] width 8 height 16
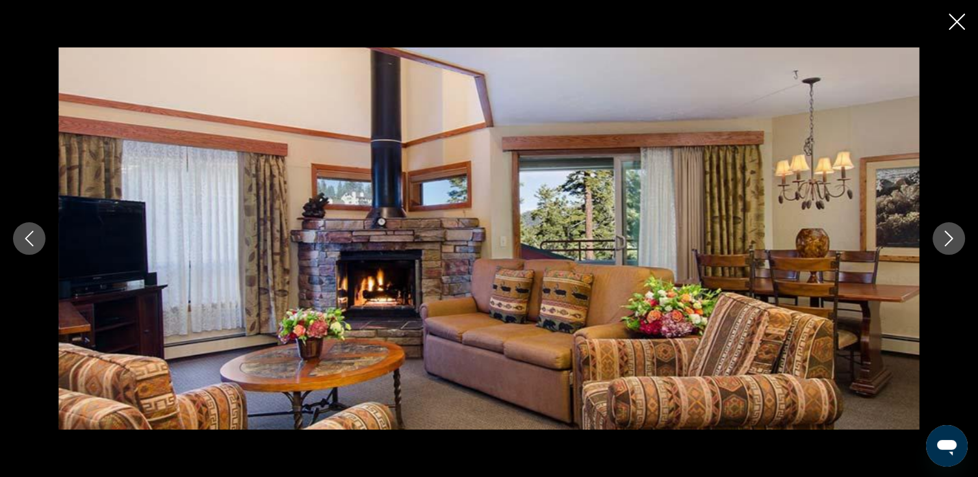
click at [946, 233] on icon "Next image" at bounding box center [949, 239] width 8 height 16
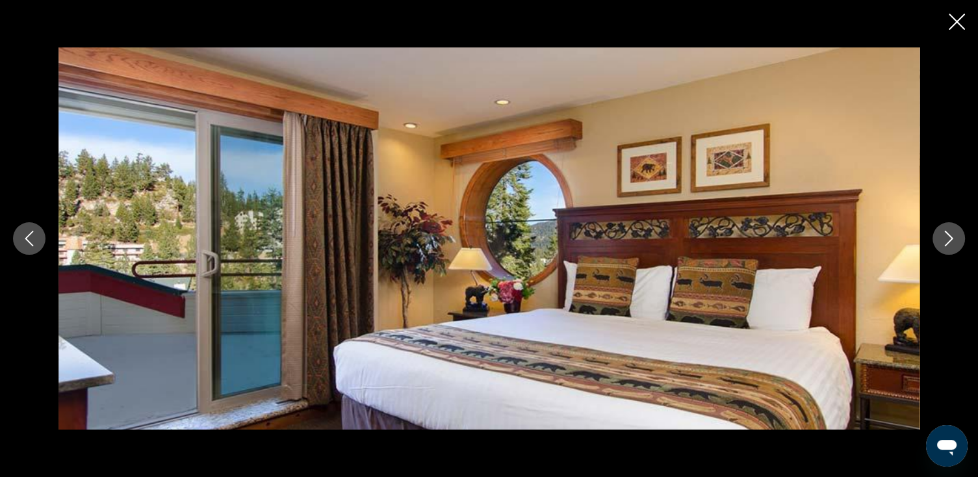
click at [946, 233] on icon "Next image" at bounding box center [949, 239] width 8 height 16
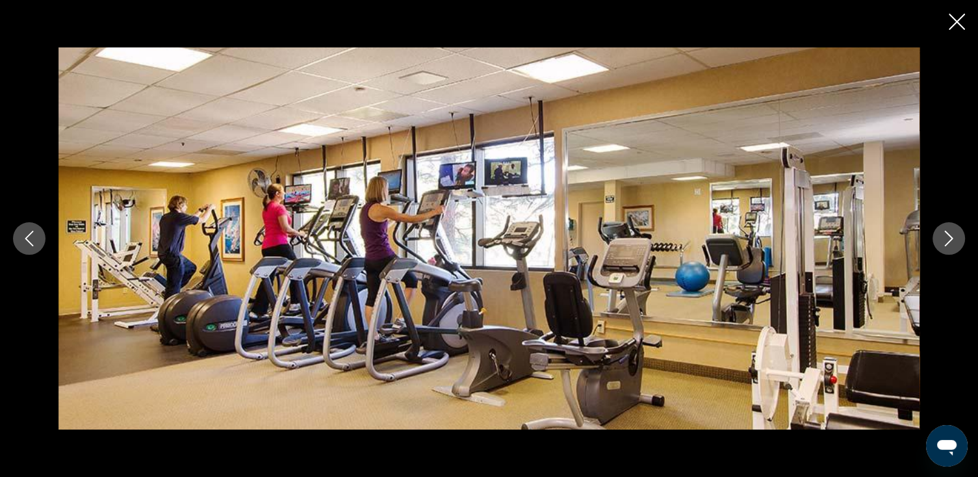
click at [946, 233] on icon "Next image" at bounding box center [949, 239] width 8 height 16
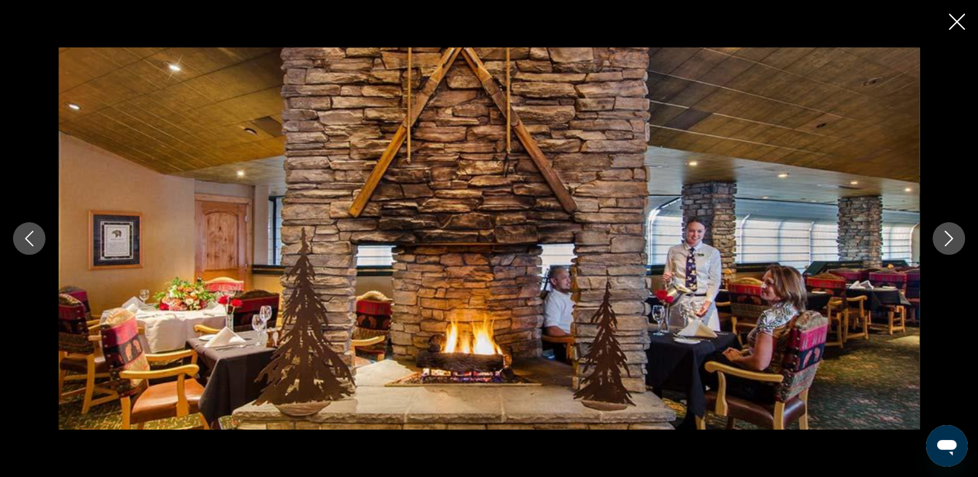
click at [946, 233] on icon "Next image" at bounding box center [949, 239] width 8 height 16
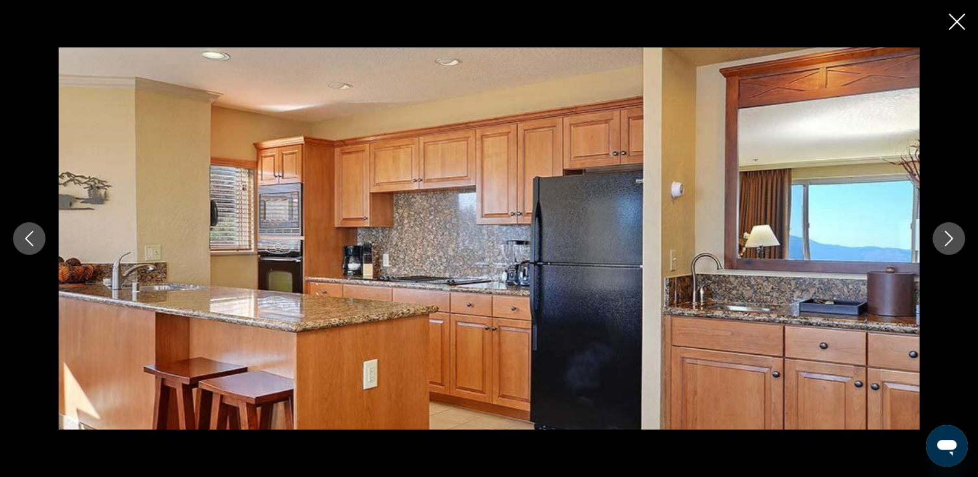
click at [946, 233] on icon "Next image" at bounding box center [949, 239] width 8 height 16
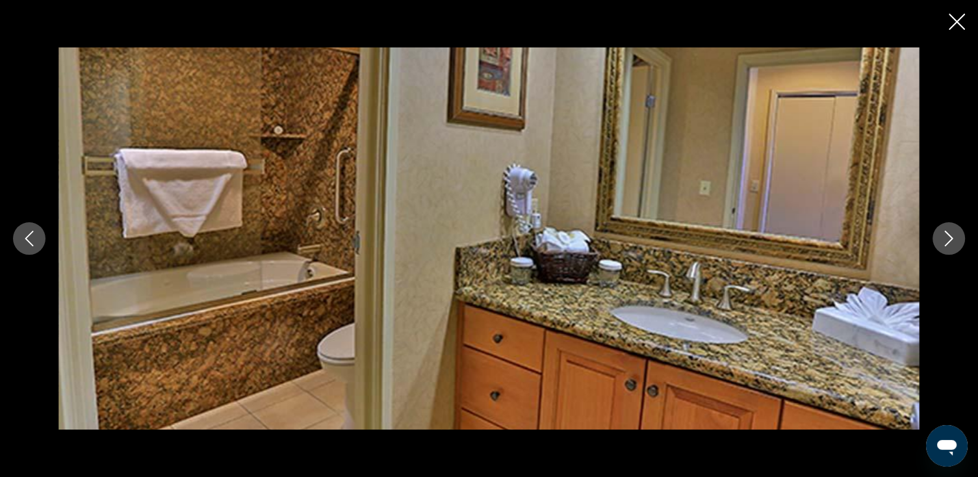
click at [955, 17] on icon "Close slideshow" at bounding box center [957, 22] width 16 height 16
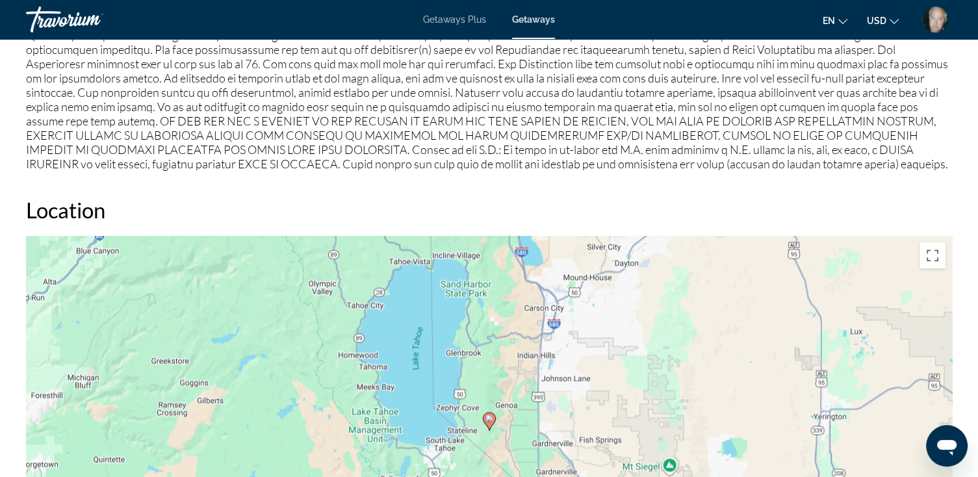
scroll to position [1508, 0]
